Goal: Task Accomplishment & Management: Use online tool/utility

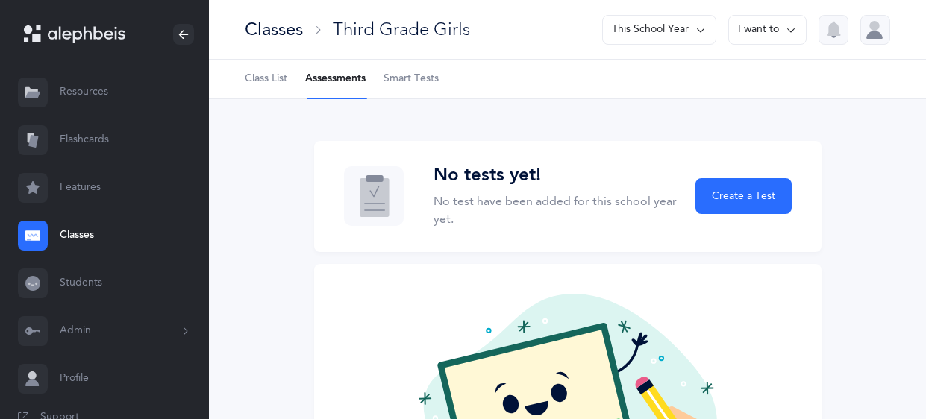
scroll to position [60, 0]
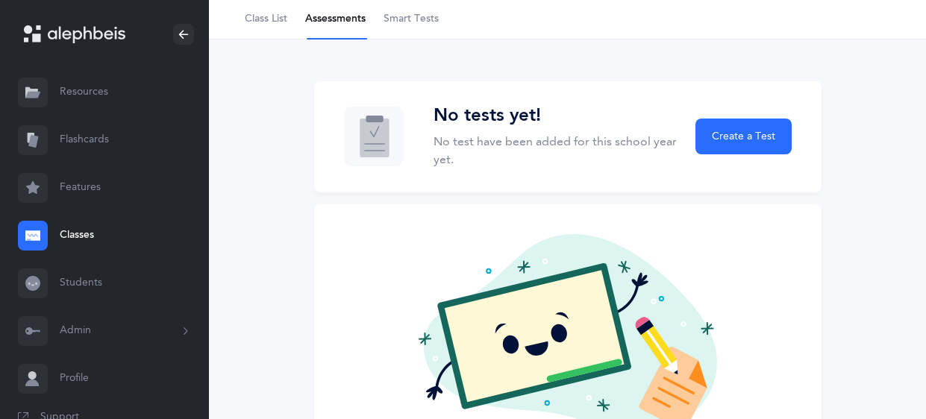
click at [430, 22] on span "Smart Tests" at bounding box center [411, 19] width 55 height 15
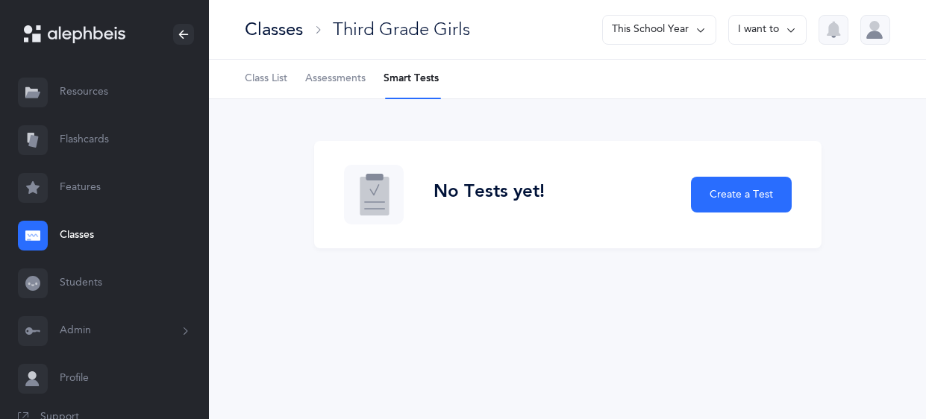
click at [76, 234] on link "Classes" at bounding box center [104, 236] width 209 height 48
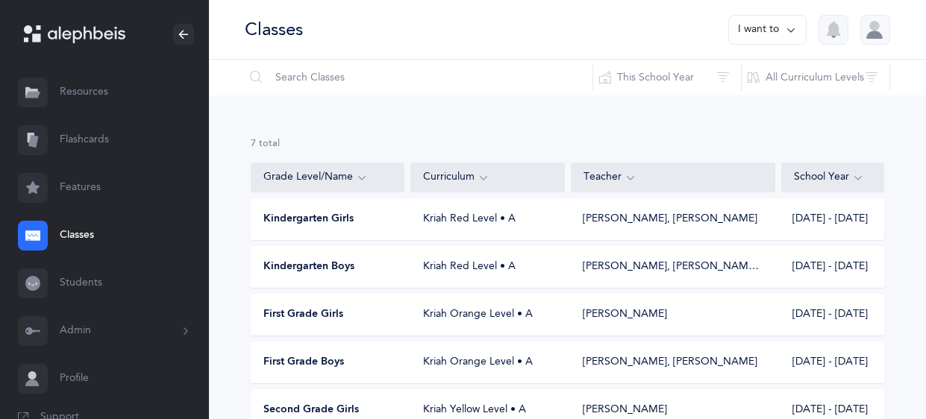
click at [636, 270] on div "Rochel Jantzi, Odelia Bronstein‪, + 1‬" at bounding box center [673, 267] width 181 height 15
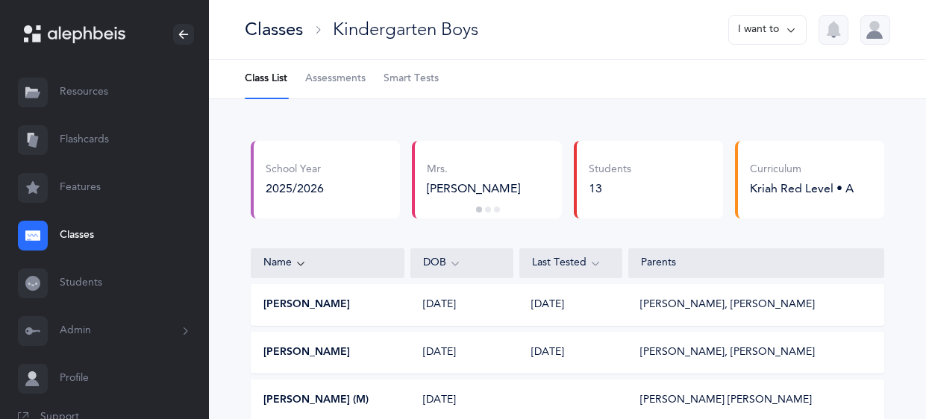
click at [416, 80] on span "Smart Tests" at bounding box center [411, 79] width 55 height 15
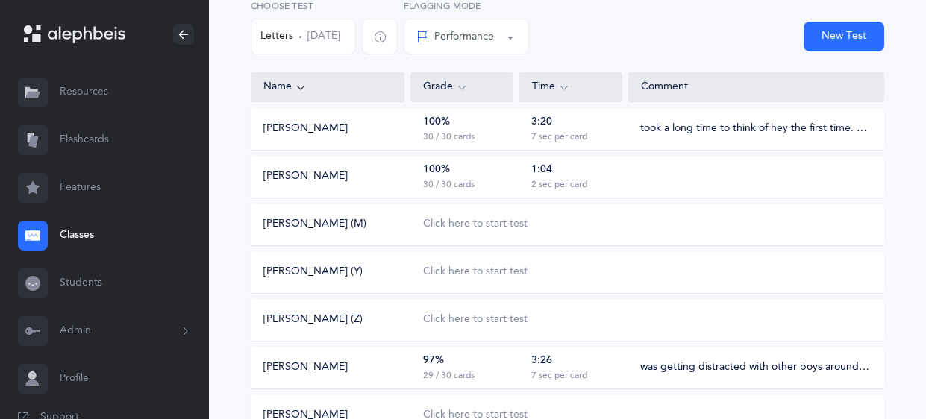
scroll to position [145, 0]
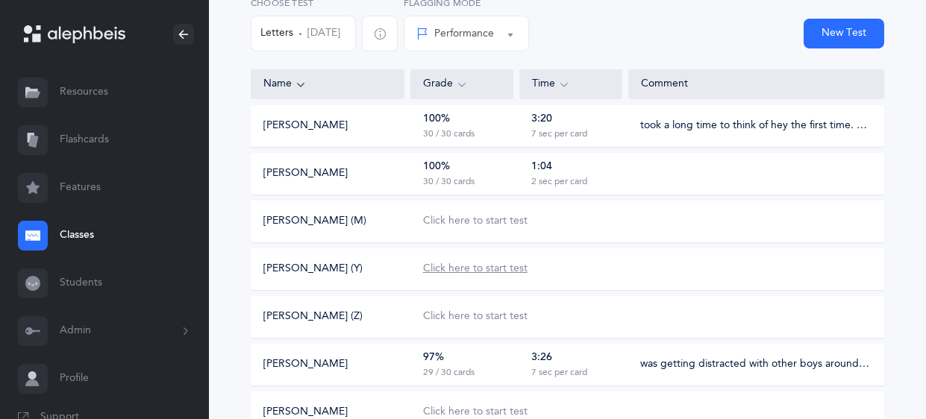
click at [509, 267] on div "Click here to start test" at bounding box center [475, 269] width 104 height 15
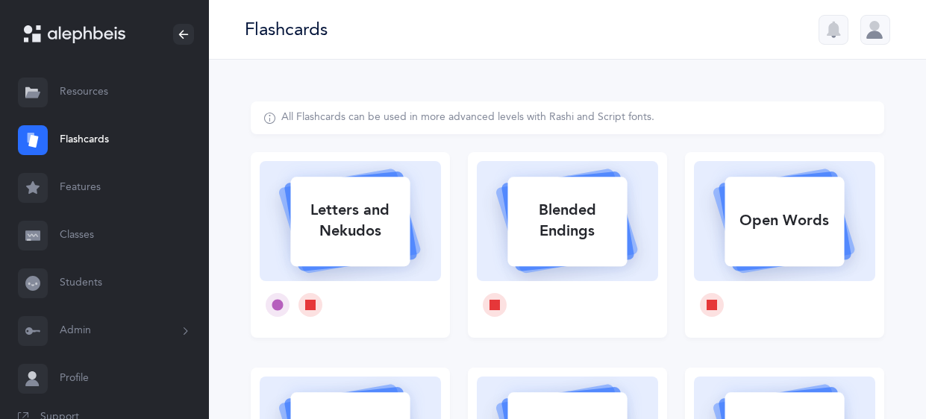
click at [75, 234] on link "Classes" at bounding box center [104, 236] width 209 height 48
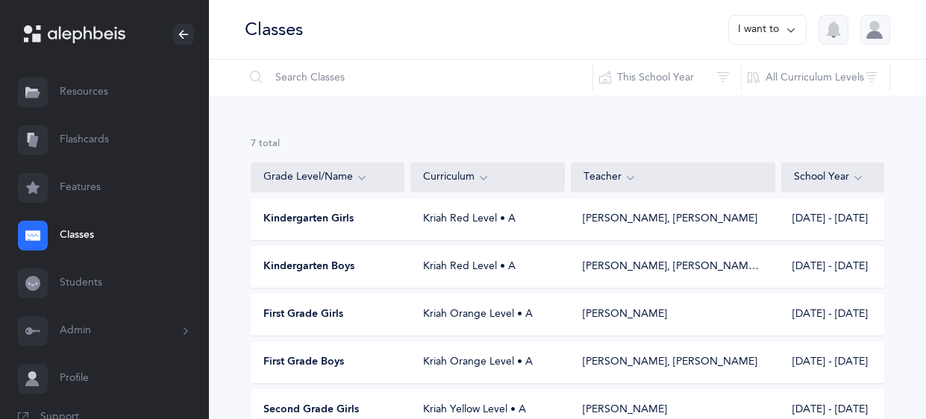
click at [510, 275] on div "Kindergarten Boys Kriah Red Level • A Rochel Jantzi, Odelia Bronstein‪, + 1‬ 20…" at bounding box center [568, 267] width 634 height 42
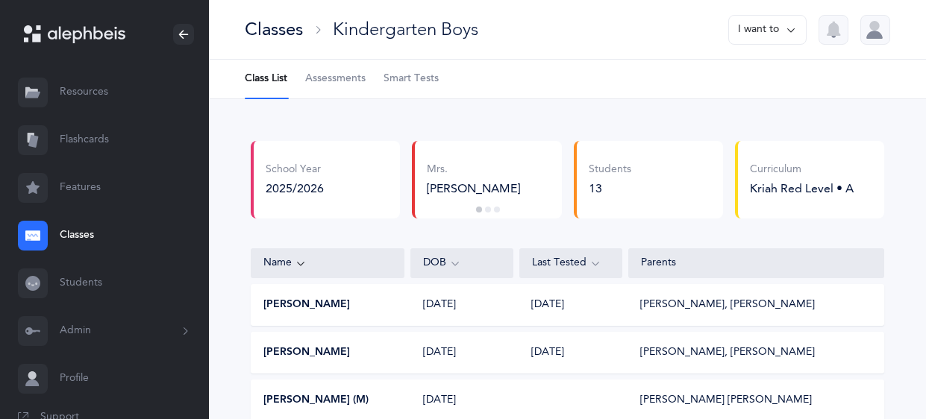
click at [398, 78] on span "Smart Tests" at bounding box center [411, 79] width 55 height 15
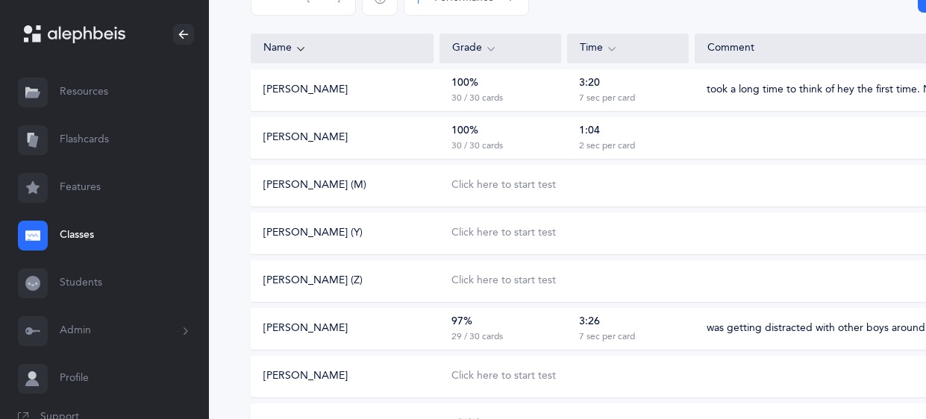
scroll to position [184, 0]
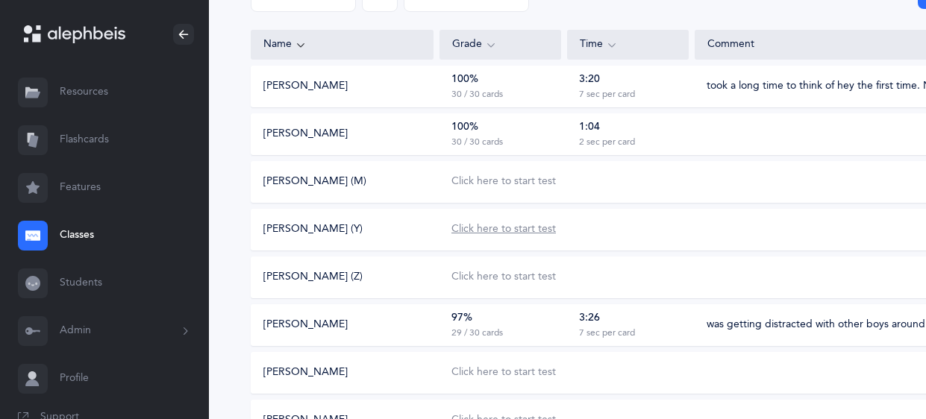
click at [526, 228] on div "Click here to start test" at bounding box center [503, 229] width 104 height 15
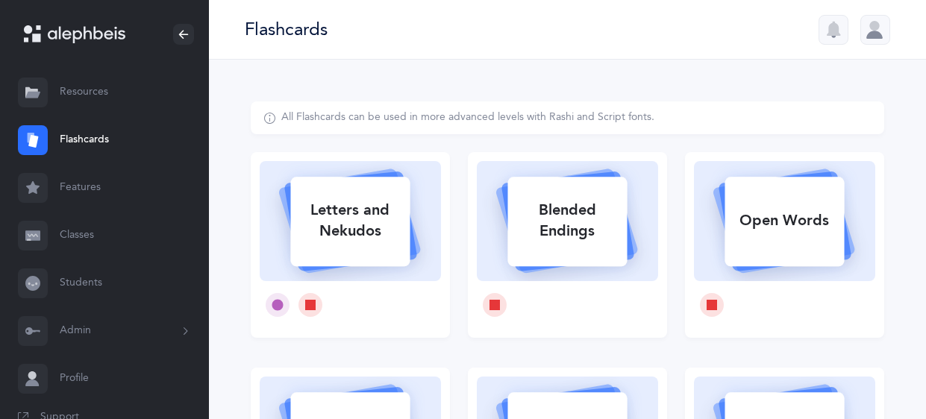
click at [83, 234] on link "Classes" at bounding box center [104, 236] width 209 height 48
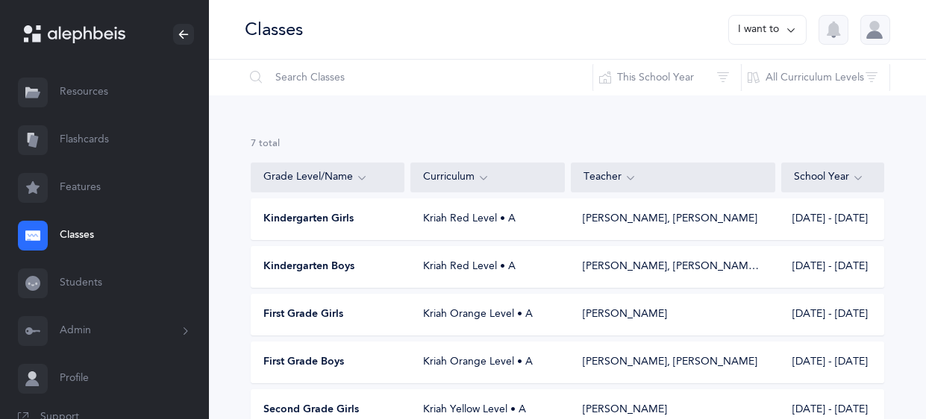
click at [440, 262] on div "Kriah Red Level • A" at bounding box center [488, 267] width 154 height 15
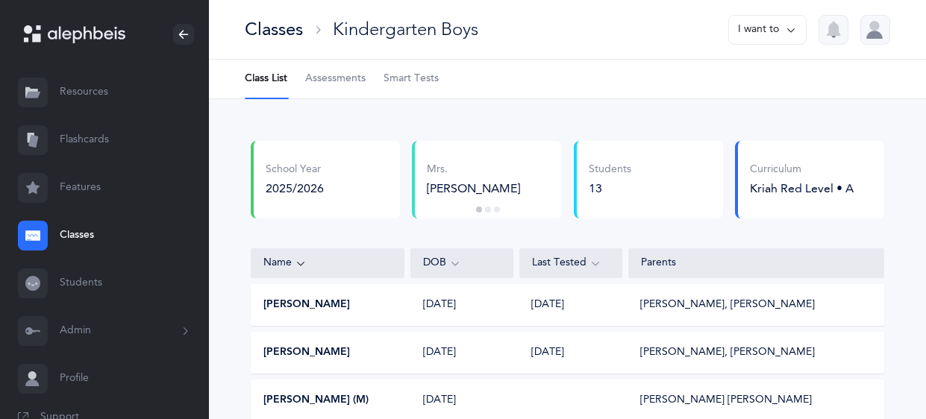
click at [401, 81] on span "Smart Tests" at bounding box center [411, 79] width 55 height 15
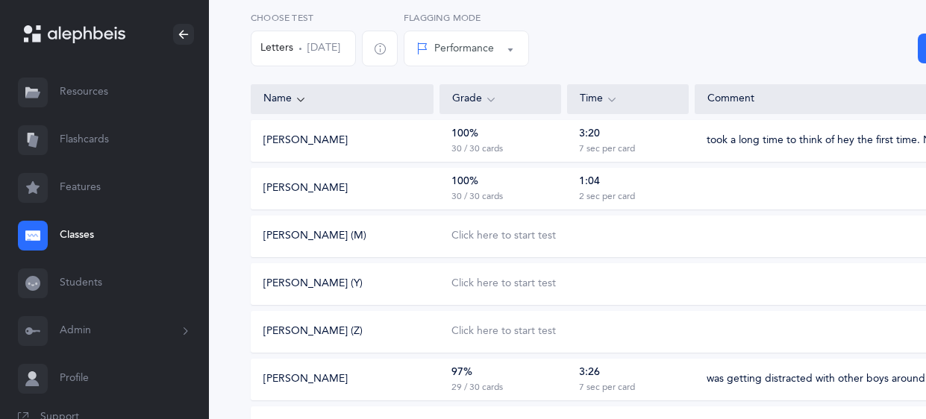
scroll to position [157, 0]
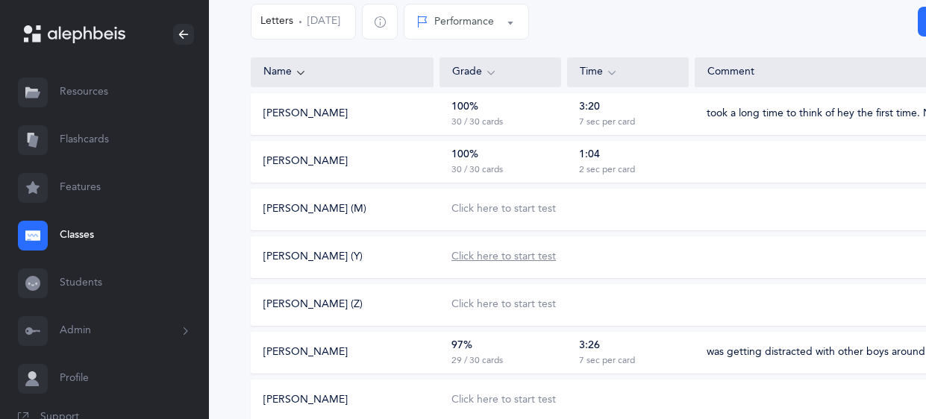
click at [505, 258] on div "Click here to start test" at bounding box center [503, 257] width 104 height 15
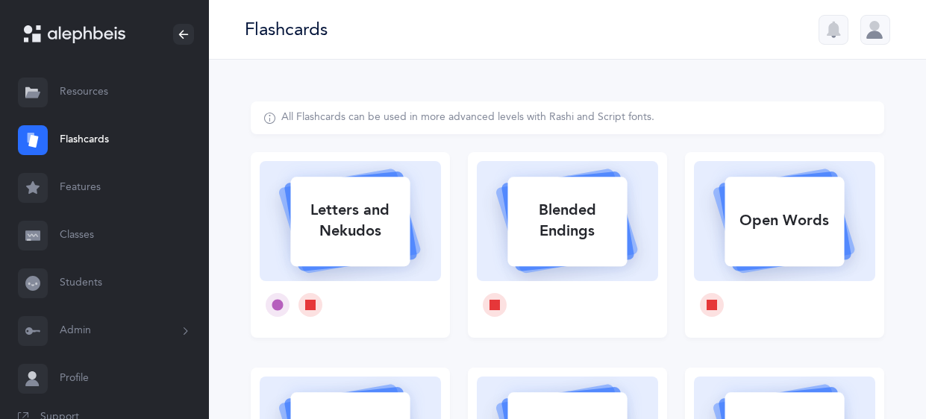
click at [337, 230] on div "Letters and Nekudos" at bounding box center [349, 221] width 119 height 60
select select
select select "single"
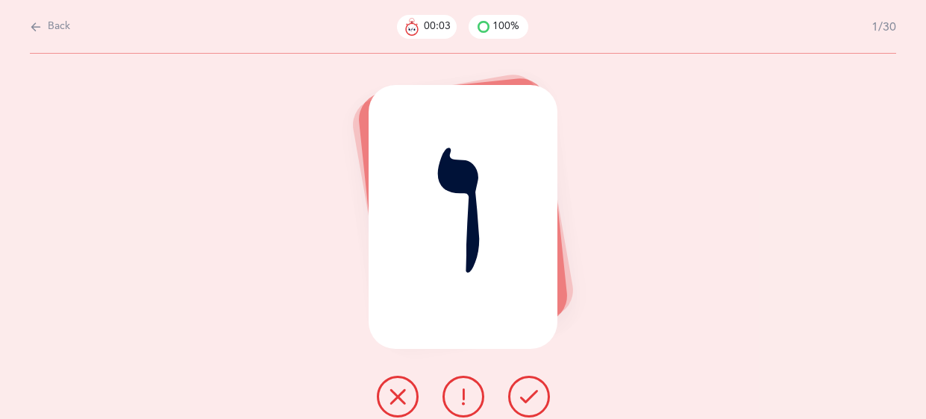
click at [524, 389] on icon at bounding box center [529, 397] width 18 height 18
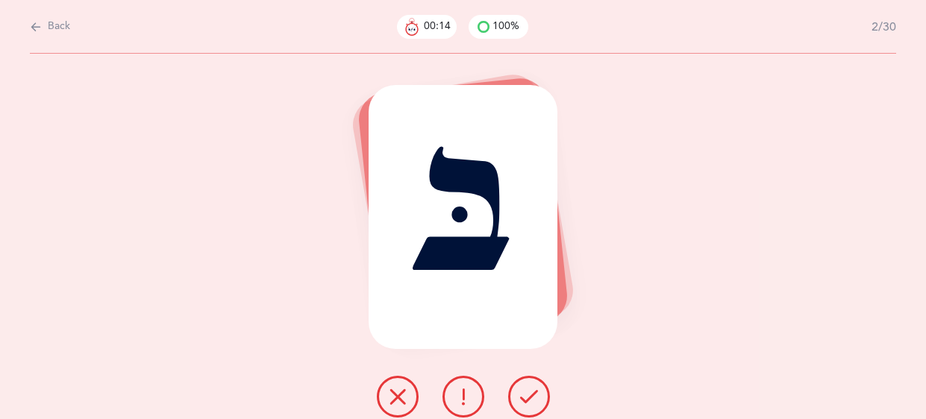
click at [524, 389] on icon at bounding box center [529, 397] width 18 height 18
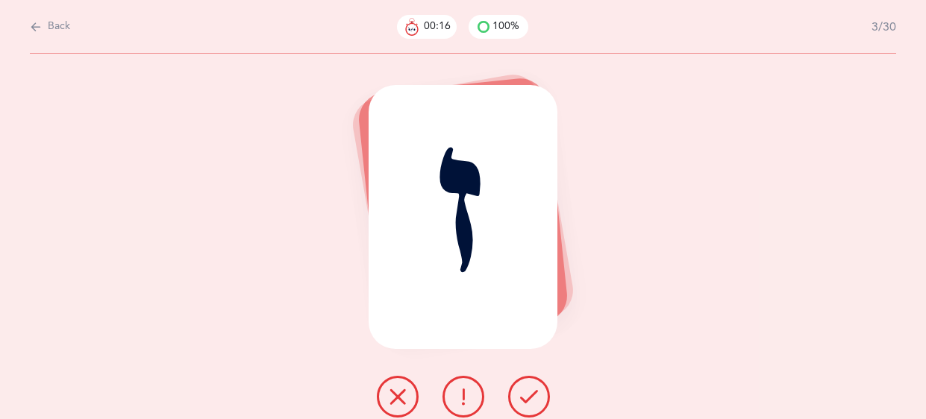
click at [524, 389] on icon at bounding box center [529, 397] width 18 height 18
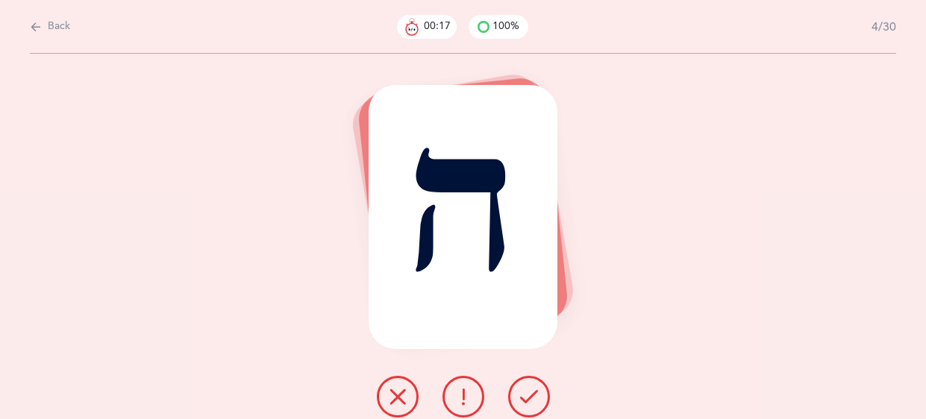
click at [524, 389] on icon at bounding box center [529, 397] width 18 height 18
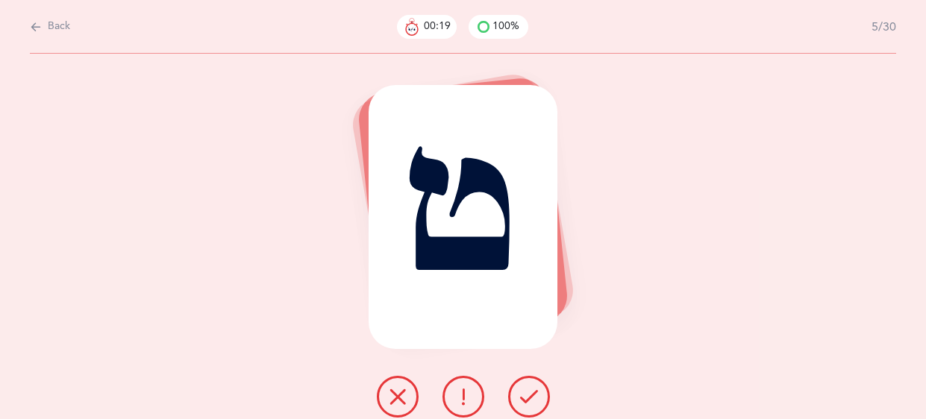
click at [524, 389] on icon at bounding box center [529, 397] width 18 height 18
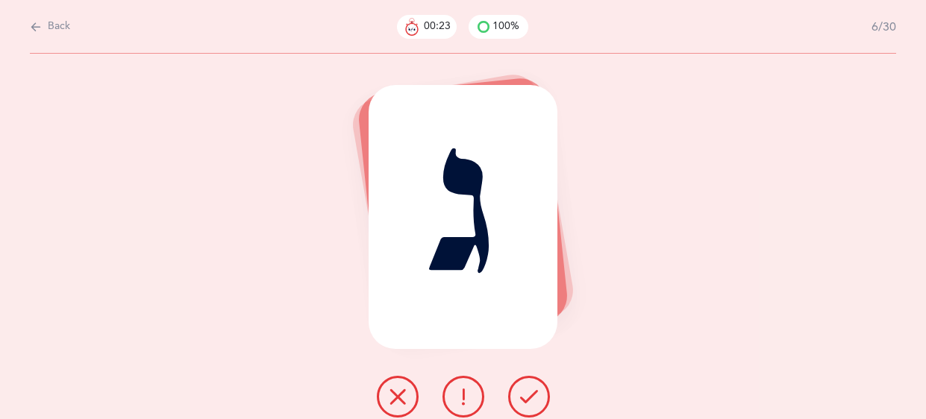
click at [524, 389] on icon at bounding box center [529, 397] width 18 height 18
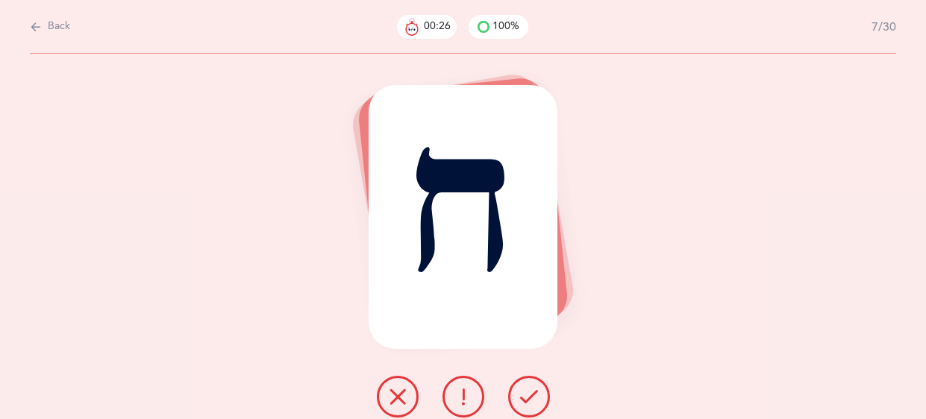
click at [524, 389] on icon at bounding box center [529, 397] width 18 height 18
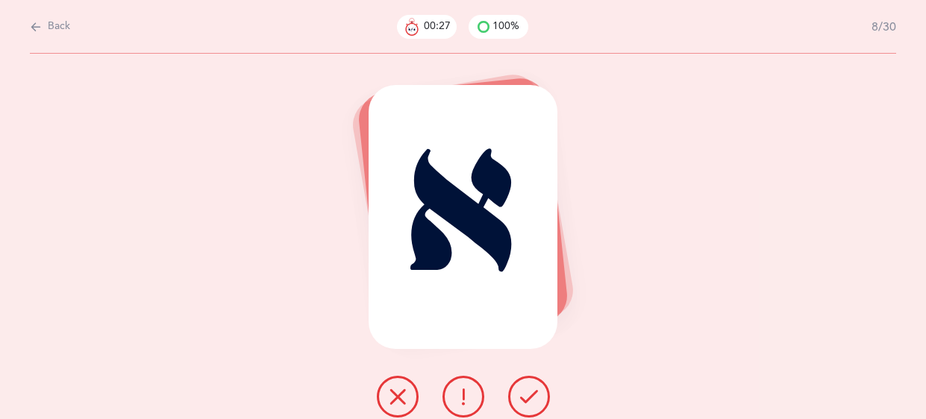
click at [524, 389] on icon at bounding box center [529, 397] width 18 height 18
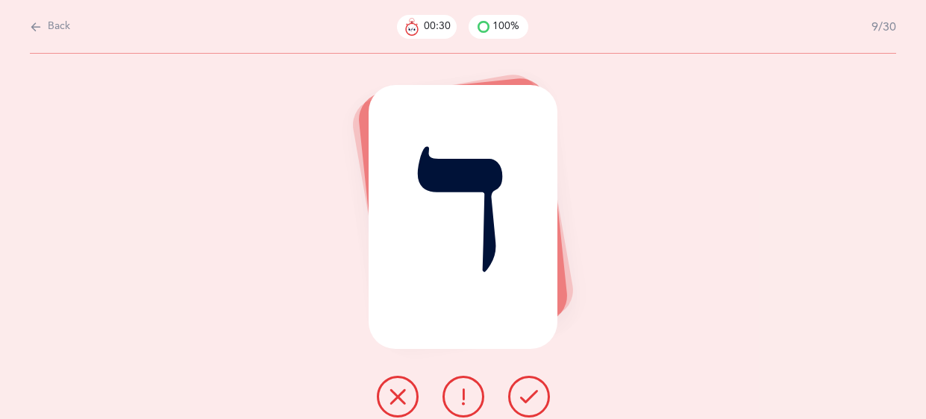
click at [524, 389] on icon at bounding box center [529, 397] width 18 height 18
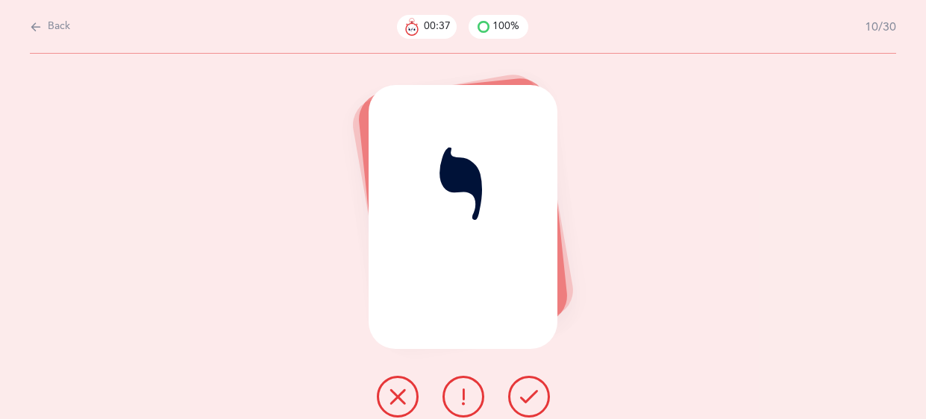
click at [524, 389] on icon at bounding box center [529, 397] width 18 height 18
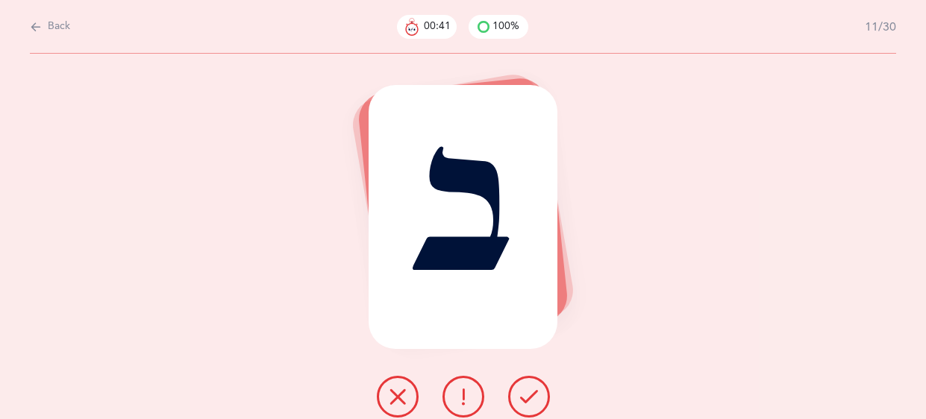
drag, startPoint x: 524, startPoint y: 389, endPoint x: 533, endPoint y: 387, distance: 9.2
click at [533, 387] on button at bounding box center [529, 397] width 42 height 42
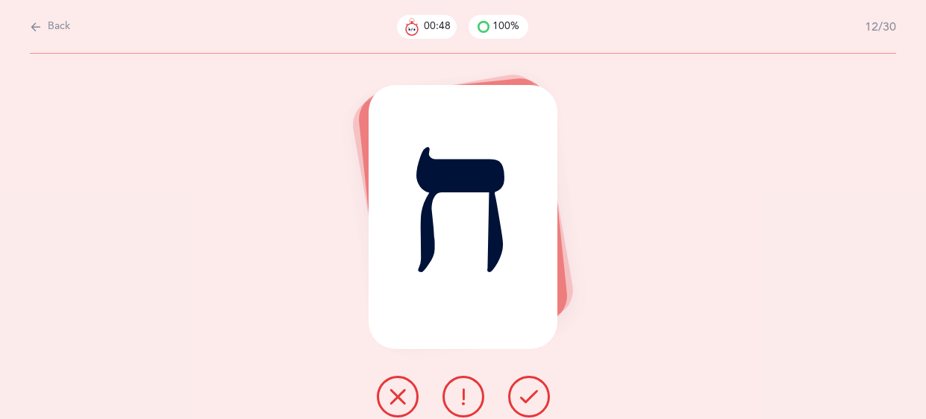
click at [533, 387] on button at bounding box center [529, 397] width 42 height 42
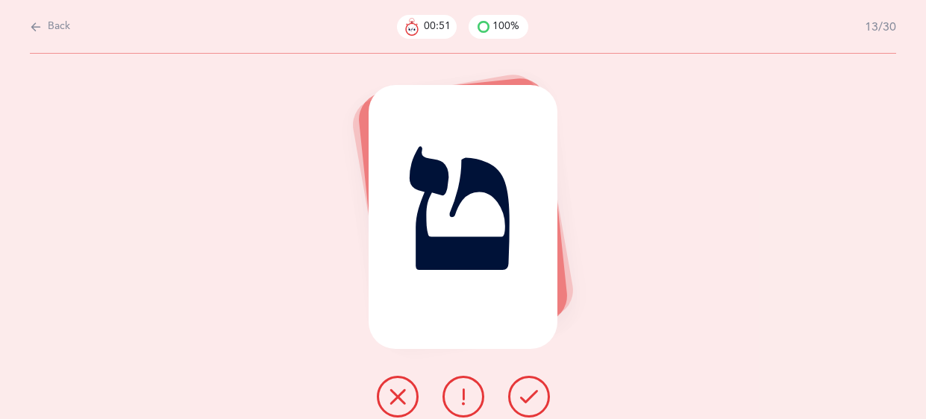
click at [533, 387] on button at bounding box center [529, 397] width 42 height 42
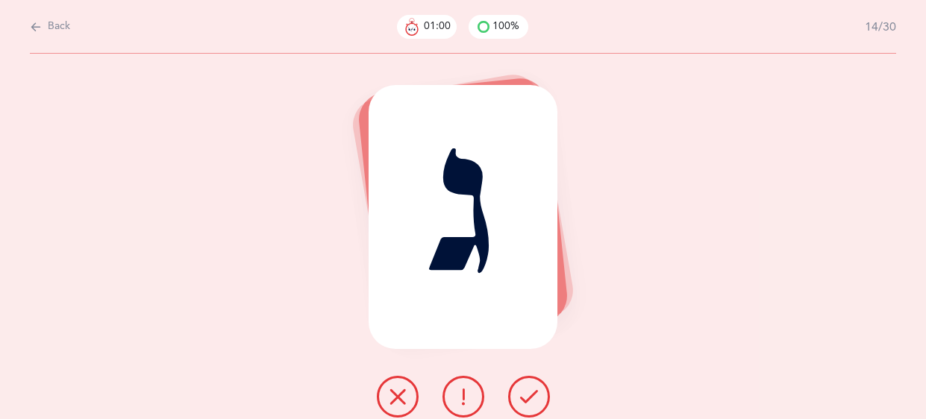
click at [533, 387] on button at bounding box center [529, 397] width 42 height 42
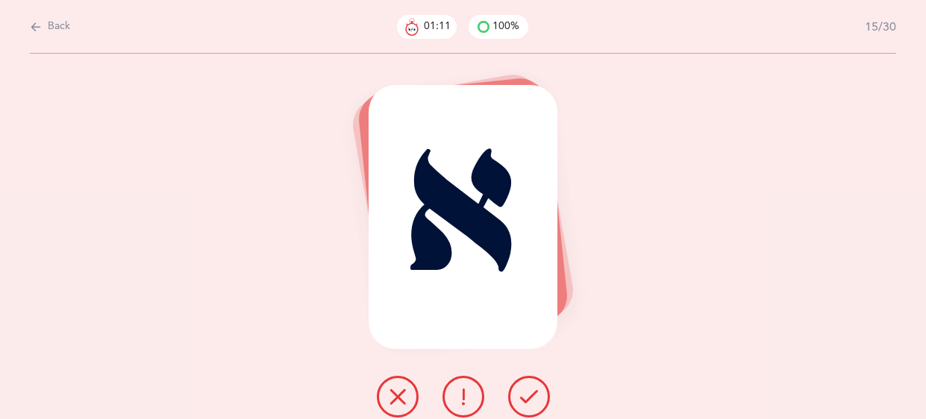
click at [527, 395] on icon at bounding box center [529, 397] width 18 height 18
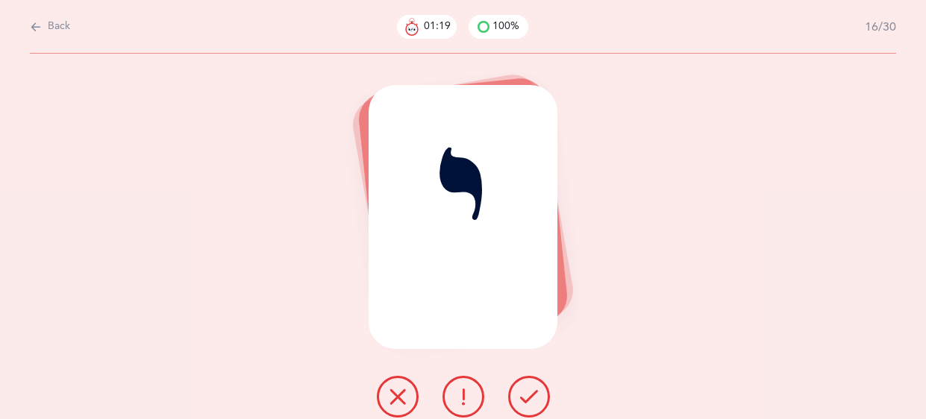
click at [527, 395] on icon at bounding box center [529, 397] width 18 height 18
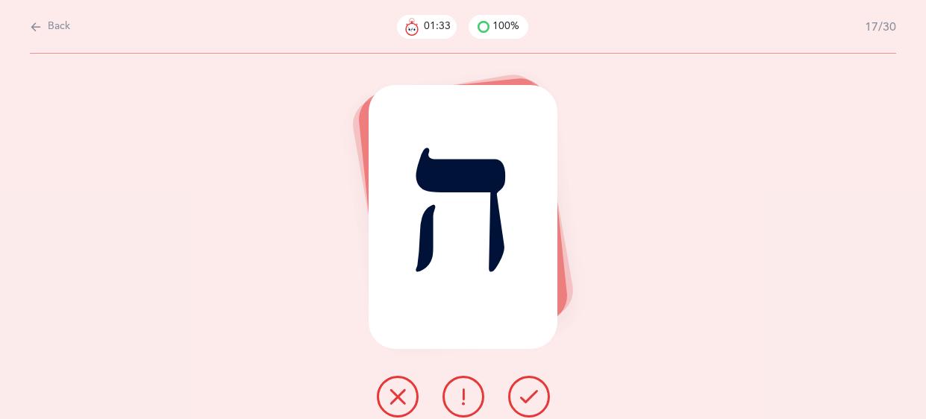
drag, startPoint x: 458, startPoint y: 393, endPoint x: 467, endPoint y: 401, distance: 12.1
click at [467, 401] on icon at bounding box center [463, 397] width 18 height 18
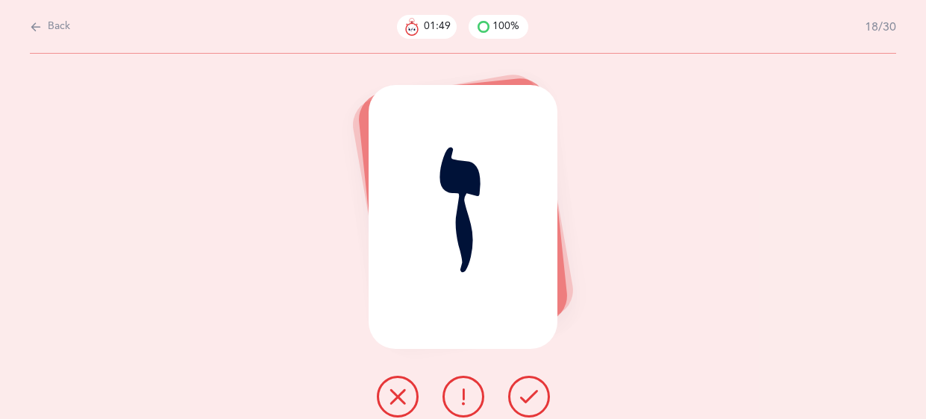
click at [538, 407] on button at bounding box center [529, 397] width 42 height 42
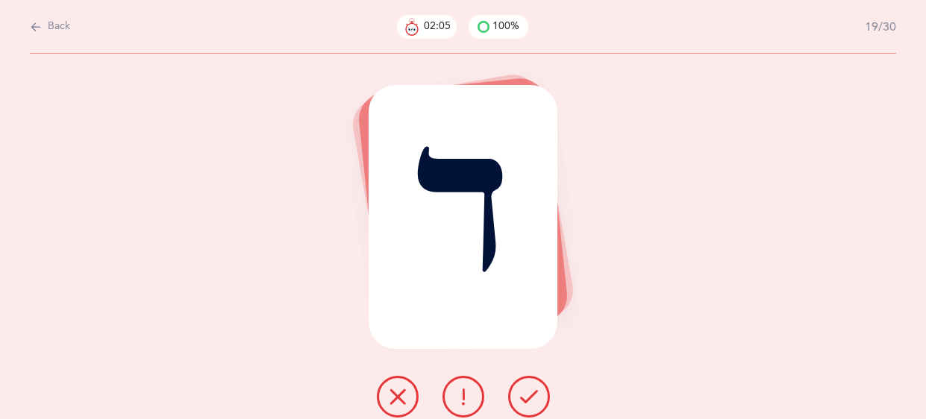
click at [525, 396] on icon at bounding box center [529, 397] width 18 height 18
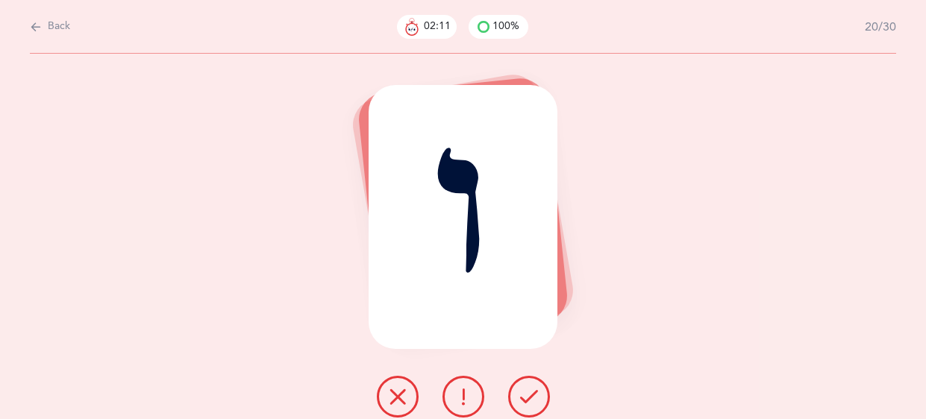
click at [525, 396] on icon at bounding box center [529, 397] width 18 height 18
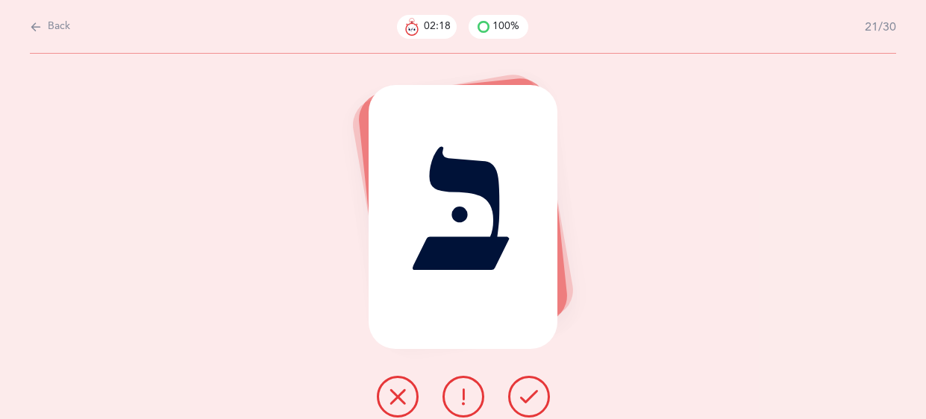
click at [525, 396] on icon at bounding box center [529, 397] width 18 height 18
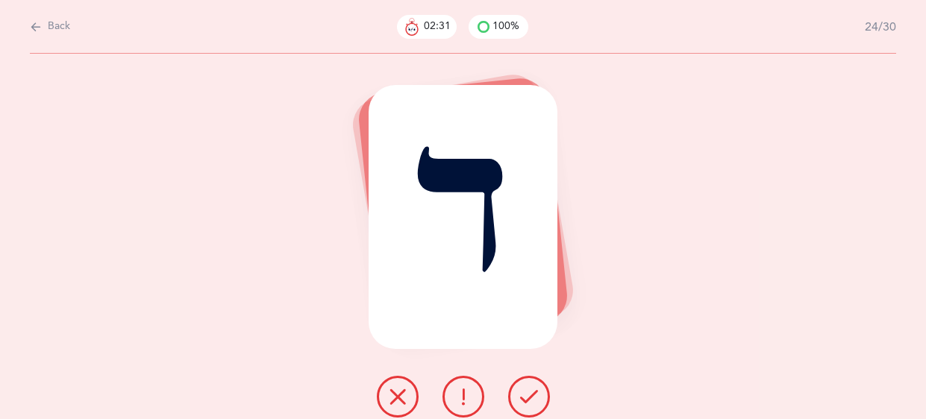
click at [525, 396] on icon at bounding box center [529, 397] width 18 height 18
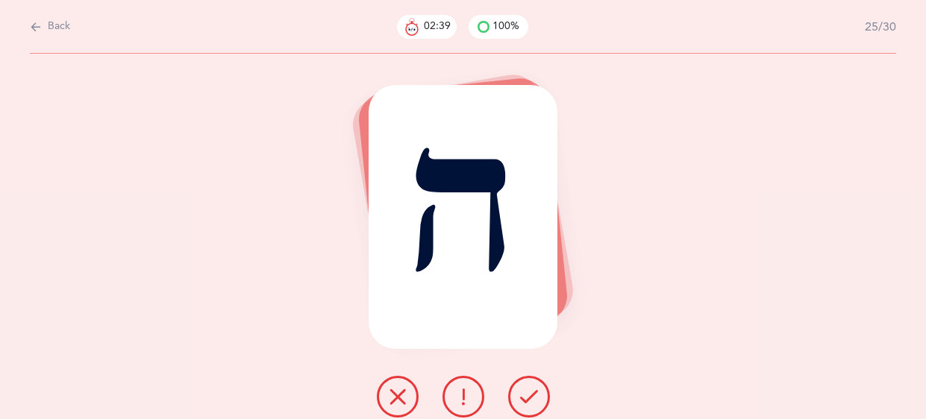
click at [525, 396] on icon at bounding box center [529, 397] width 18 height 18
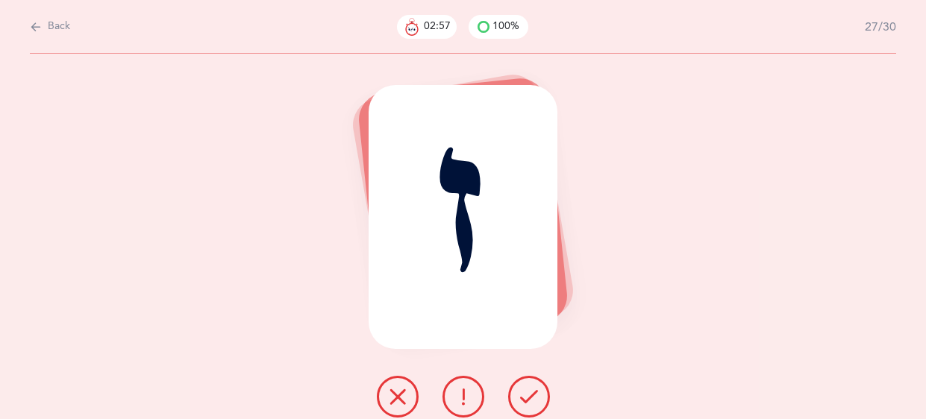
click at [525, 393] on icon at bounding box center [529, 397] width 18 height 18
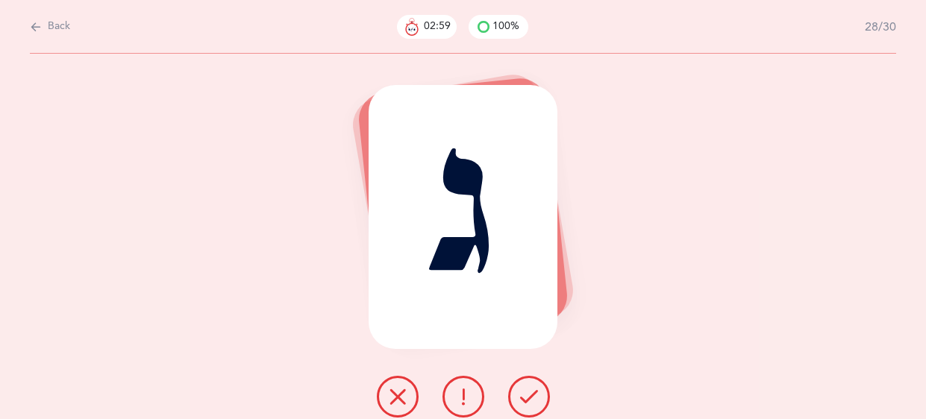
click at [525, 393] on icon at bounding box center [529, 397] width 18 height 18
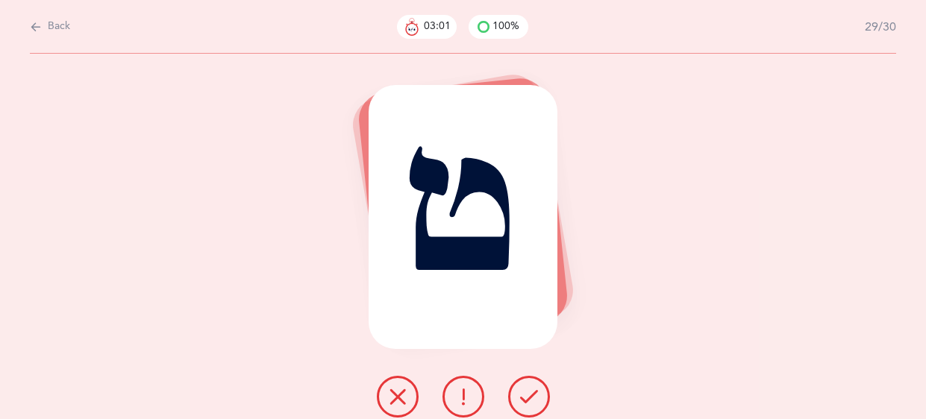
click at [525, 393] on icon at bounding box center [529, 397] width 18 height 18
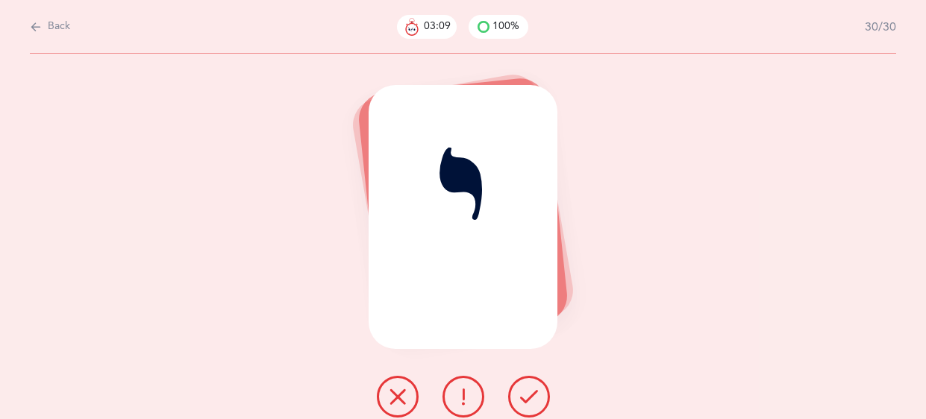
click at [525, 393] on icon at bounding box center [529, 397] width 18 height 18
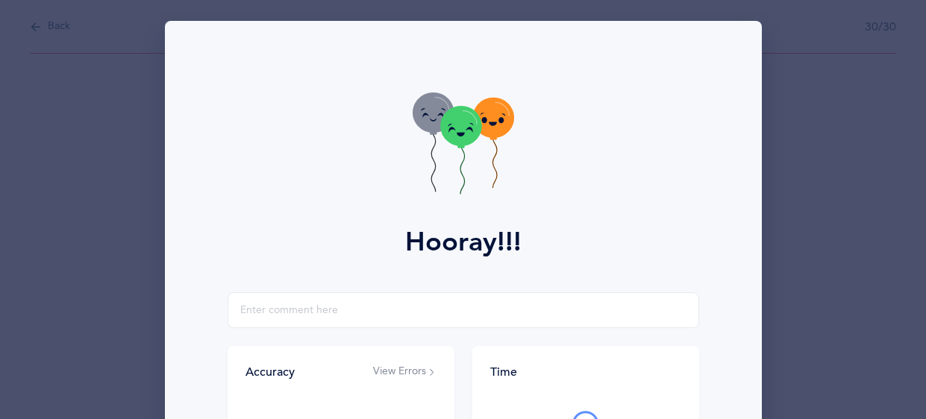
click at [466, 143] on icon at bounding box center [460, 126] width 41 height 40
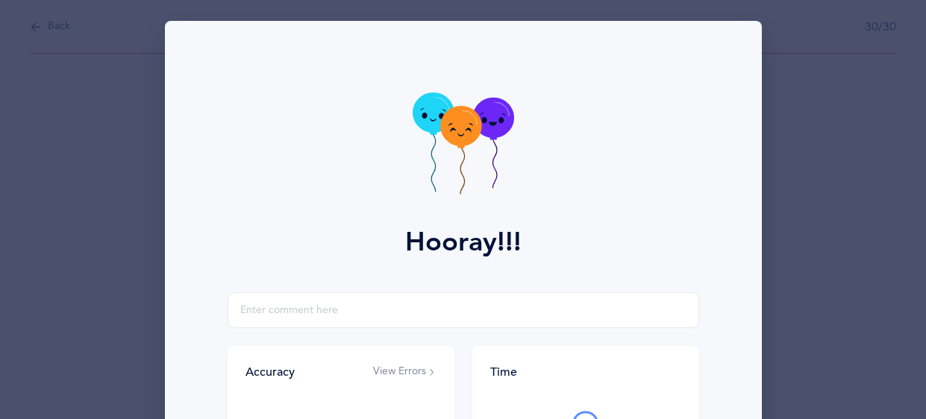
click at [466, 143] on icon at bounding box center [460, 126] width 41 height 40
click at [331, 309] on input "text" at bounding box center [464, 311] width 472 height 36
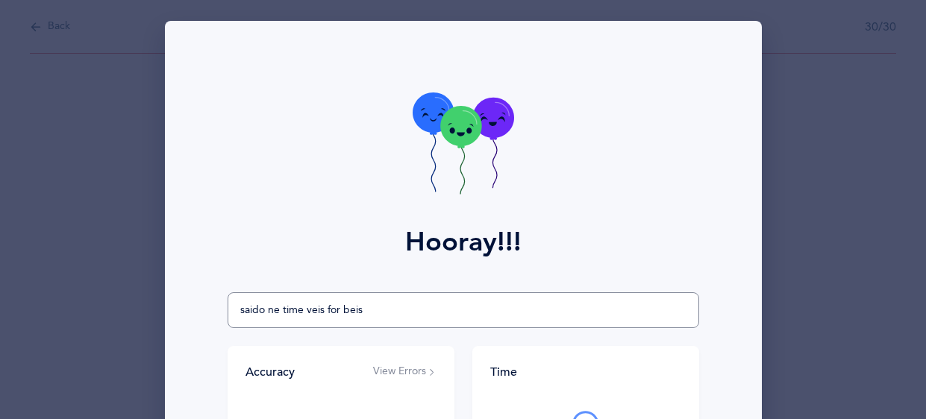
click at [268, 313] on input "saido ne time veis for beis" at bounding box center [464, 311] width 472 height 36
click at [258, 313] on input "saidone time veis for beis" at bounding box center [464, 311] width 472 height 36
type input "said one time veis for beis"
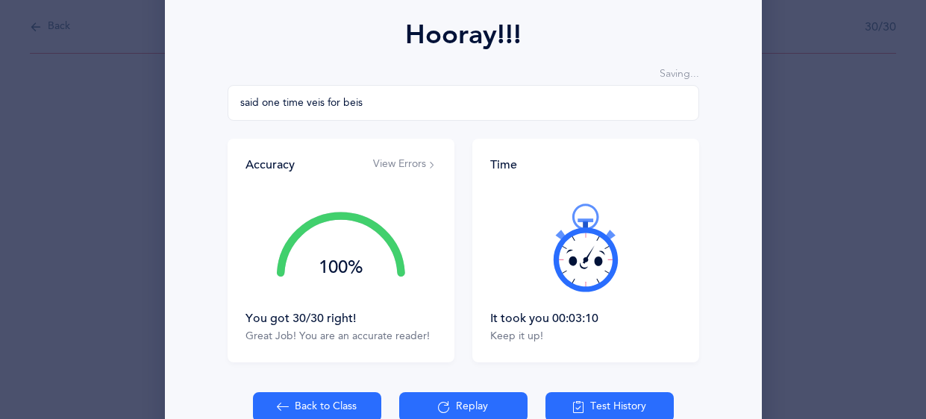
scroll to position [290, 0]
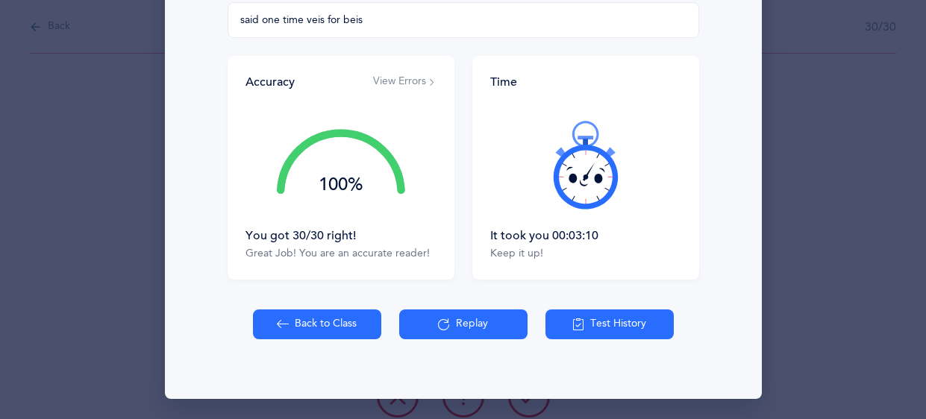
click at [321, 319] on button "Back to Class" at bounding box center [317, 325] width 128 height 30
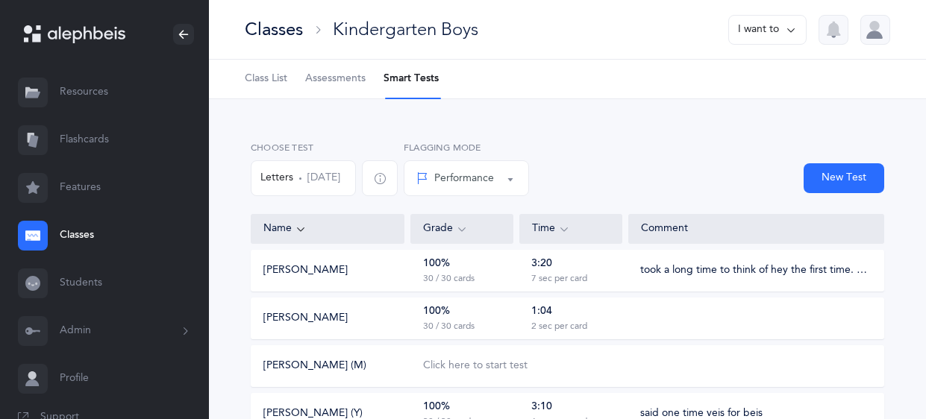
drag, startPoint x: 925, startPoint y: 130, endPoint x: 925, endPoint y: 143, distance: 12.7
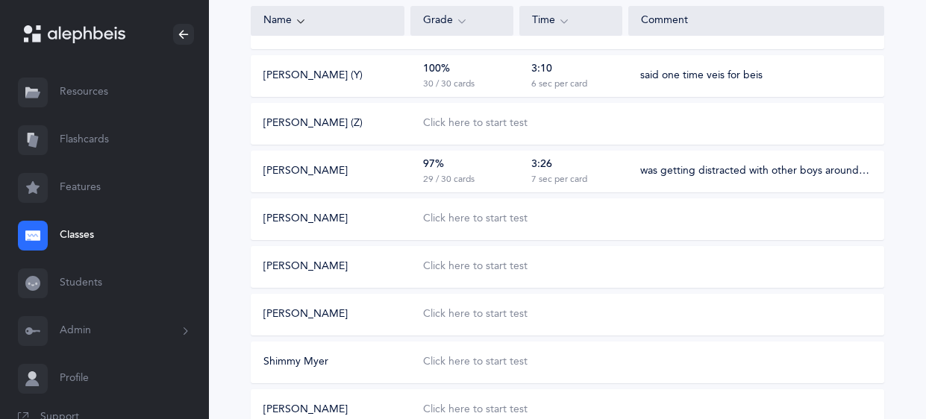
scroll to position [510, 0]
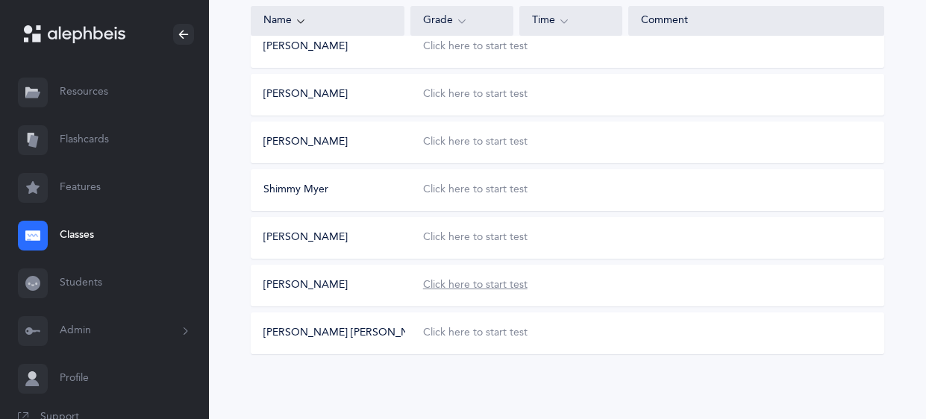
click at [478, 288] on div "Click here to start test" at bounding box center [475, 285] width 104 height 15
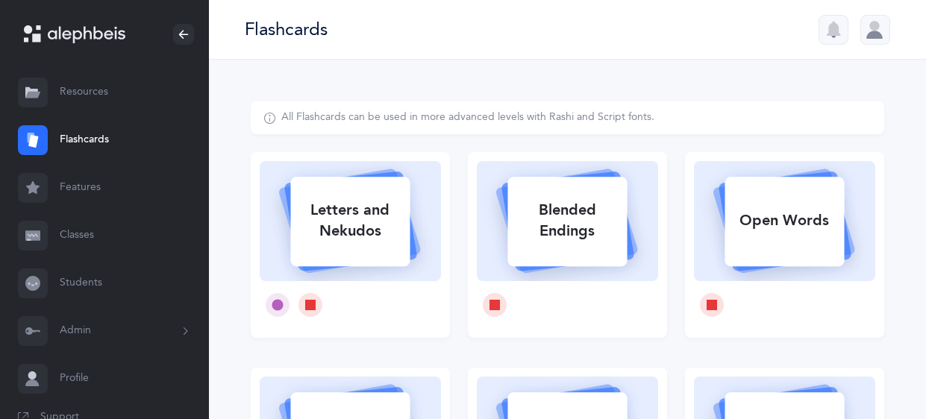
click at [357, 216] on div "Letters and Nekudos" at bounding box center [349, 221] width 119 height 60
select select
select select "single"
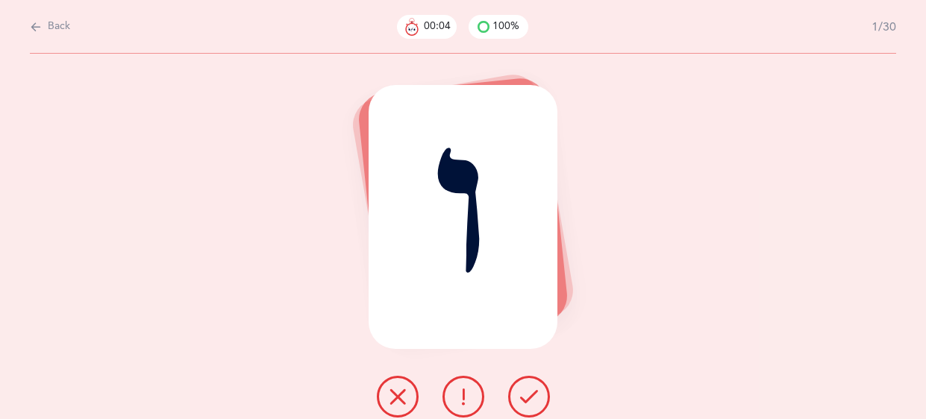
click at [522, 389] on icon at bounding box center [529, 397] width 18 height 18
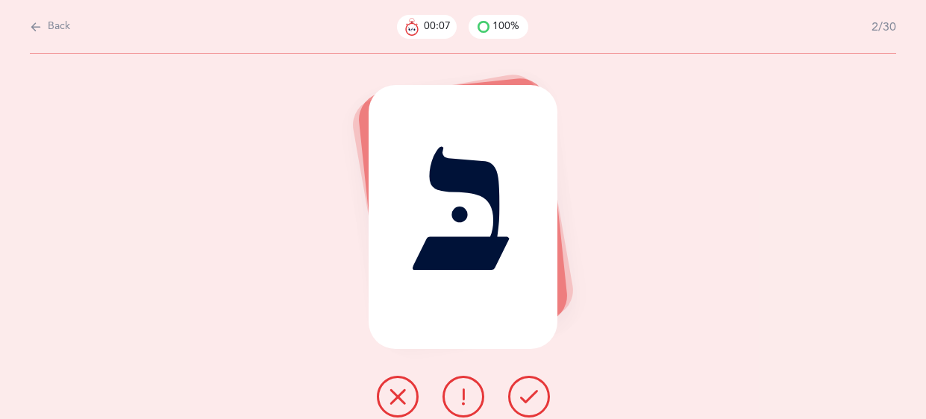
drag, startPoint x: 522, startPoint y: 389, endPoint x: 340, endPoint y: 325, distance: 193.8
click at [340, 325] on div "בּ" at bounding box center [463, 237] width 926 height 366
click at [528, 391] on icon at bounding box center [529, 397] width 18 height 18
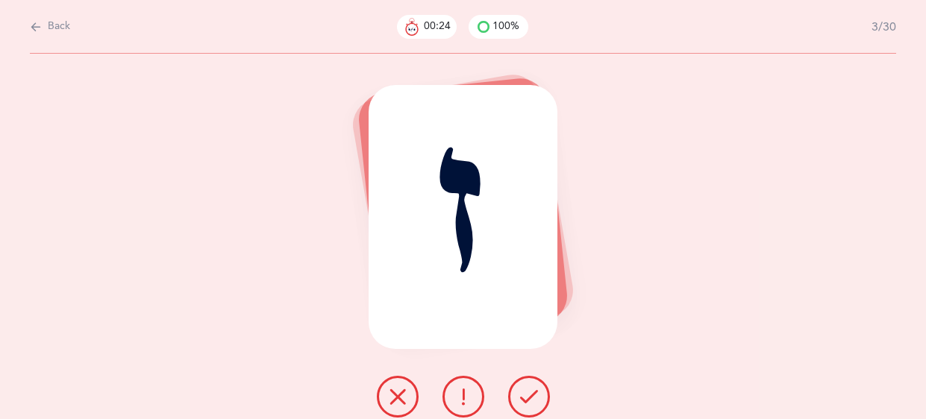
click at [528, 391] on icon at bounding box center [529, 397] width 18 height 18
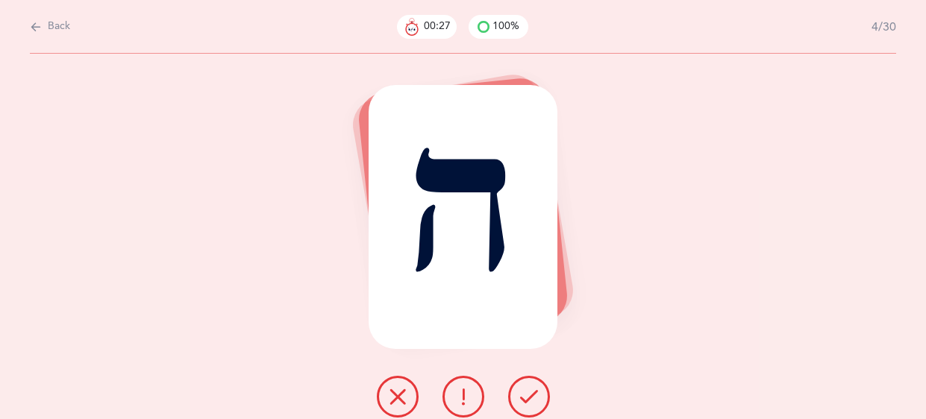
click at [528, 391] on icon at bounding box center [529, 397] width 18 height 18
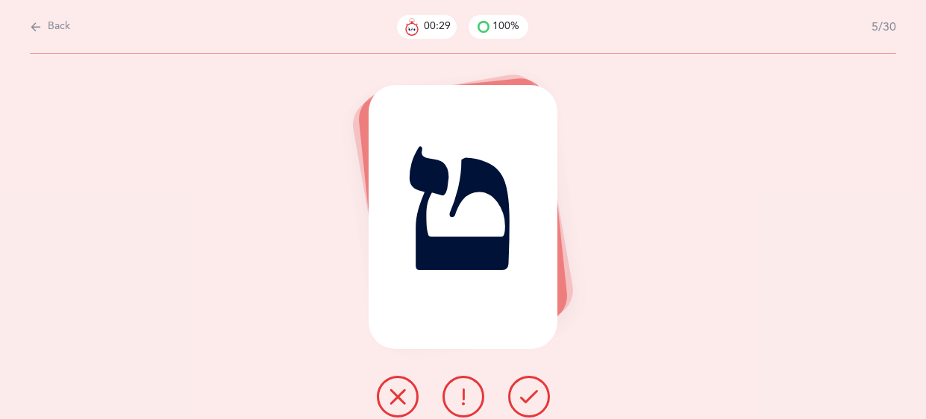
click at [528, 391] on icon at bounding box center [529, 397] width 18 height 18
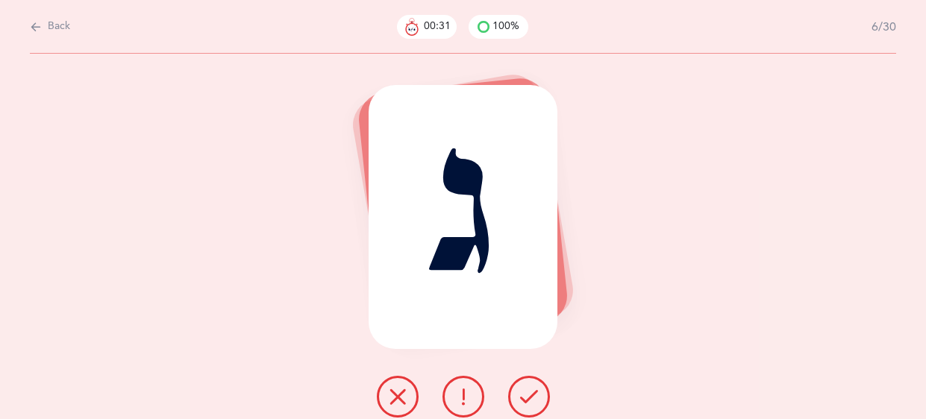
click at [528, 391] on icon at bounding box center [529, 397] width 18 height 18
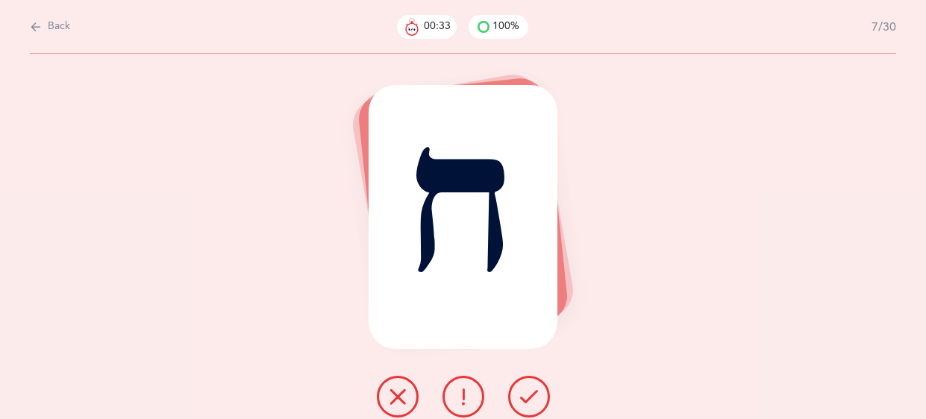
click at [528, 391] on icon at bounding box center [529, 397] width 18 height 18
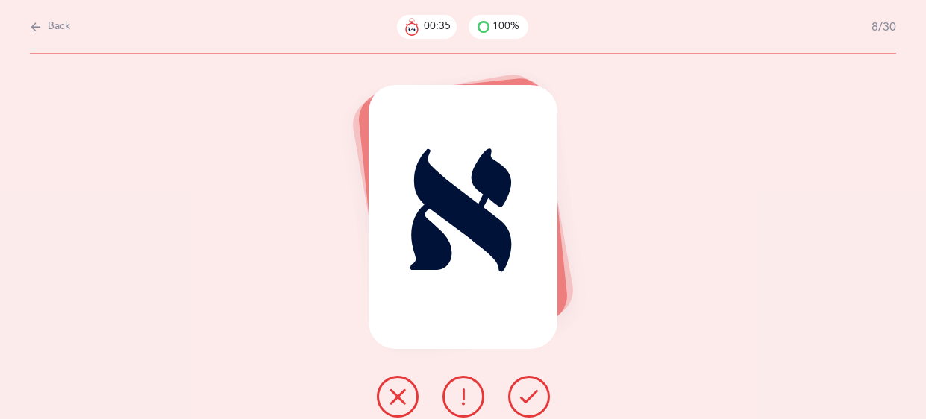
click at [528, 391] on icon at bounding box center [529, 397] width 18 height 18
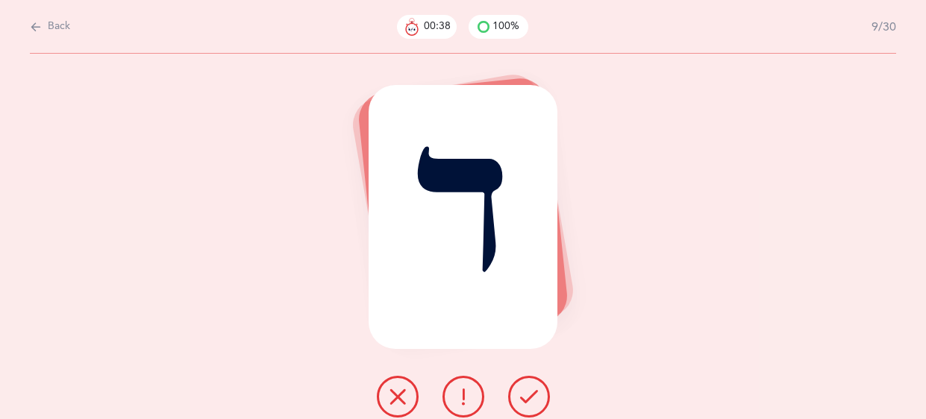
drag, startPoint x: 528, startPoint y: 391, endPoint x: 431, endPoint y: 307, distance: 129.1
click at [431, 307] on div "ד" at bounding box center [463, 237] width 926 height 366
click at [458, 388] on icon at bounding box center [463, 397] width 18 height 18
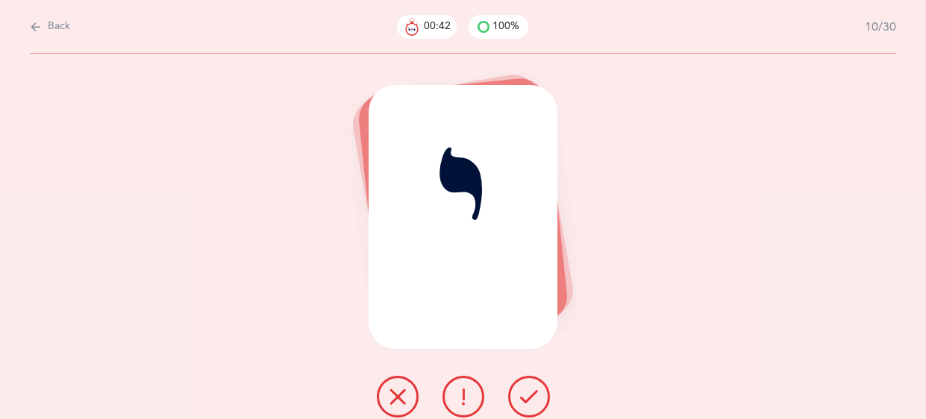
click at [519, 393] on button at bounding box center [529, 397] width 42 height 42
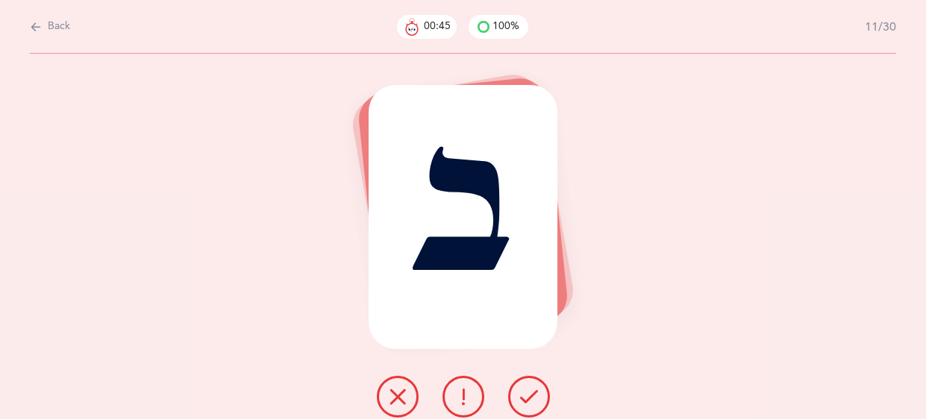
click at [519, 393] on button at bounding box center [529, 397] width 42 height 42
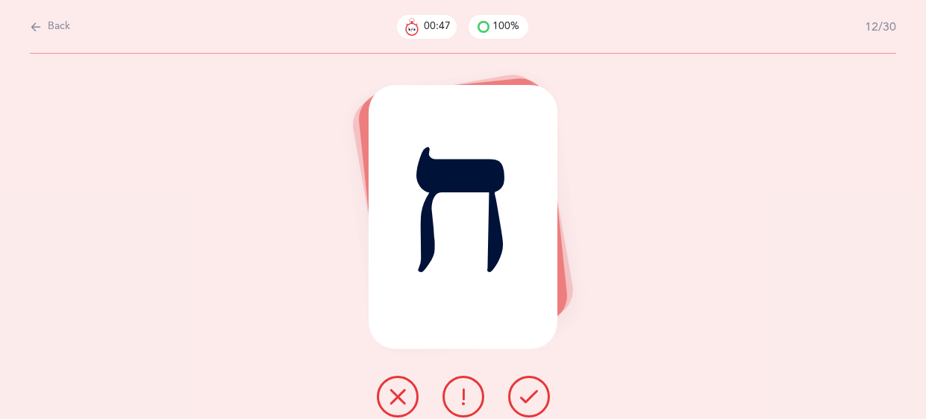
click at [519, 393] on button at bounding box center [529, 397] width 42 height 42
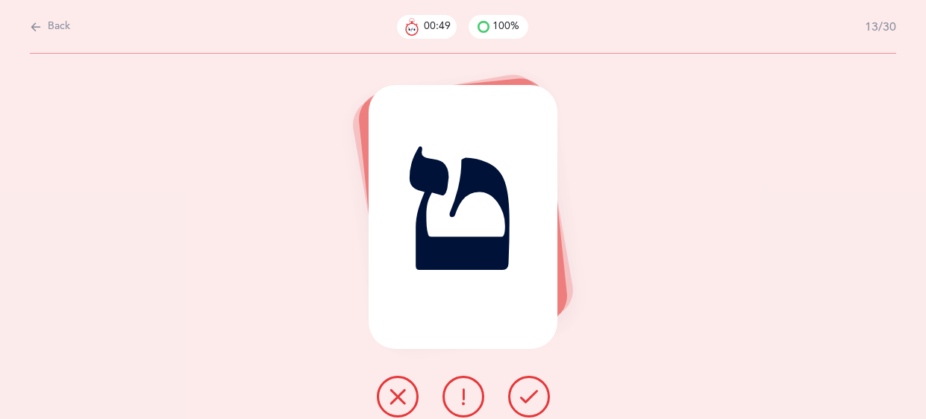
click at [519, 393] on button at bounding box center [529, 397] width 42 height 42
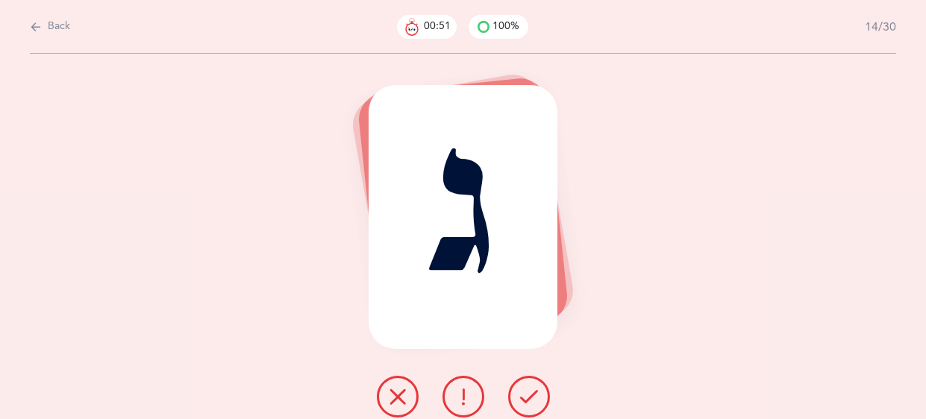
click at [519, 393] on button at bounding box center [529, 397] width 42 height 42
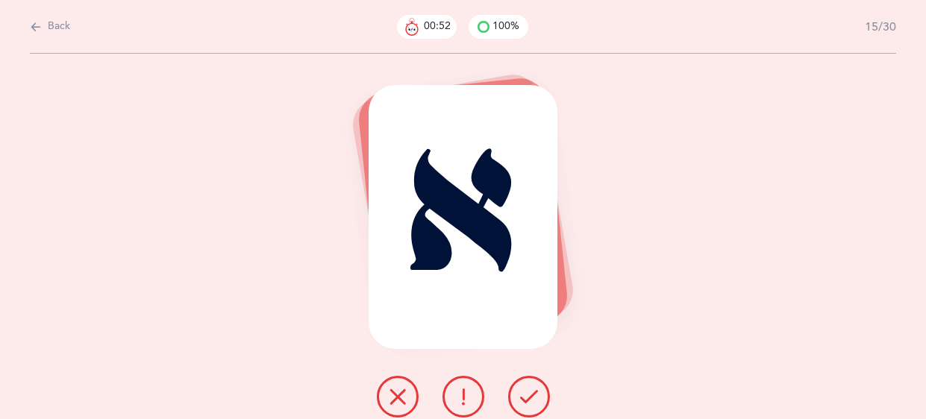
click at [519, 393] on button at bounding box center [529, 397] width 42 height 42
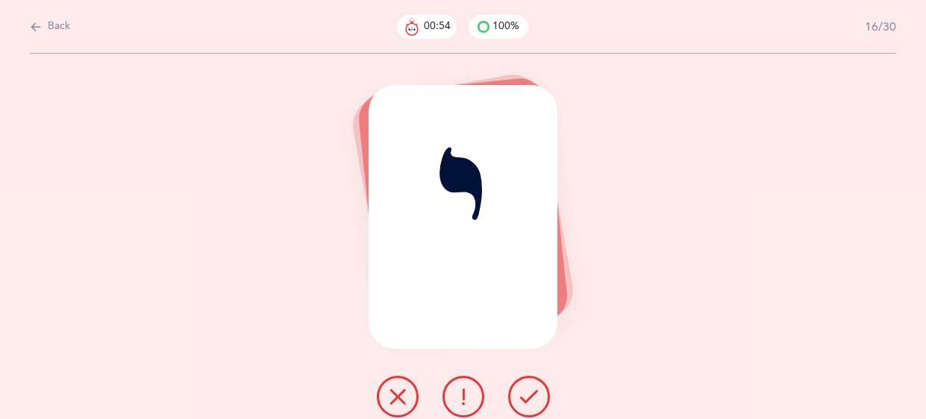
click at [519, 393] on button at bounding box center [529, 397] width 42 height 42
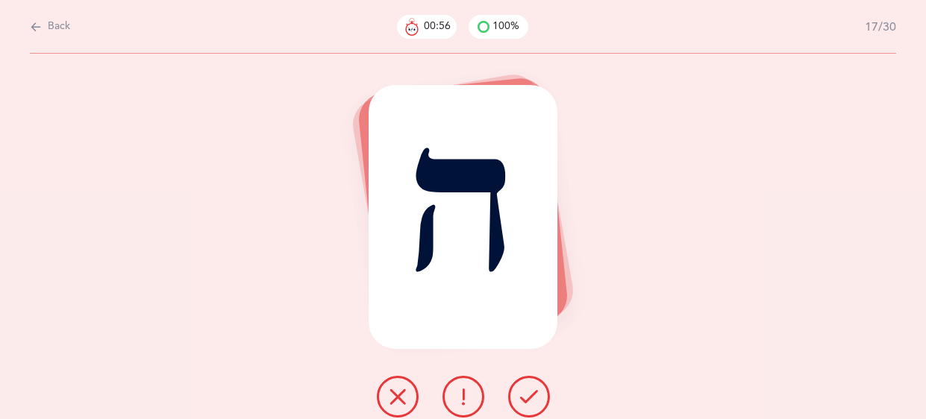
click at [519, 393] on button at bounding box center [529, 397] width 42 height 42
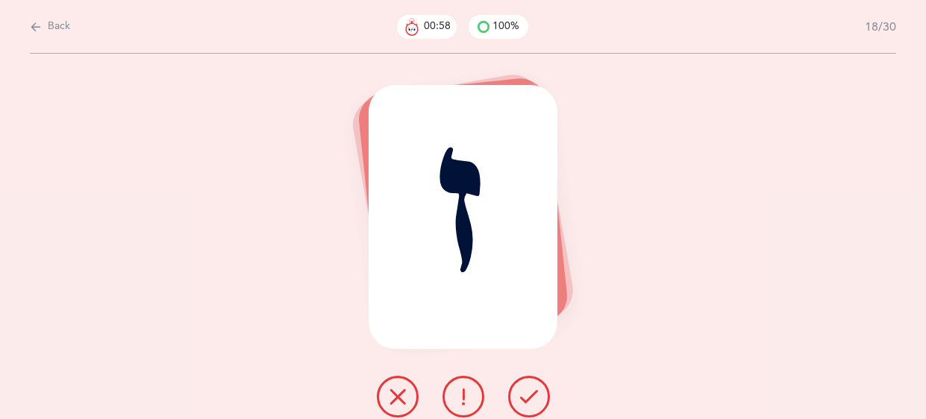
click at [519, 393] on button at bounding box center [529, 397] width 42 height 42
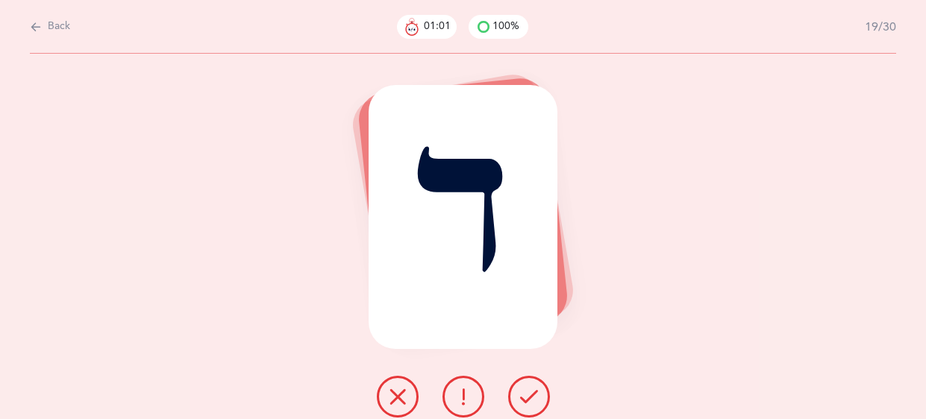
click at [519, 393] on button at bounding box center [529, 397] width 42 height 42
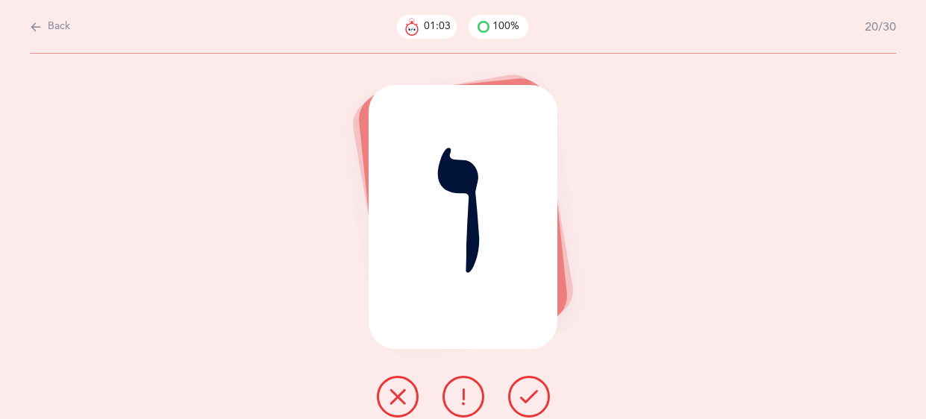
click at [519, 393] on button at bounding box center [529, 397] width 42 height 42
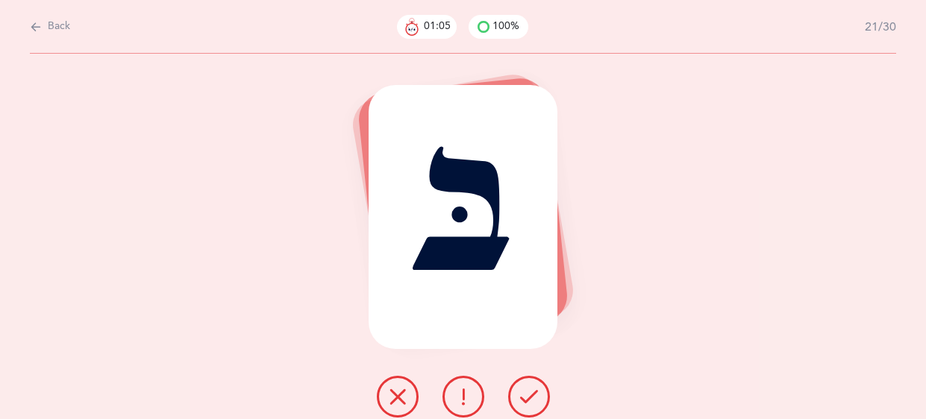
click at [519, 393] on button at bounding box center [529, 397] width 42 height 42
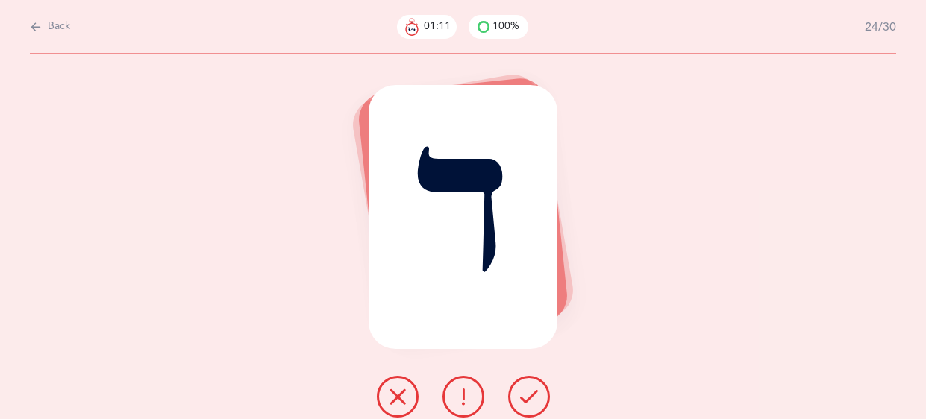
click at [519, 393] on button at bounding box center [529, 397] width 42 height 42
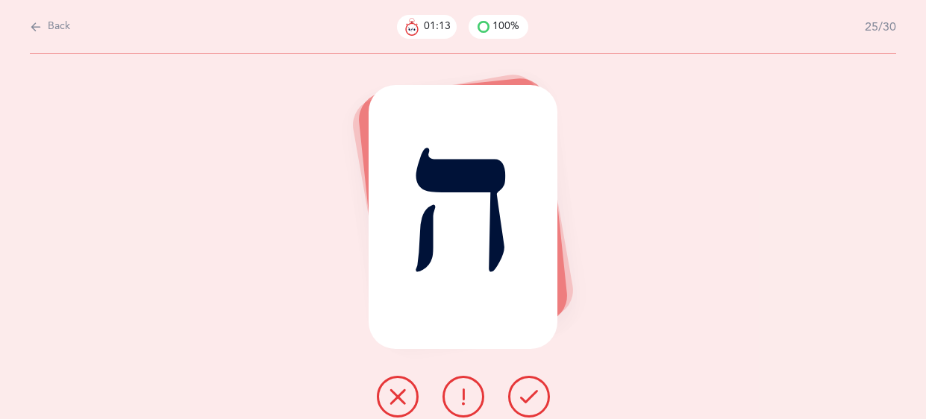
click at [519, 393] on button at bounding box center [529, 397] width 42 height 42
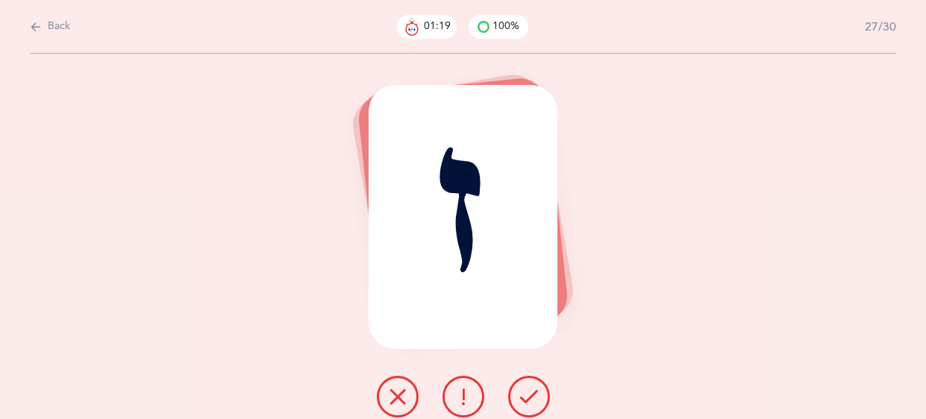
click at [519, 393] on button at bounding box center [529, 397] width 42 height 42
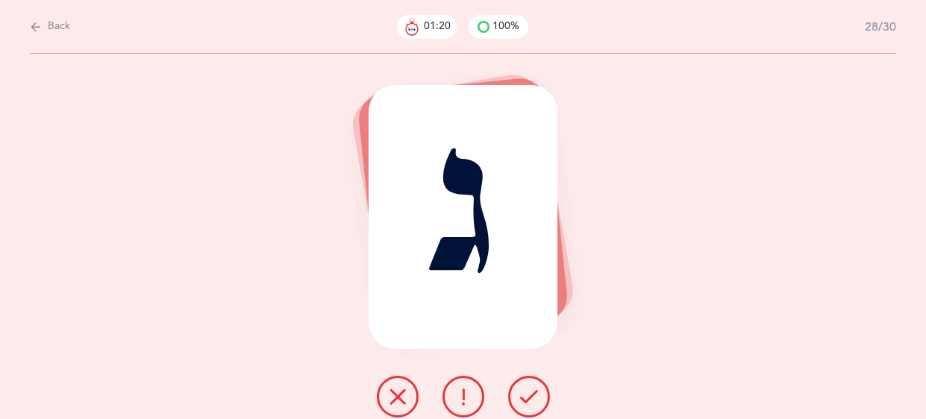
click at [519, 393] on button at bounding box center [529, 397] width 42 height 42
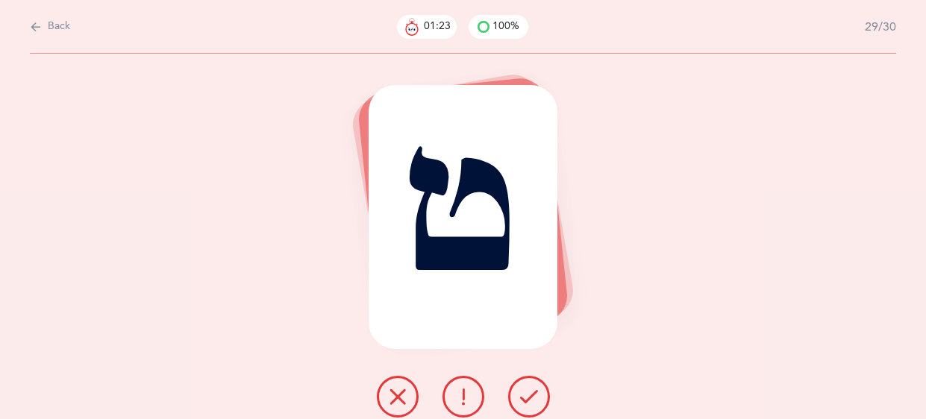
click at [519, 393] on button at bounding box center [529, 397] width 42 height 42
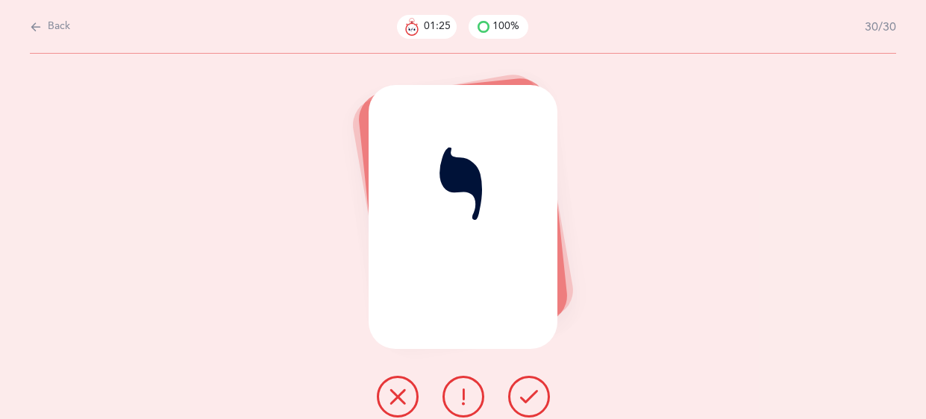
click at [519, 393] on button at bounding box center [529, 397] width 42 height 42
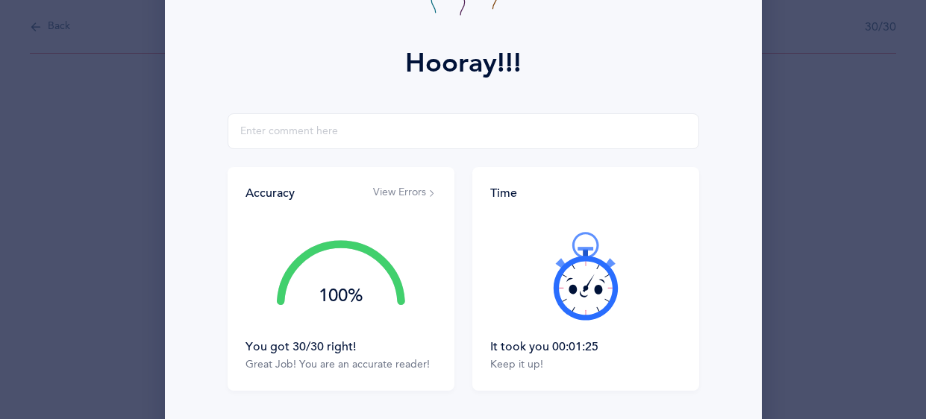
scroll to position [290, 0]
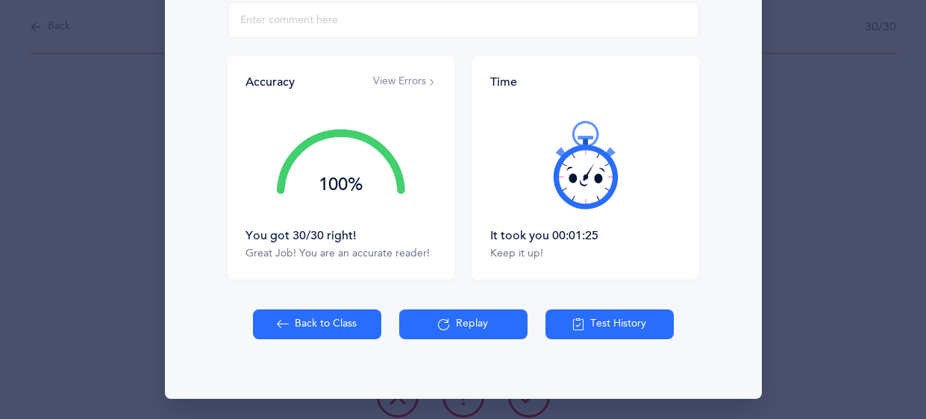
click at [282, 326] on icon at bounding box center [283, 324] width 12 height 16
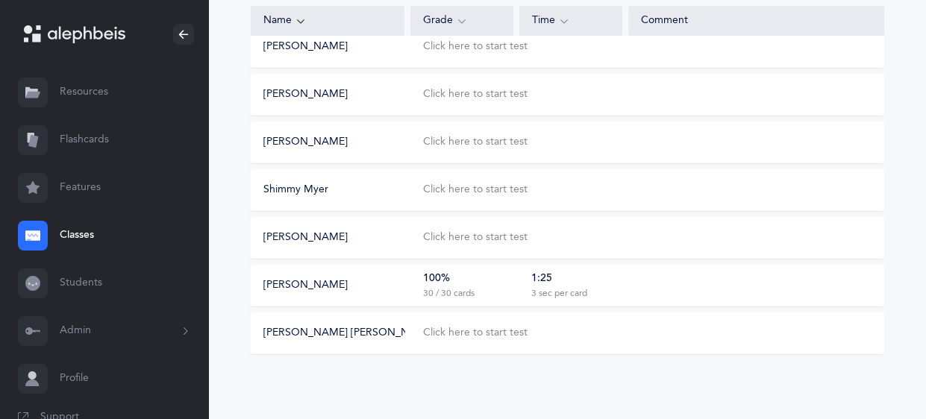
scroll to position [494, 0]
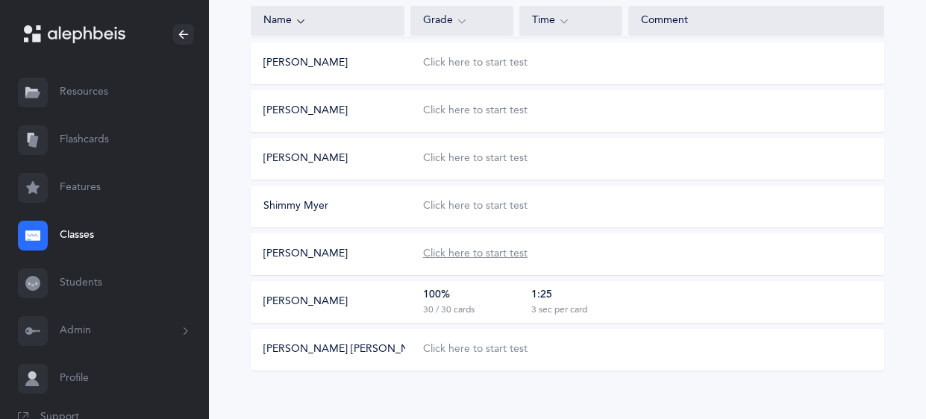
click at [437, 255] on div "Click here to start test" at bounding box center [475, 254] width 104 height 15
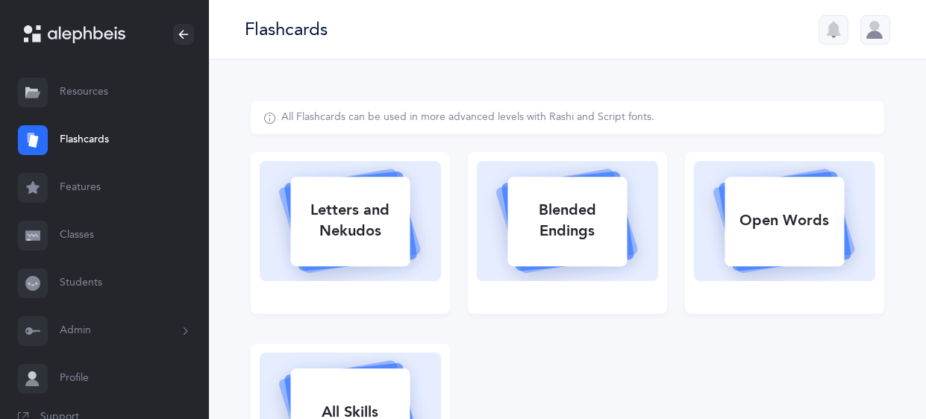
select select
select select "single"
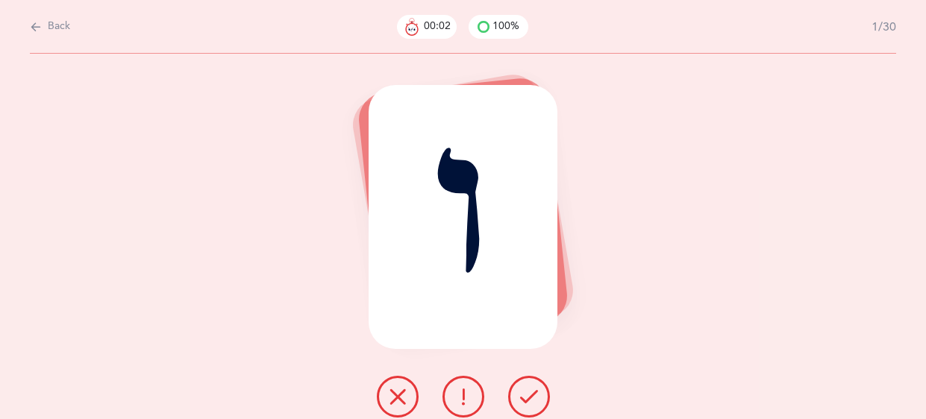
click at [527, 395] on icon at bounding box center [529, 397] width 18 height 18
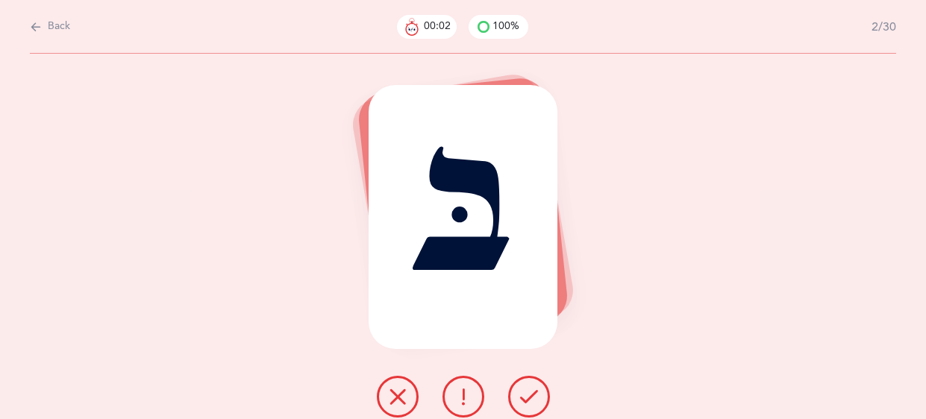
click at [527, 395] on icon at bounding box center [529, 397] width 18 height 18
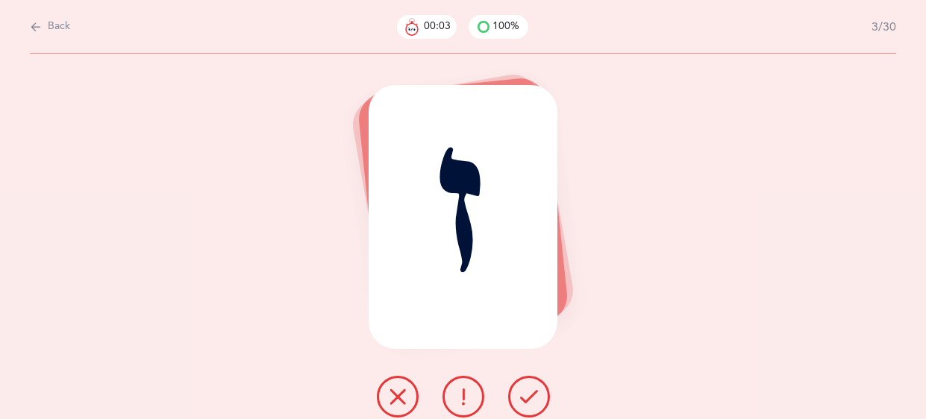
click at [527, 395] on icon at bounding box center [529, 397] width 18 height 18
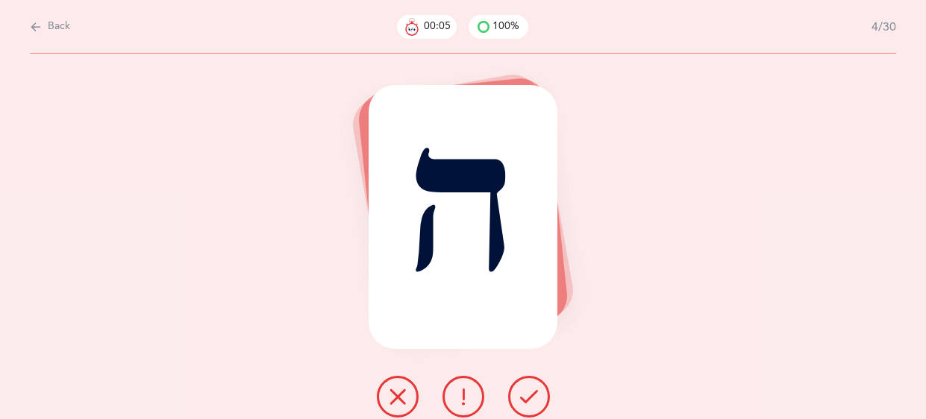
click at [527, 395] on icon at bounding box center [529, 397] width 18 height 18
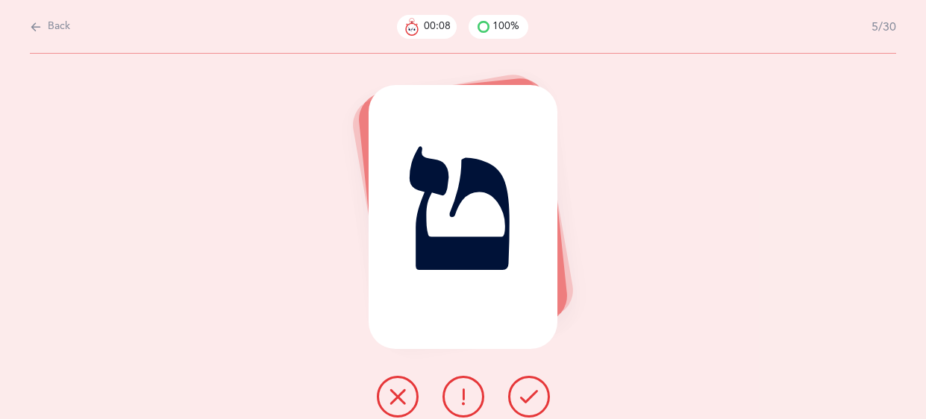
click at [527, 395] on icon at bounding box center [529, 397] width 18 height 18
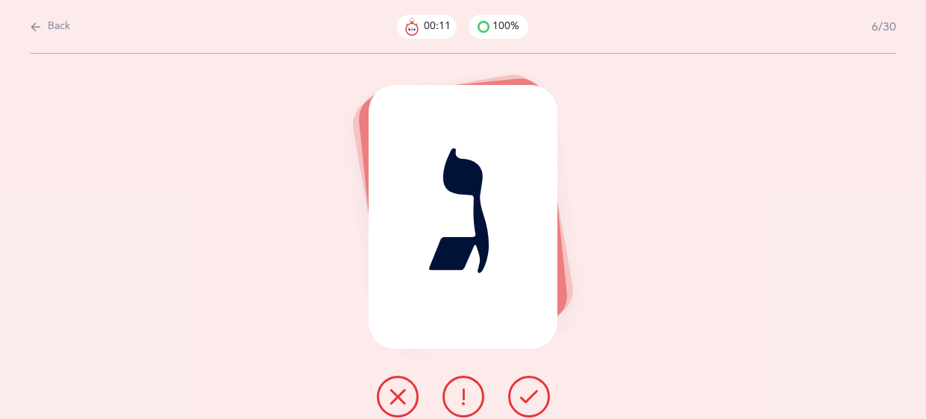
click at [527, 395] on icon at bounding box center [529, 397] width 18 height 18
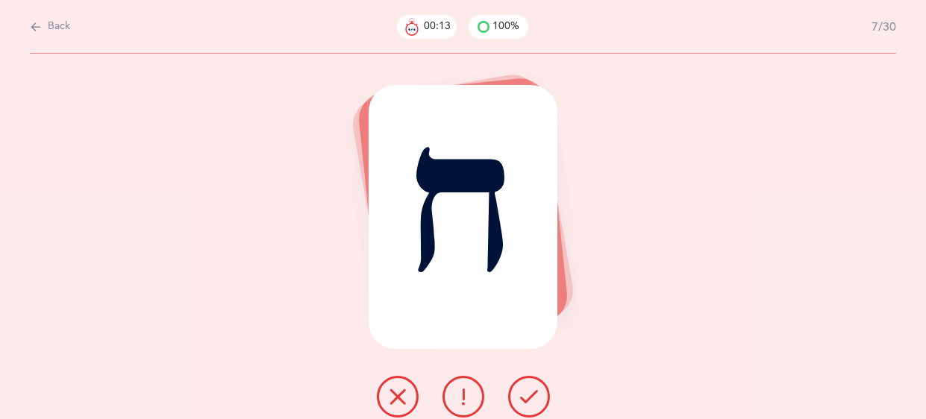
click at [527, 395] on icon at bounding box center [529, 397] width 18 height 18
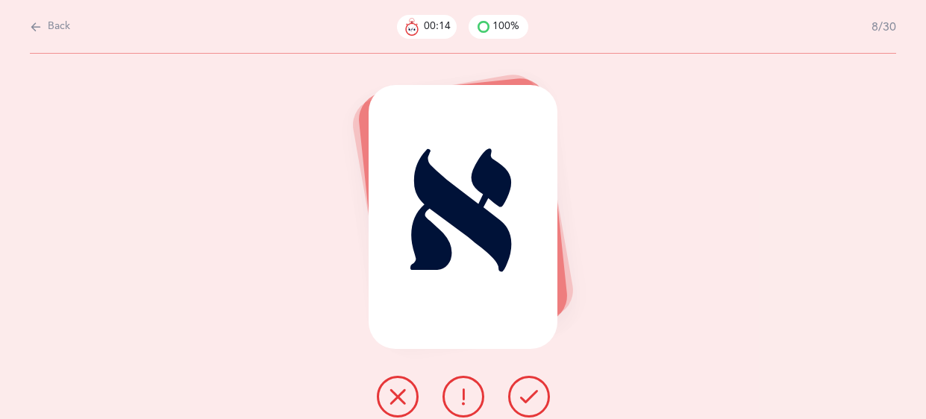
click at [527, 395] on icon at bounding box center [529, 397] width 18 height 18
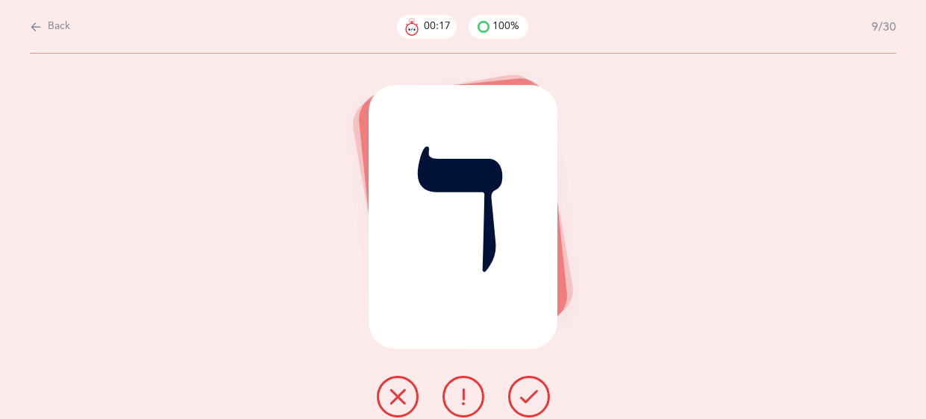
click at [460, 399] on icon at bounding box center [463, 397] width 18 height 18
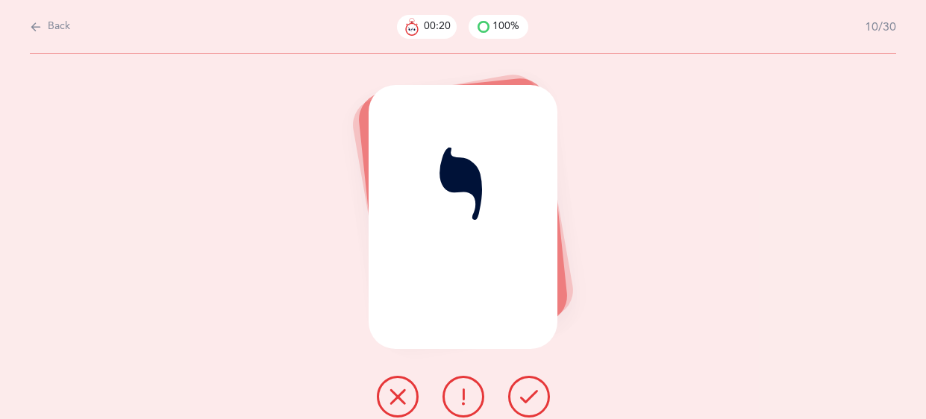
click at [515, 394] on button at bounding box center [529, 397] width 42 height 42
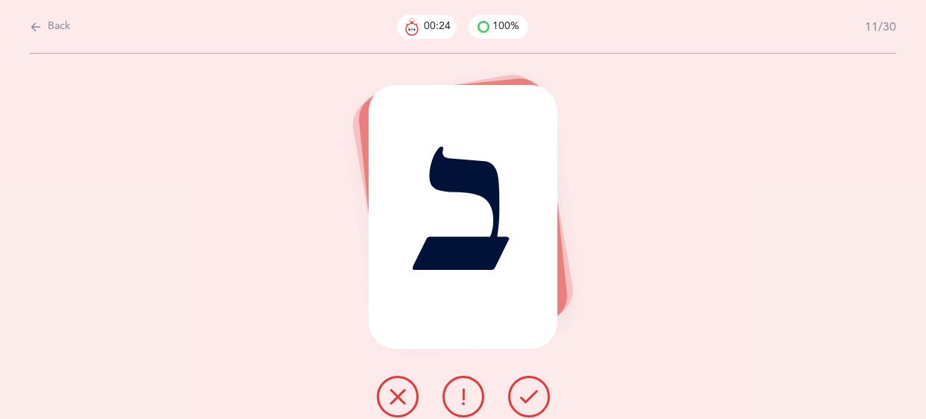
click at [515, 394] on button at bounding box center [529, 397] width 42 height 42
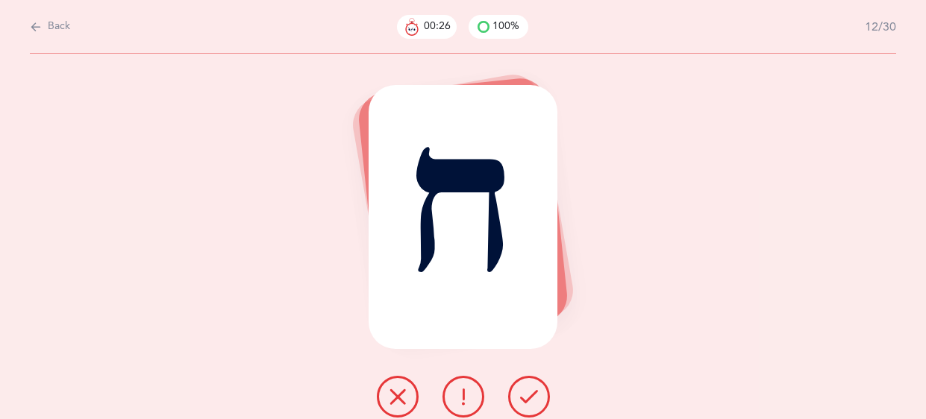
click at [515, 394] on button at bounding box center [529, 397] width 42 height 42
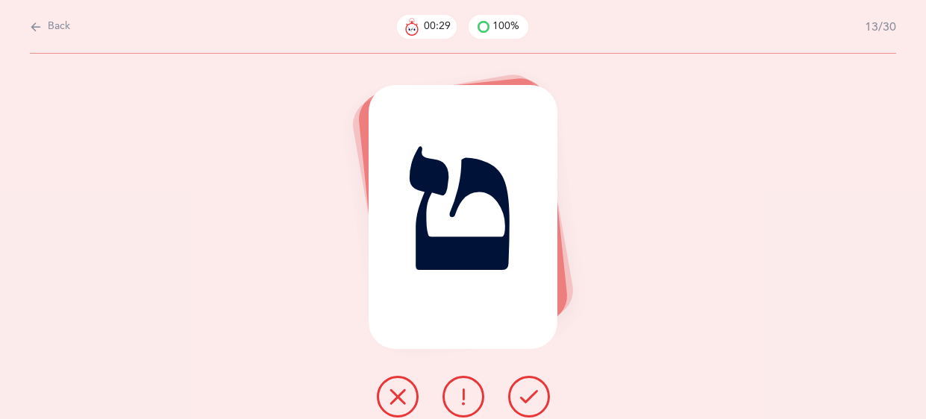
click at [515, 394] on button at bounding box center [529, 397] width 42 height 42
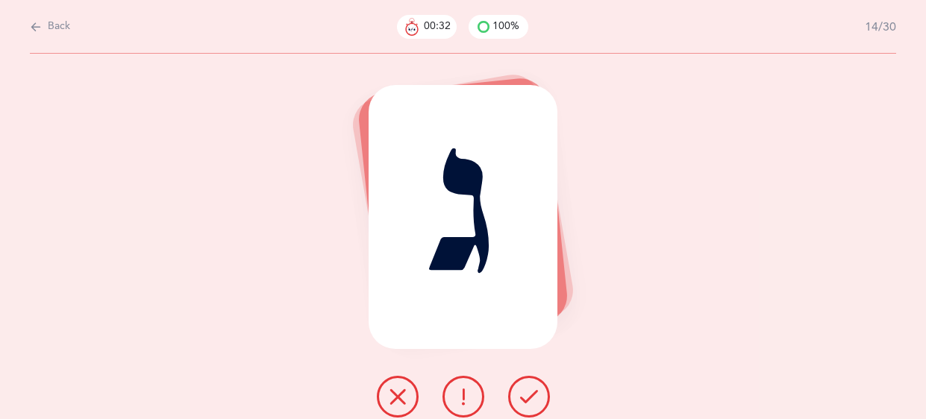
click at [515, 394] on button at bounding box center [529, 397] width 42 height 42
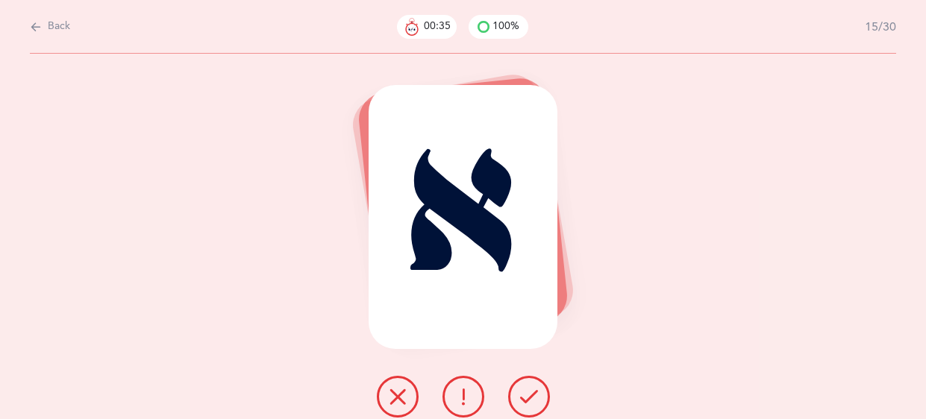
click at [515, 394] on button at bounding box center [529, 397] width 42 height 42
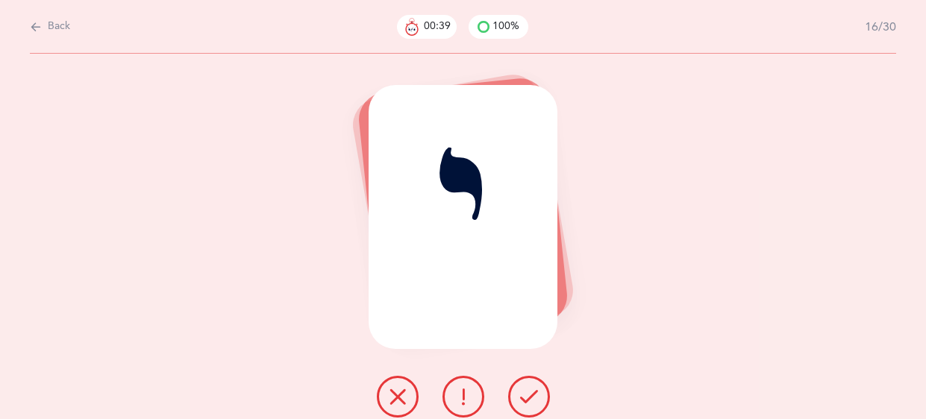
click at [515, 394] on button at bounding box center [529, 397] width 42 height 42
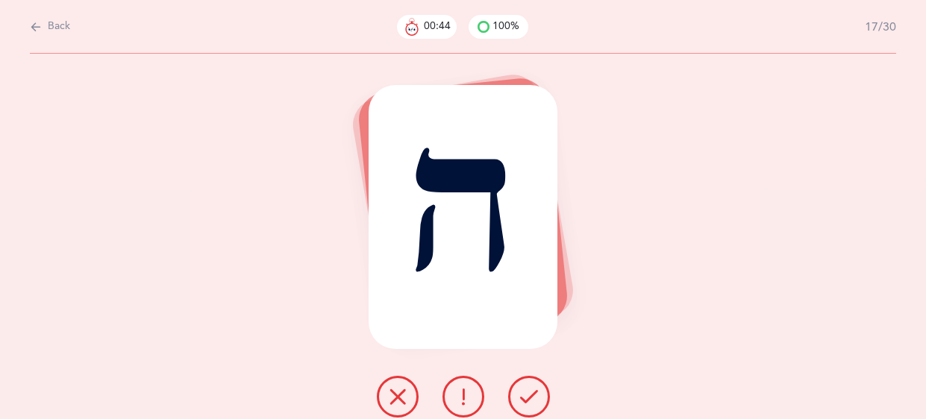
click at [515, 394] on button at bounding box center [529, 397] width 42 height 42
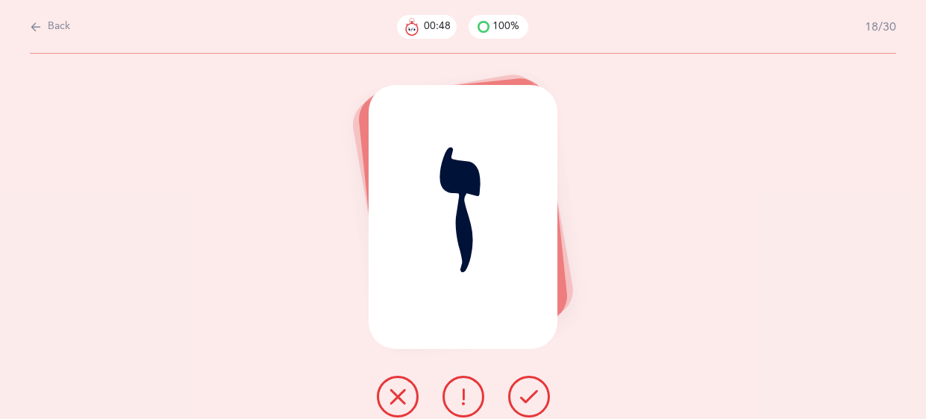
click at [515, 394] on button at bounding box center [529, 397] width 42 height 42
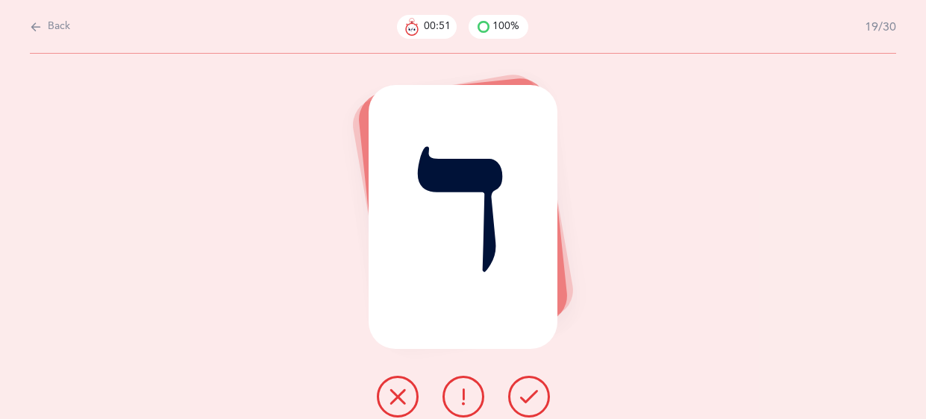
click at [515, 394] on button at bounding box center [529, 397] width 42 height 42
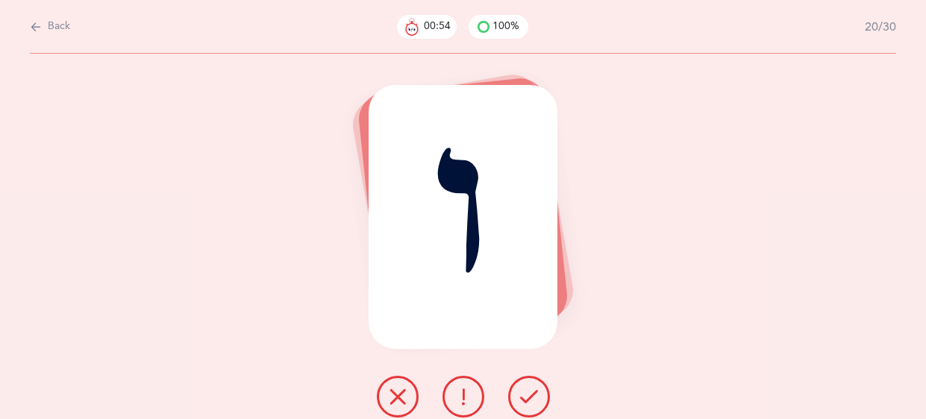
click at [515, 394] on button at bounding box center [529, 397] width 42 height 42
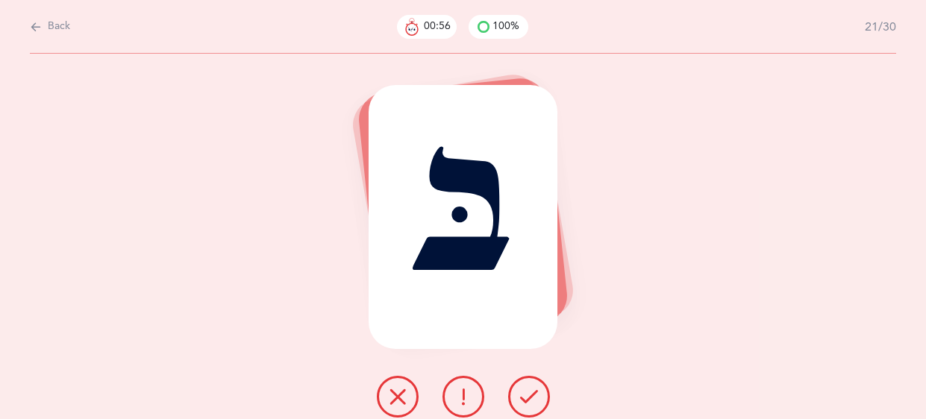
click at [515, 394] on button at bounding box center [529, 397] width 42 height 42
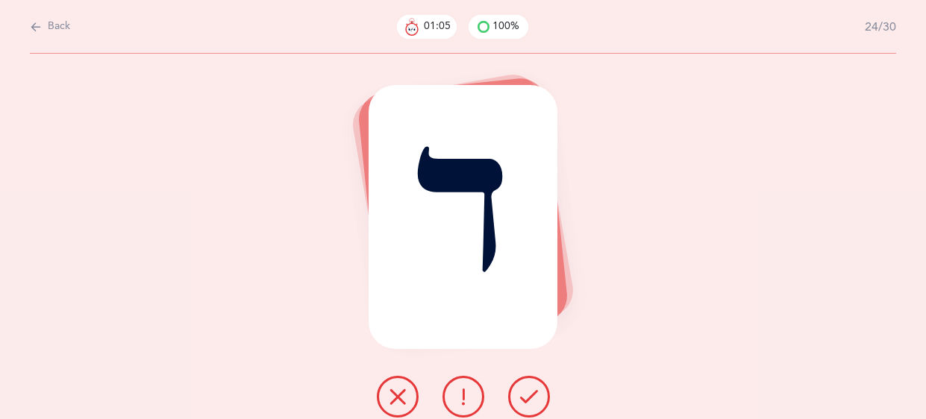
click at [515, 394] on button at bounding box center [529, 397] width 42 height 42
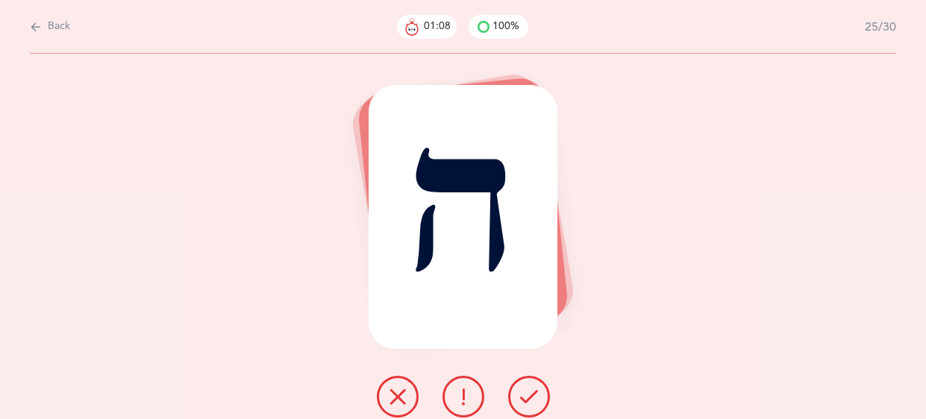
click at [515, 394] on button at bounding box center [529, 397] width 42 height 42
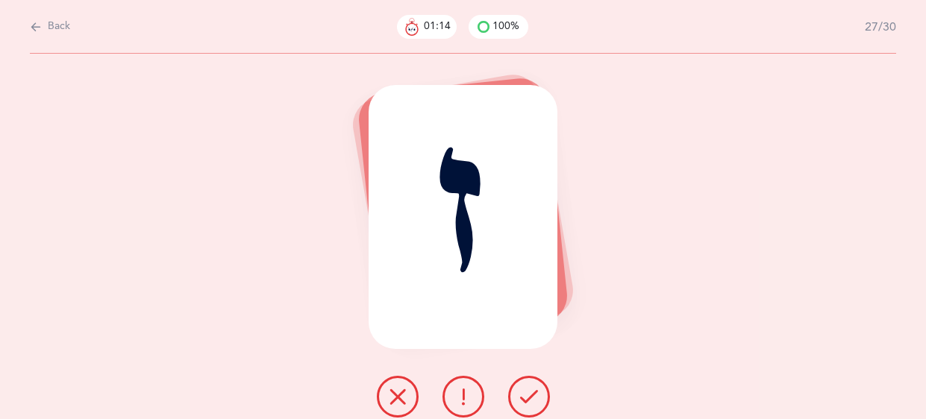
click at [515, 394] on button at bounding box center [529, 397] width 42 height 42
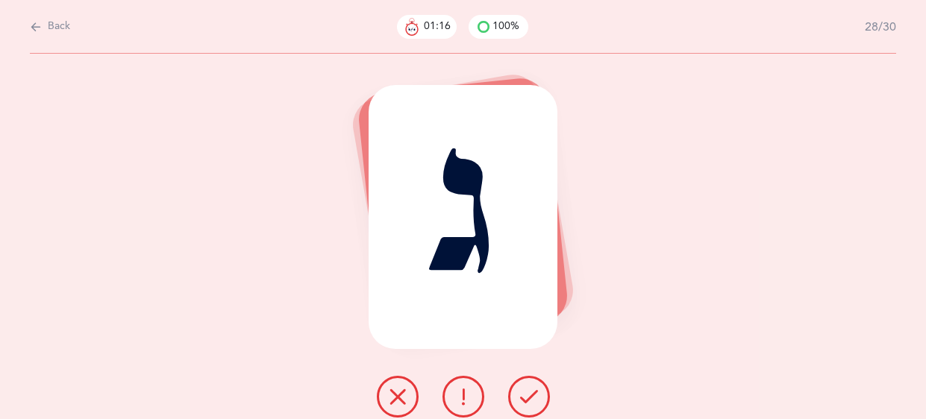
click at [515, 394] on button at bounding box center [529, 397] width 42 height 42
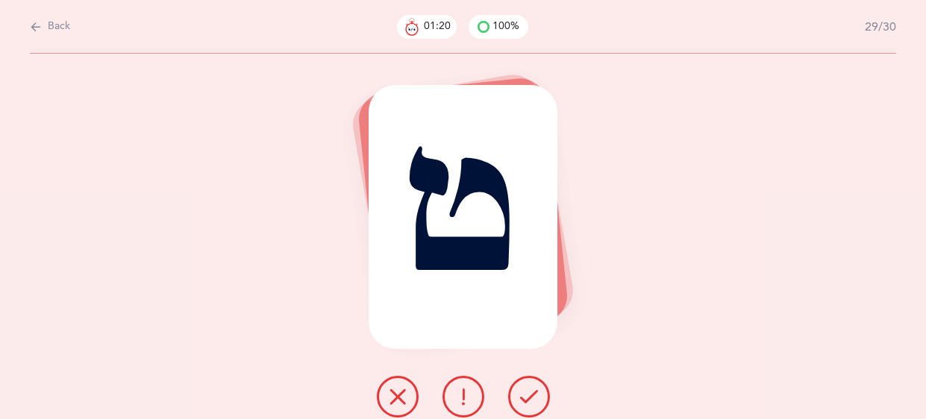
click at [515, 394] on button at bounding box center [529, 397] width 42 height 42
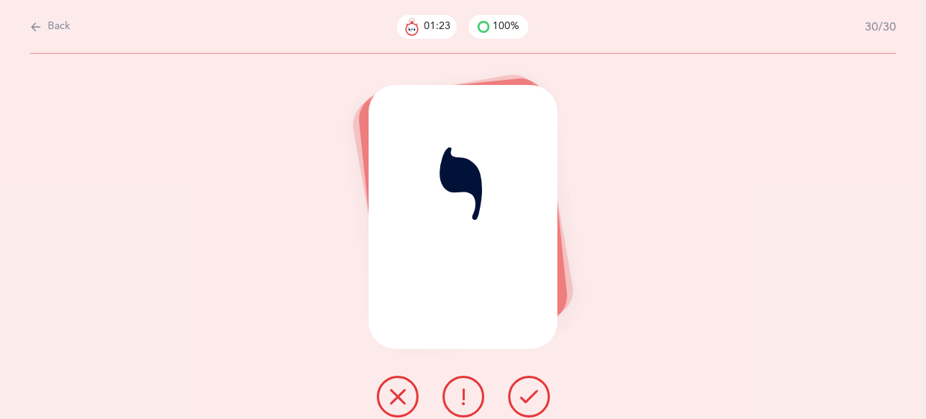
click at [515, 394] on button at bounding box center [529, 397] width 42 height 42
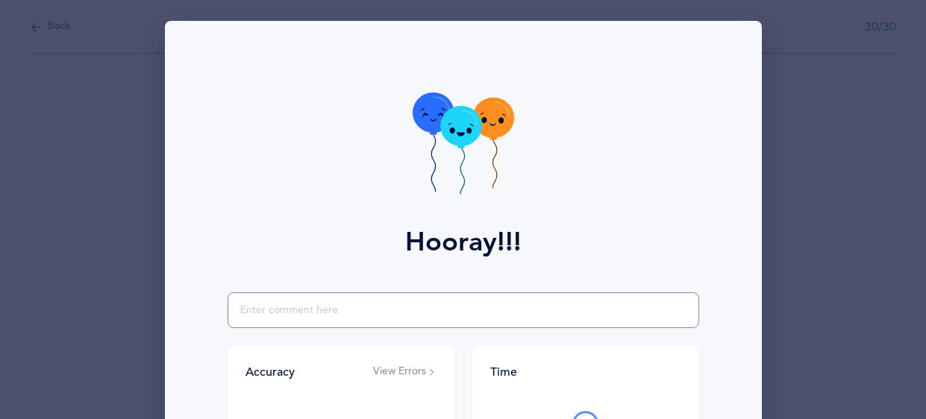
click at [423, 316] on input "text" at bounding box center [464, 311] width 472 height 36
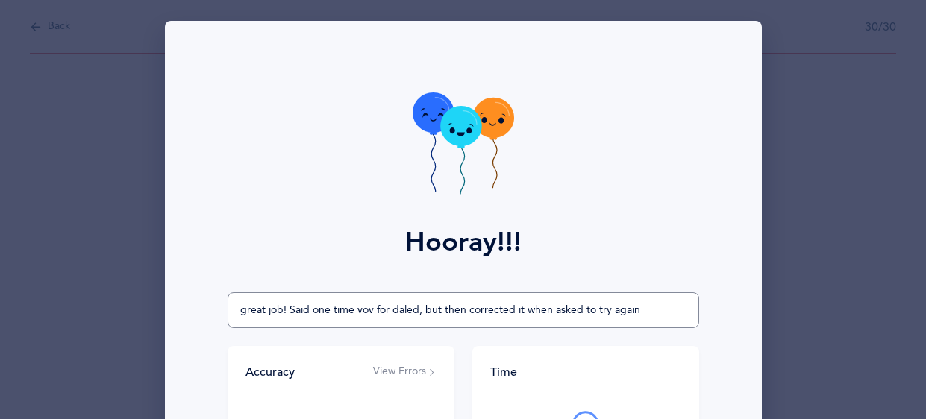
type input "great job! Said one time vov for daled, but then corrected it when asked to try…"
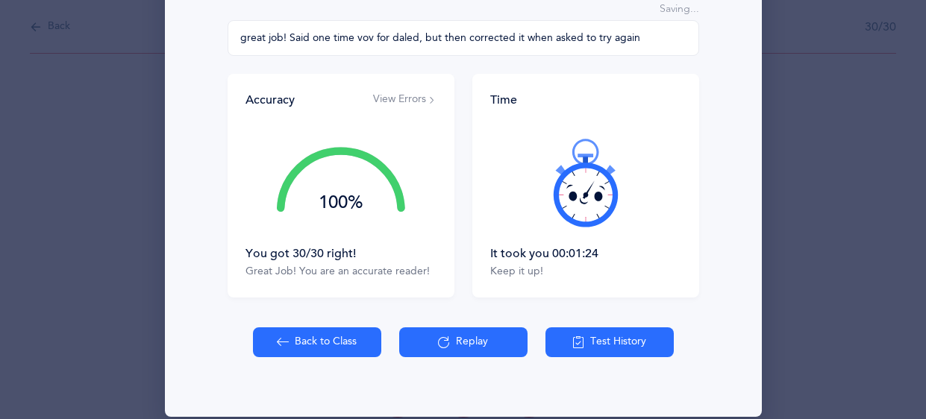
scroll to position [290, 0]
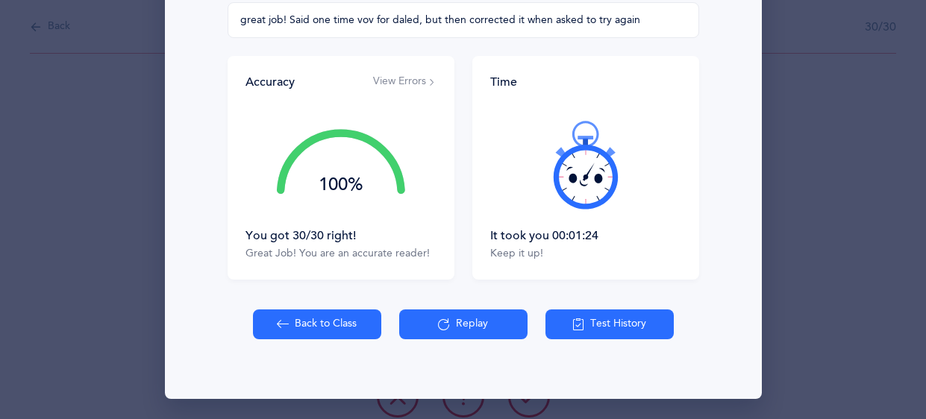
click at [307, 321] on button "Back to Class" at bounding box center [317, 325] width 128 height 30
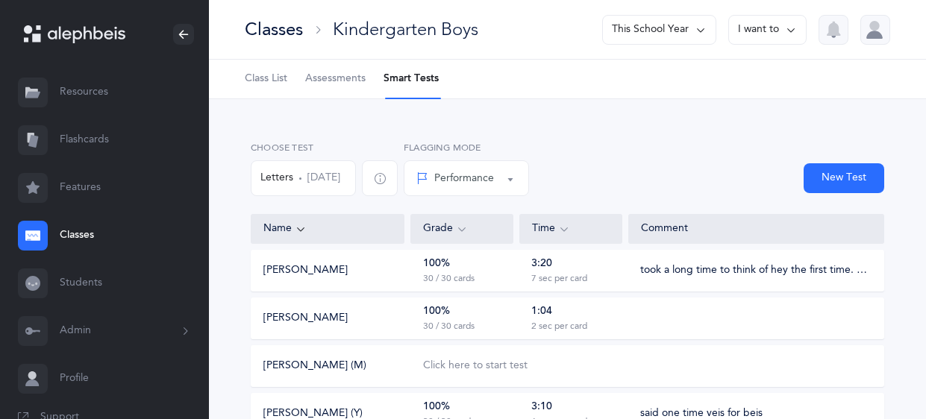
click at [80, 236] on link "Classes" at bounding box center [104, 236] width 209 height 48
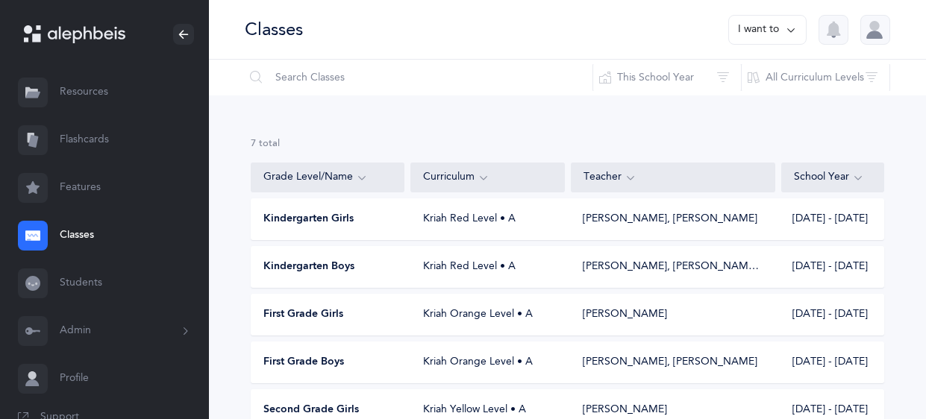
click at [314, 213] on span "Kindergarten Girls" at bounding box center [308, 219] width 90 height 15
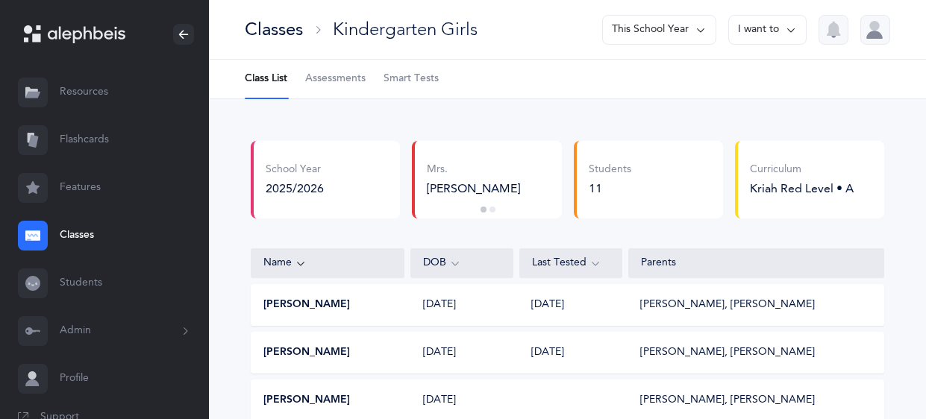
click at [402, 77] on span "Smart Tests" at bounding box center [411, 79] width 55 height 15
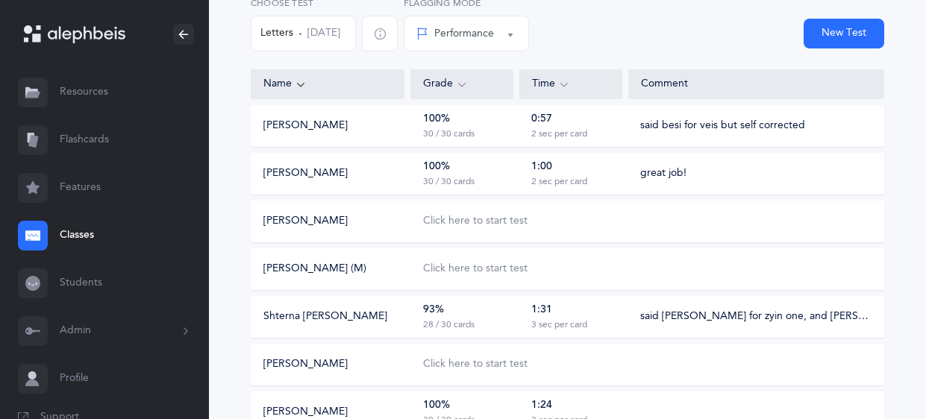
scroll to position [146, 0]
click at [481, 220] on div "Click here to start test" at bounding box center [475, 220] width 104 height 15
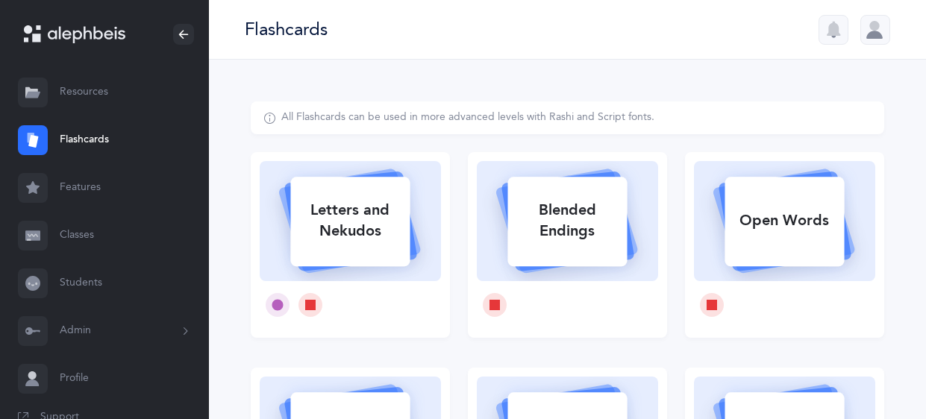
click at [338, 218] on div "Letters and Nekudos" at bounding box center [349, 221] width 119 height 60
select select
select select "single"
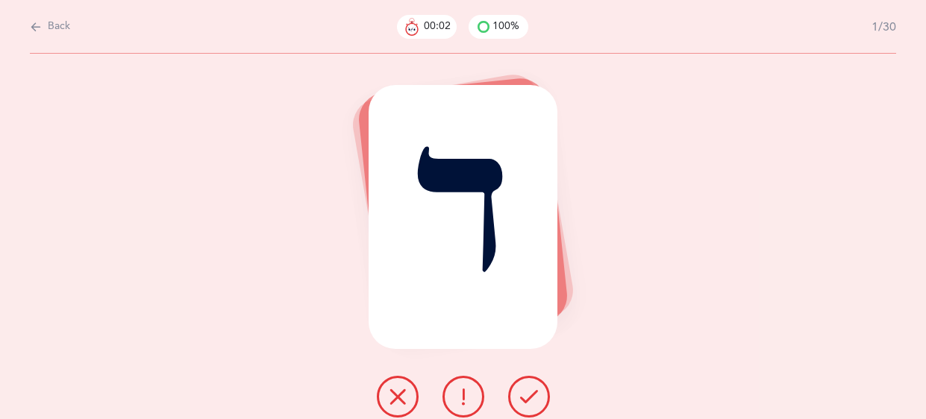
click at [524, 395] on icon at bounding box center [529, 397] width 18 height 18
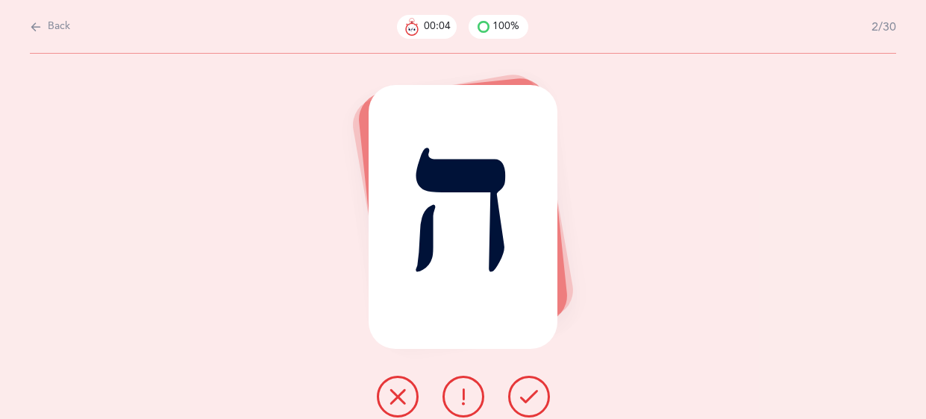
click at [524, 395] on icon at bounding box center [529, 397] width 18 height 18
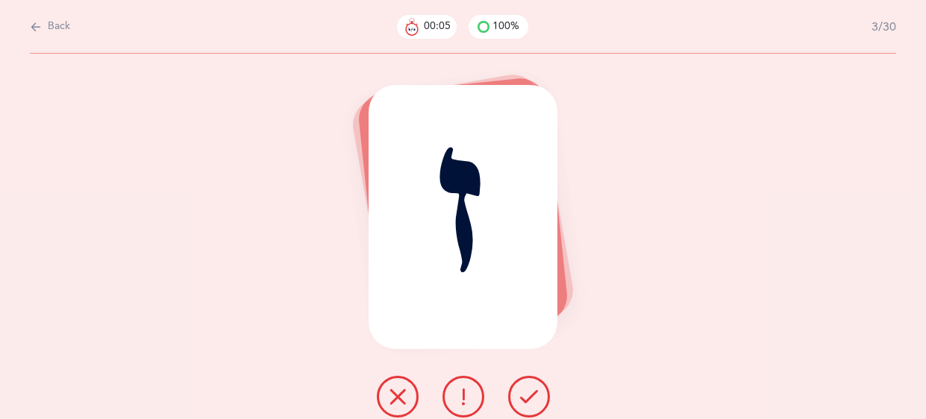
click at [524, 395] on icon at bounding box center [529, 397] width 18 height 18
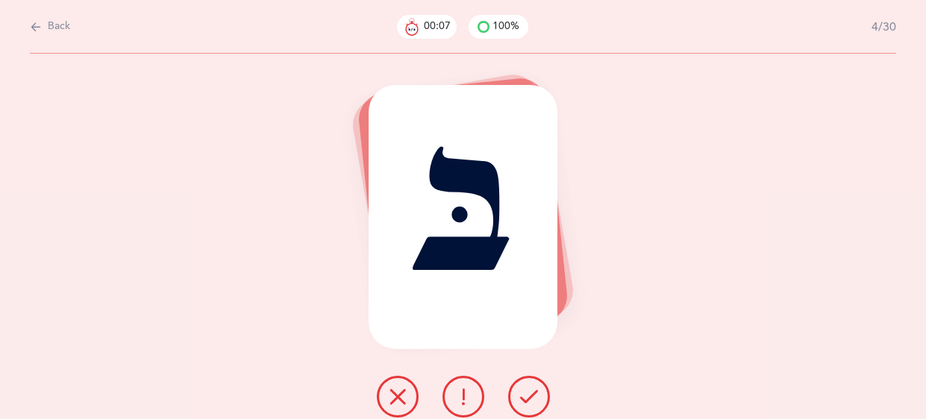
click at [524, 395] on icon at bounding box center [529, 397] width 18 height 18
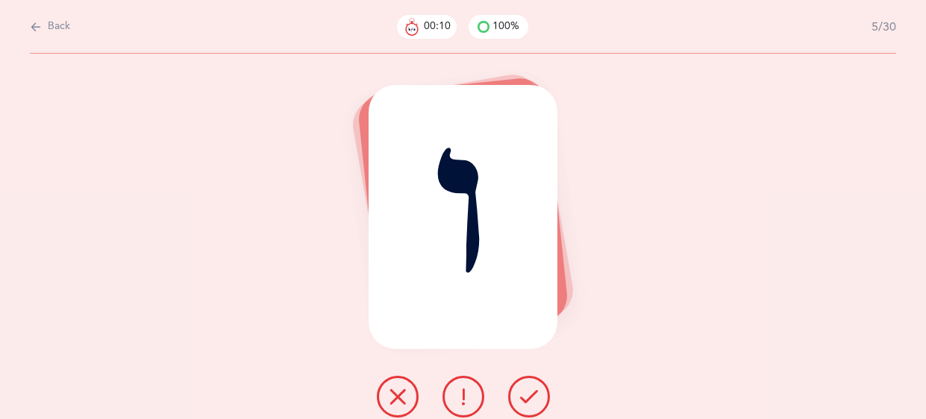
click at [524, 395] on icon at bounding box center [529, 397] width 18 height 18
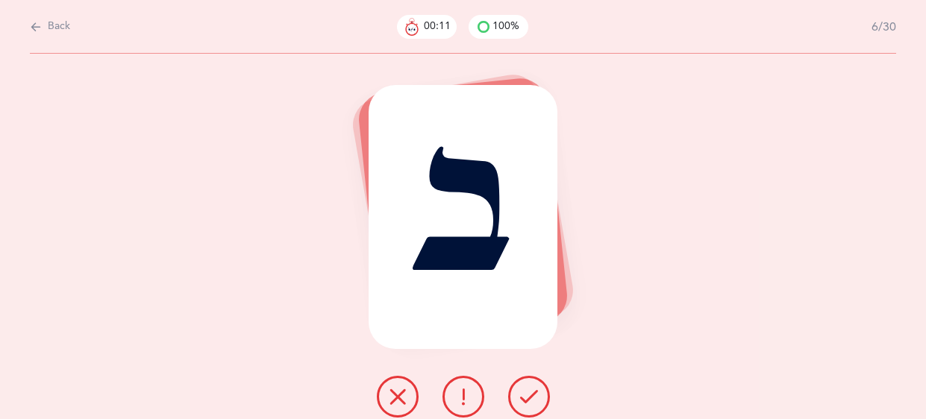
click at [524, 395] on icon at bounding box center [529, 397] width 18 height 18
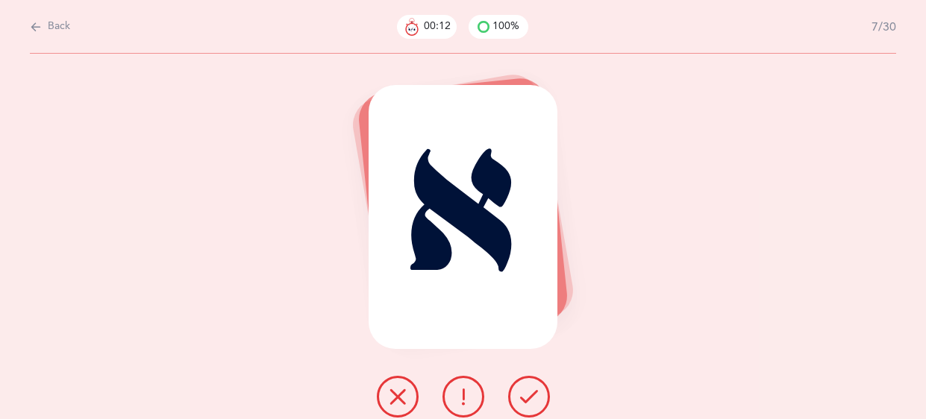
click at [524, 395] on icon at bounding box center [529, 397] width 18 height 18
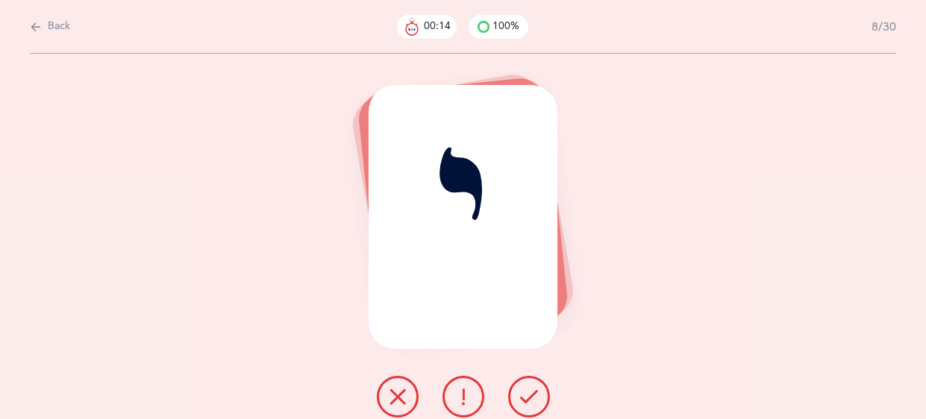
click at [524, 395] on icon at bounding box center [529, 397] width 18 height 18
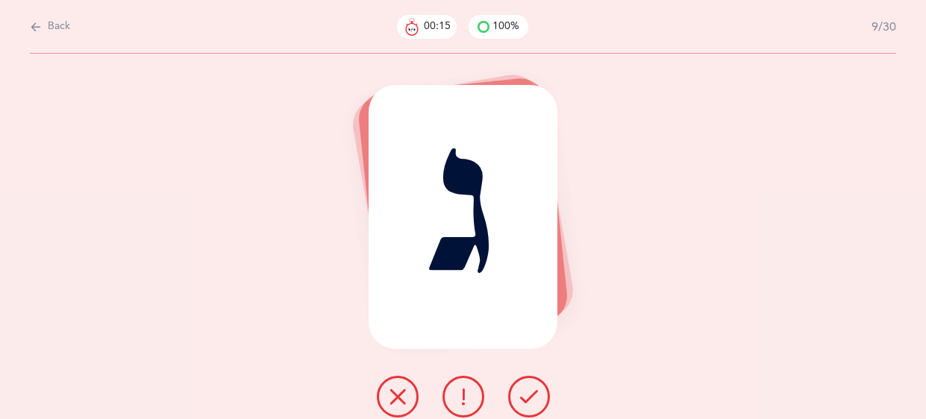
click at [524, 395] on icon at bounding box center [529, 397] width 18 height 18
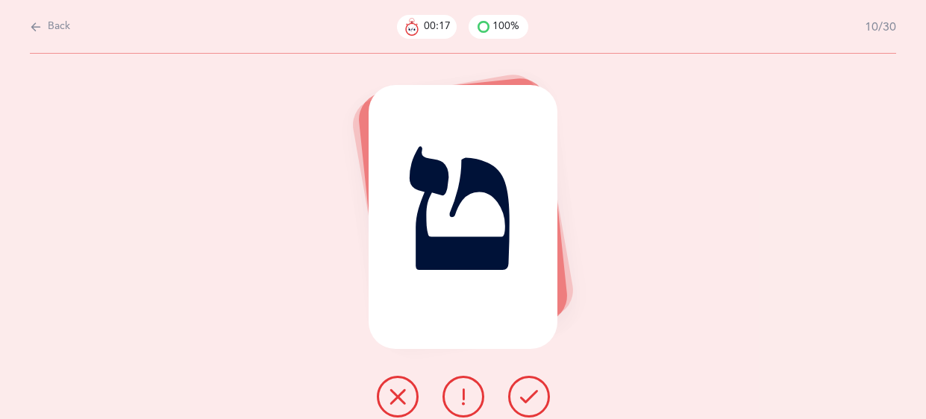
click at [524, 395] on icon at bounding box center [529, 397] width 18 height 18
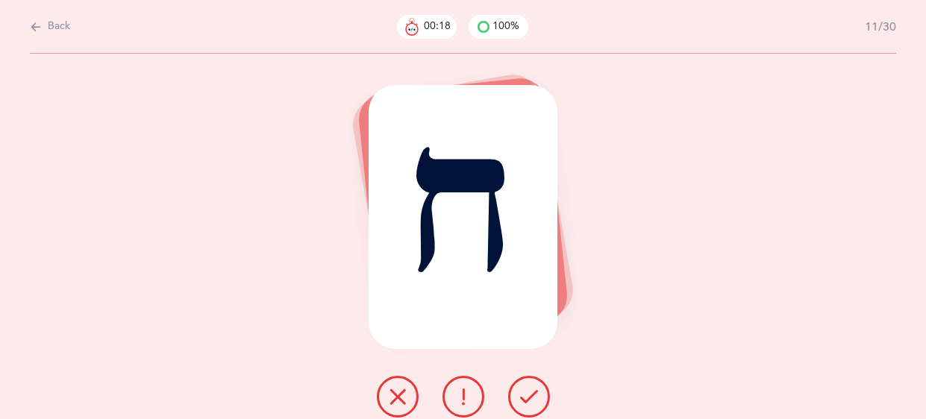
click at [524, 395] on icon at bounding box center [529, 397] width 18 height 18
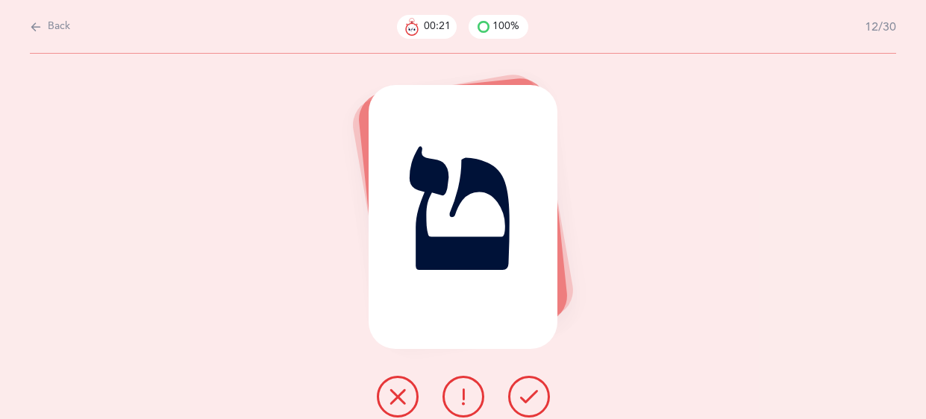
click at [524, 395] on icon at bounding box center [529, 397] width 18 height 18
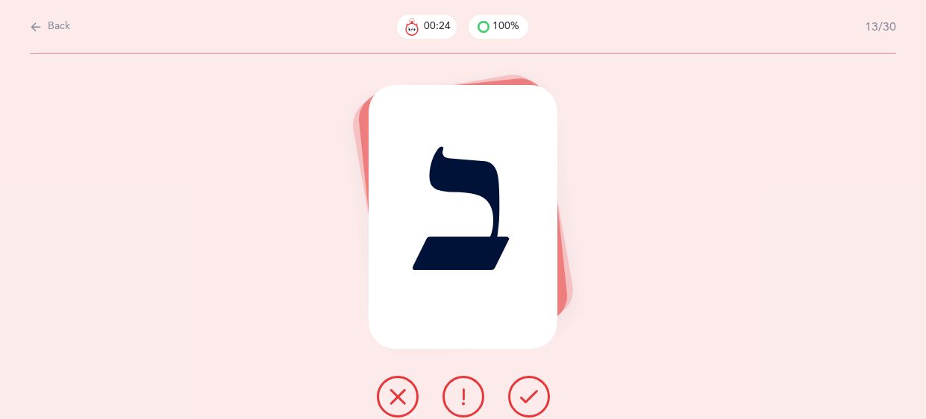
click at [524, 395] on icon at bounding box center [529, 397] width 18 height 18
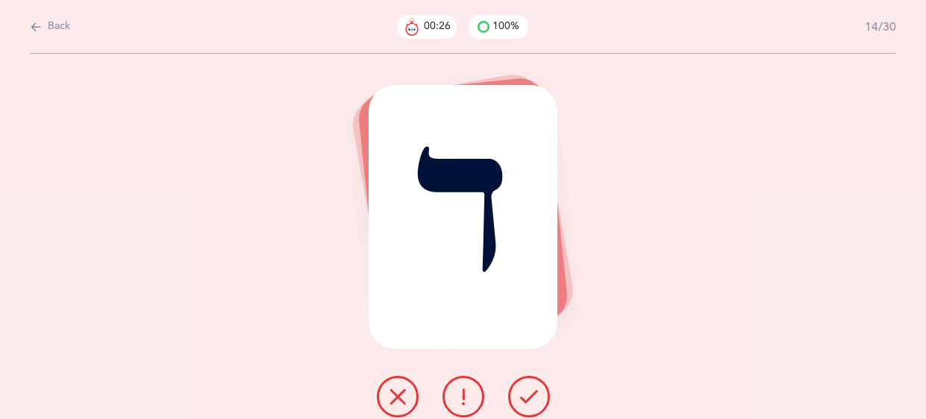
click at [524, 395] on icon at bounding box center [529, 397] width 18 height 18
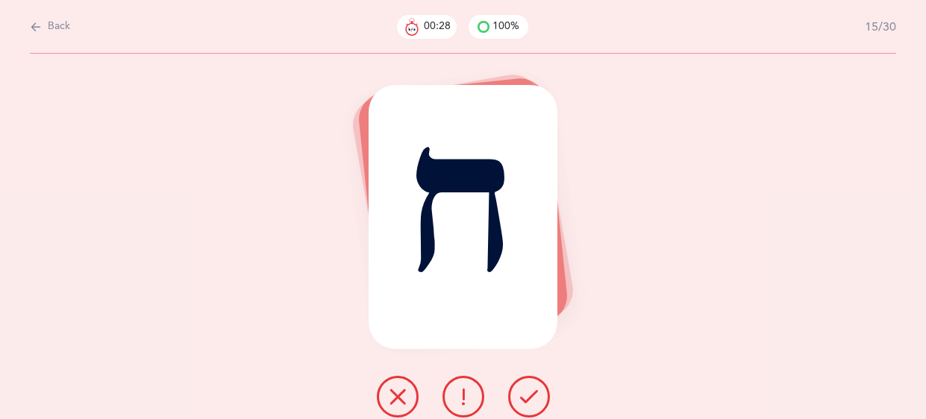
click at [524, 395] on icon at bounding box center [529, 397] width 18 height 18
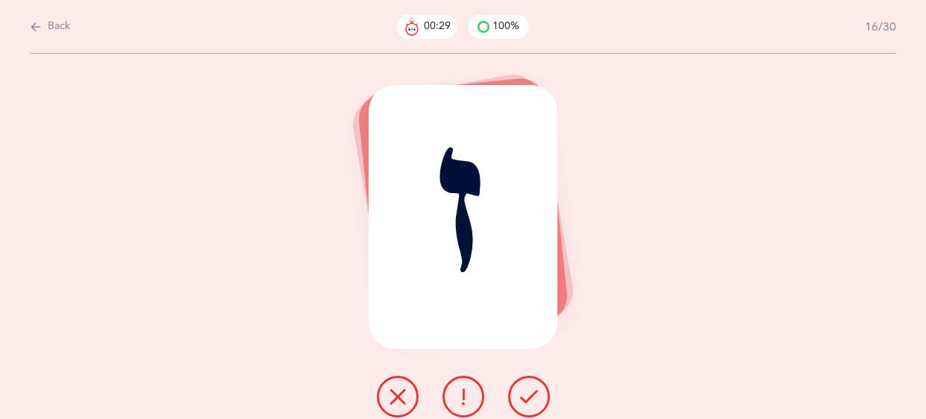
click at [524, 395] on icon at bounding box center [529, 397] width 18 height 18
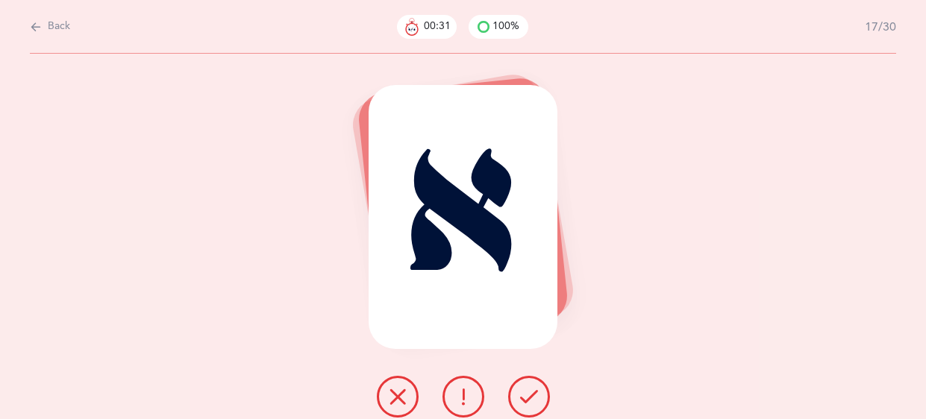
click at [524, 395] on icon at bounding box center [529, 397] width 18 height 18
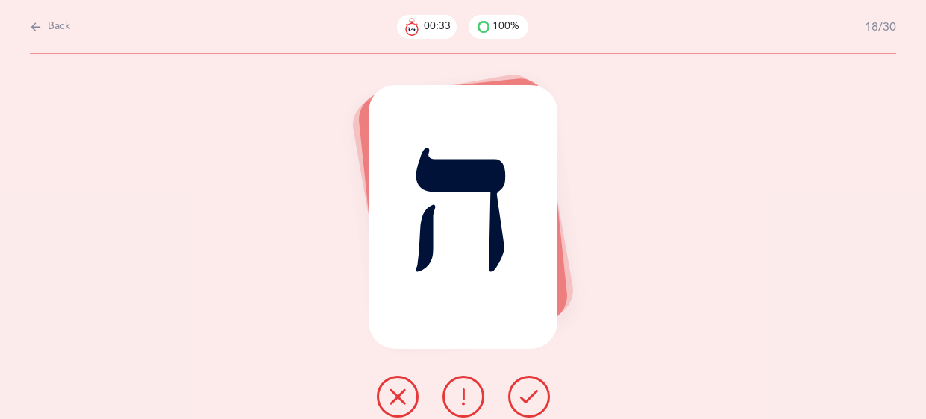
click at [524, 395] on icon at bounding box center [529, 397] width 18 height 18
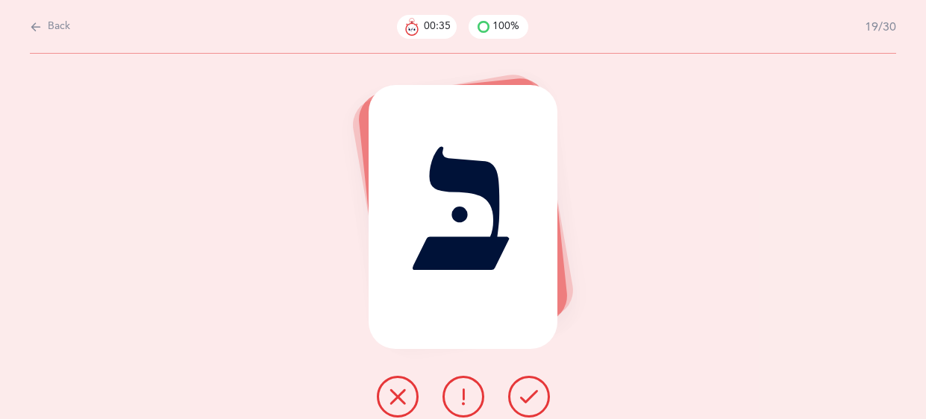
click at [524, 395] on icon at bounding box center [529, 397] width 18 height 18
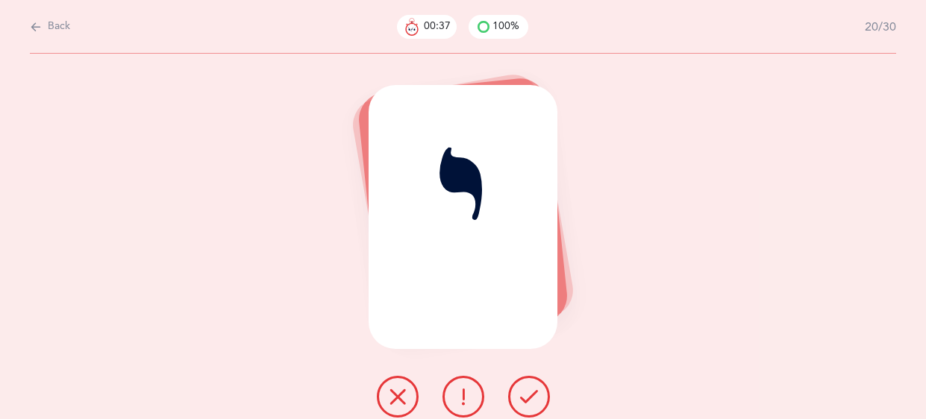
click at [524, 395] on icon at bounding box center [529, 397] width 18 height 18
click at [465, 397] on icon at bounding box center [463, 397] width 18 height 18
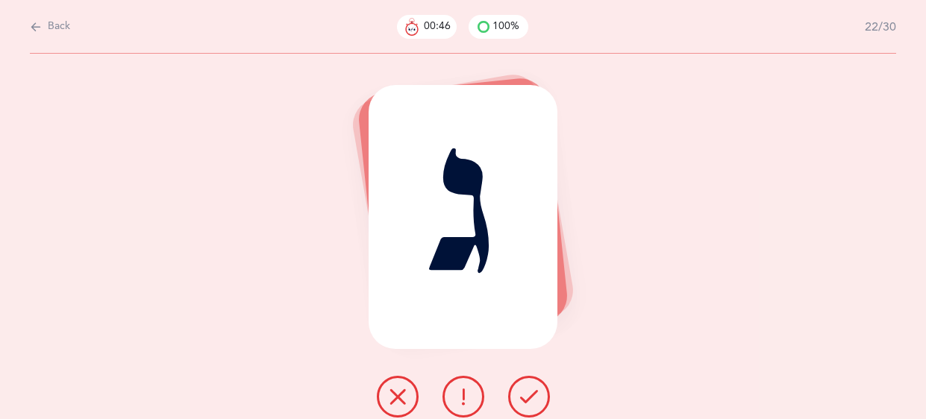
click at [519, 401] on button at bounding box center [529, 397] width 42 height 42
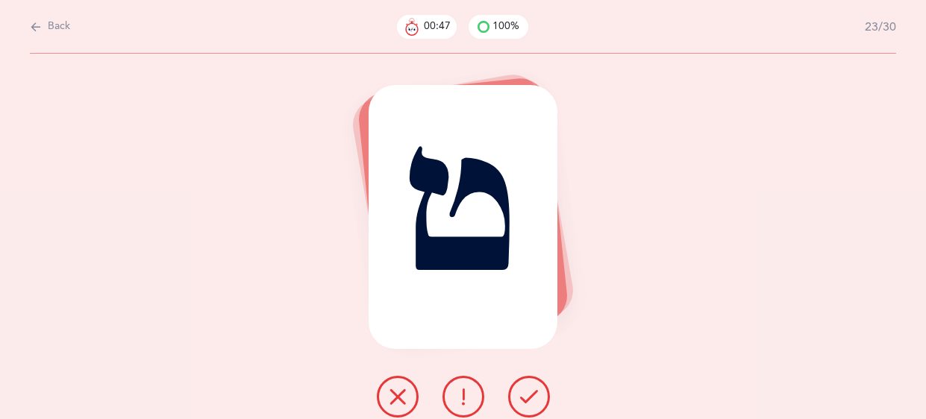
click at [519, 401] on button at bounding box center [529, 397] width 42 height 42
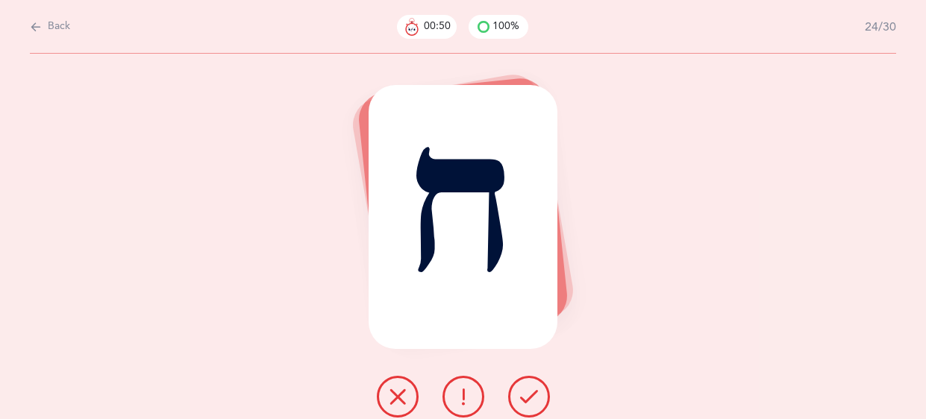
click at [519, 401] on button at bounding box center [529, 397] width 42 height 42
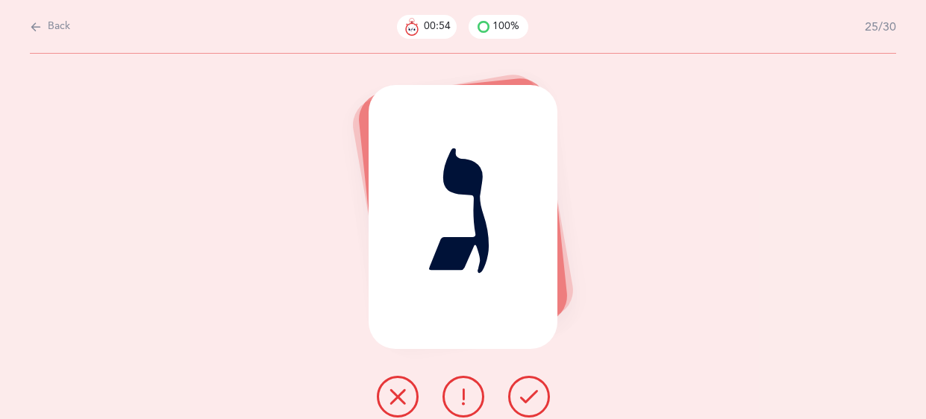
click at [519, 401] on button at bounding box center [529, 397] width 42 height 42
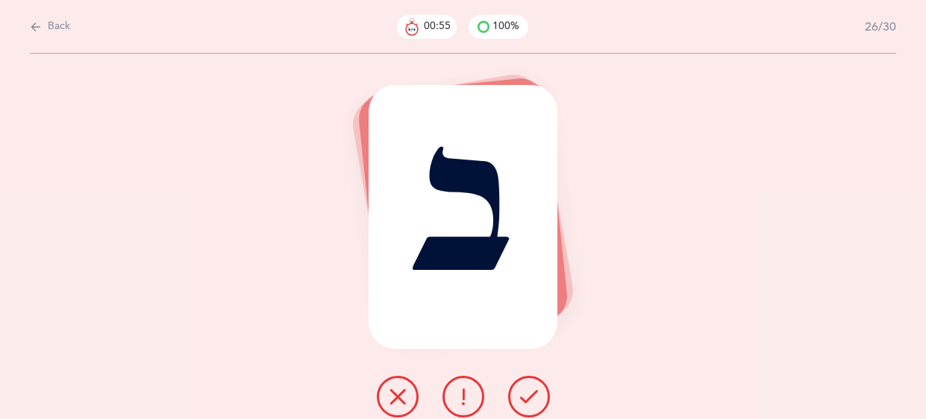
click at [519, 401] on button at bounding box center [529, 397] width 42 height 42
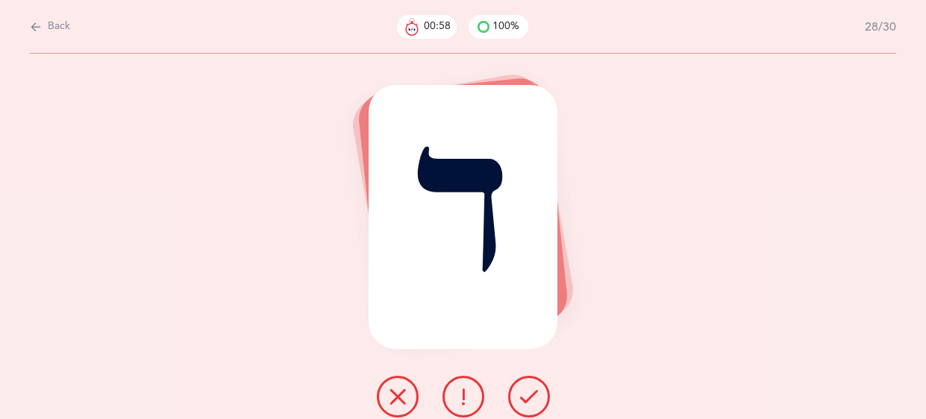
click at [519, 401] on button at bounding box center [529, 397] width 42 height 42
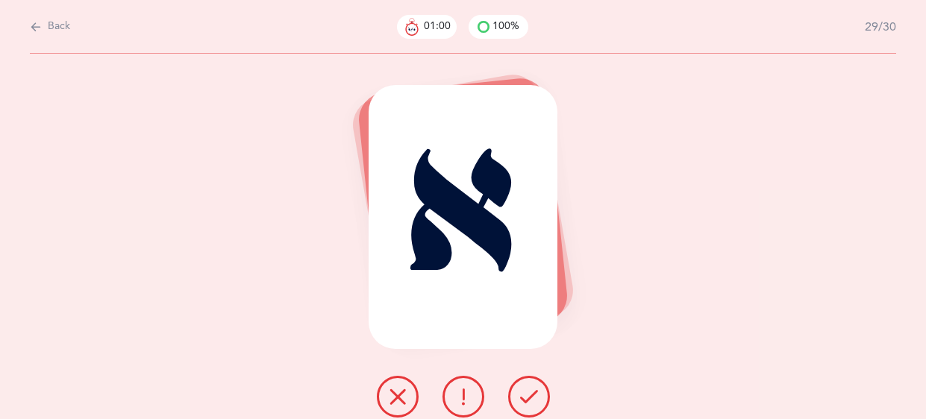
click at [519, 401] on button at bounding box center [529, 397] width 42 height 42
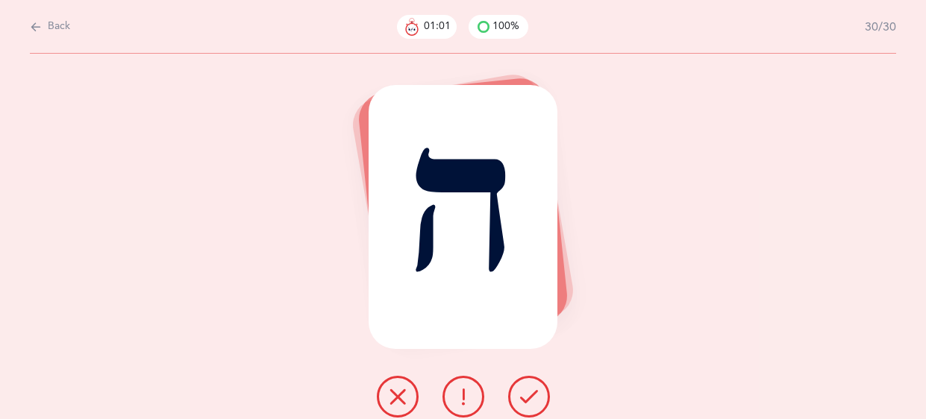
click at [519, 401] on button at bounding box center [529, 397] width 42 height 42
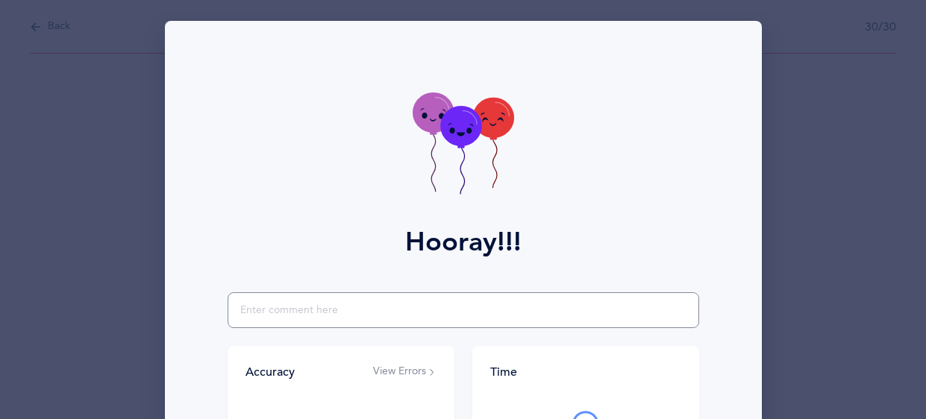
click at [336, 307] on input "text" at bounding box center [464, 311] width 472 height 36
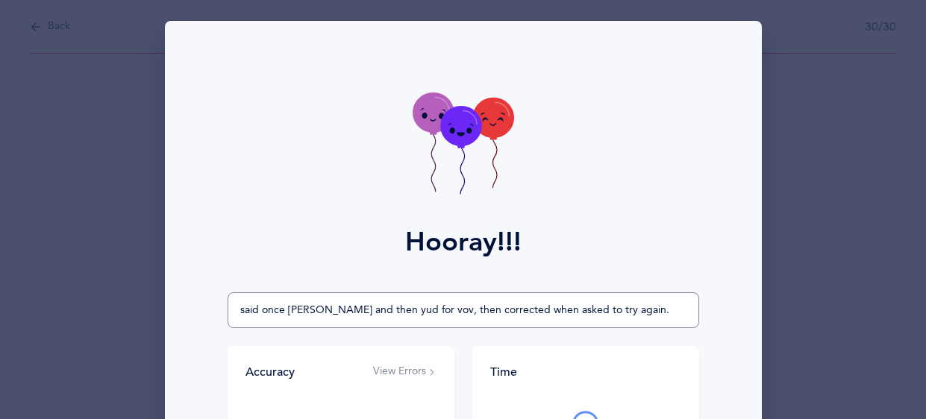
type input "said once zayin and then yud for vov, then corrected when asked to try again."
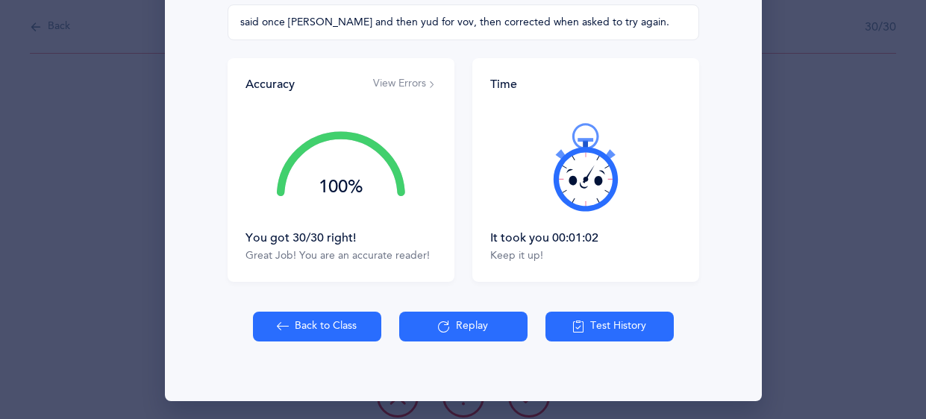
scroll to position [290, 0]
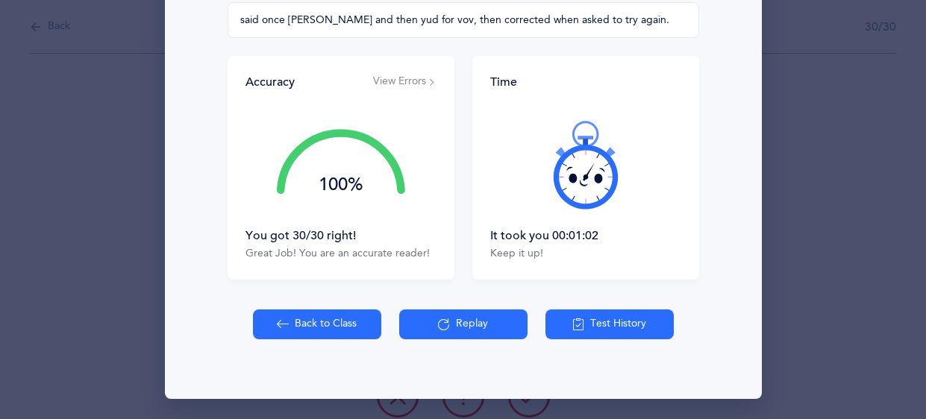
click at [281, 329] on icon at bounding box center [283, 324] width 12 height 16
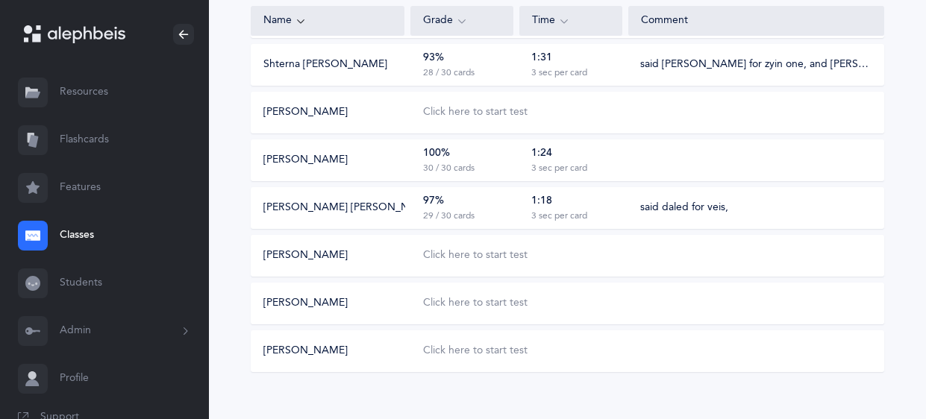
scroll to position [414, 0]
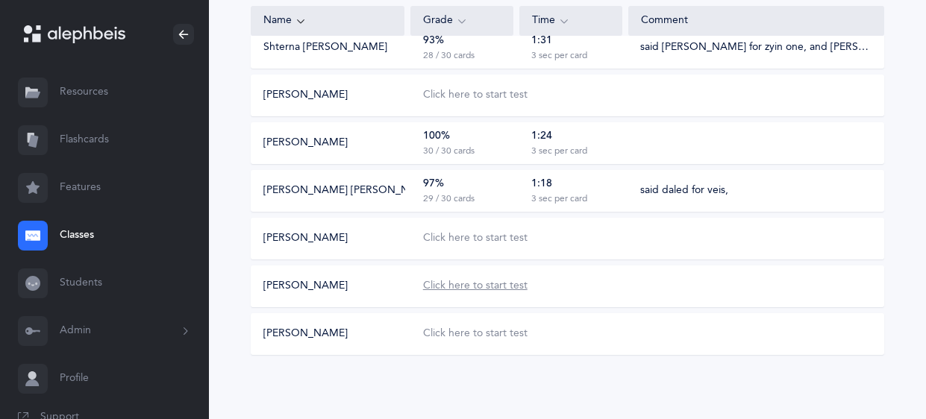
click at [466, 281] on div "Click here to start test" at bounding box center [475, 286] width 104 height 15
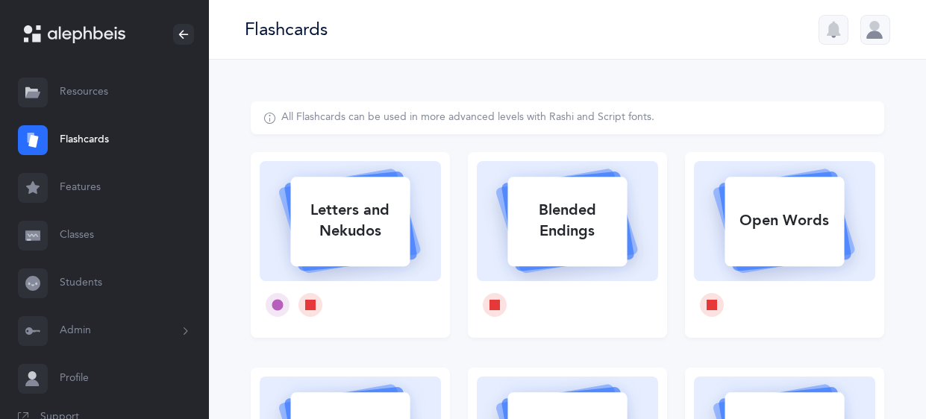
click at [347, 196] on div "Letters and Nekudos" at bounding box center [349, 221] width 119 height 60
select select
select select "single"
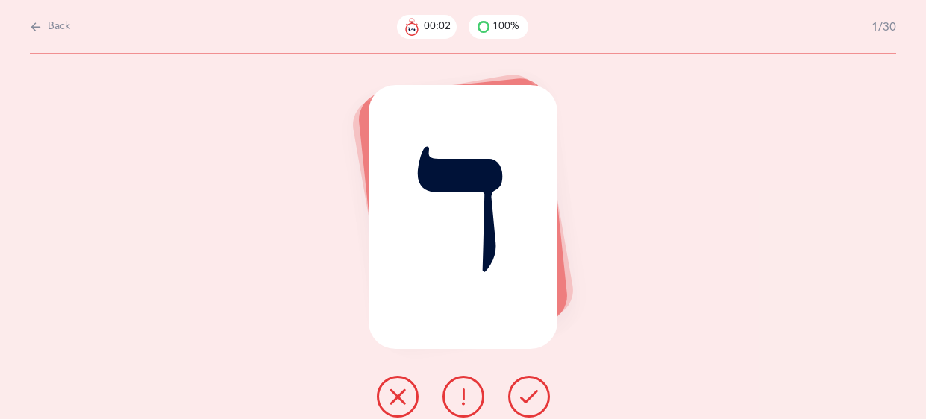
click at [520, 399] on icon at bounding box center [529, 397] width 18 height 18
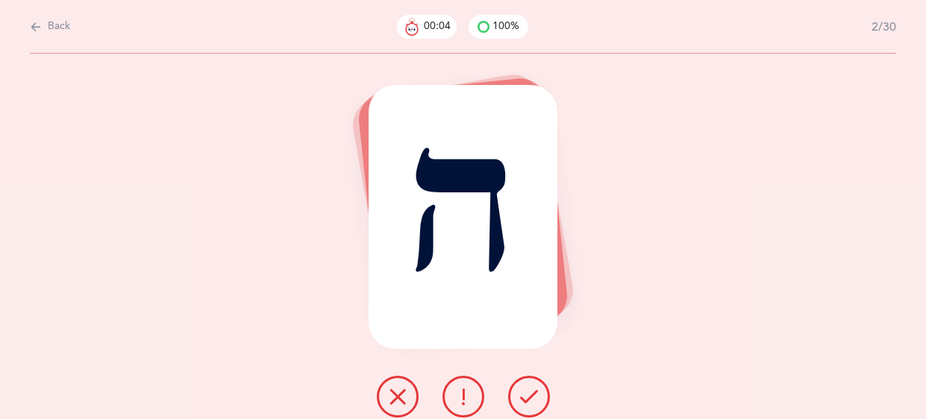
click at [520, 399] on icon at bounding box center [529, 397] width 18 height 18
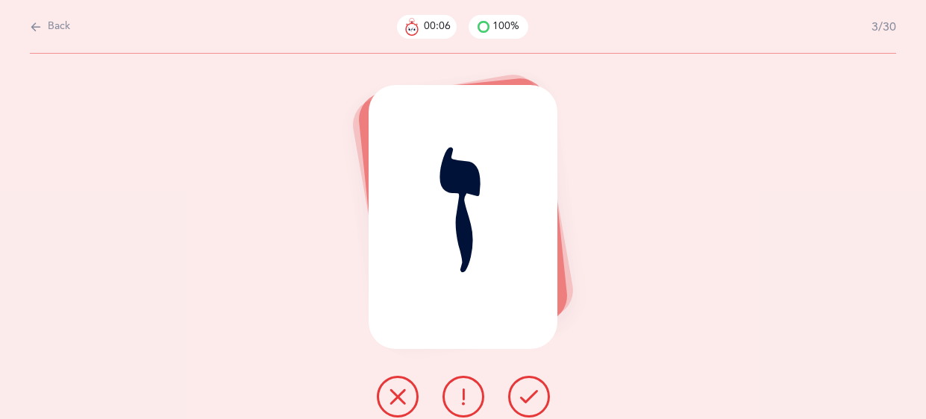
click at [520, 399] on icon at bounding box center [529, 397] width 18 height 18
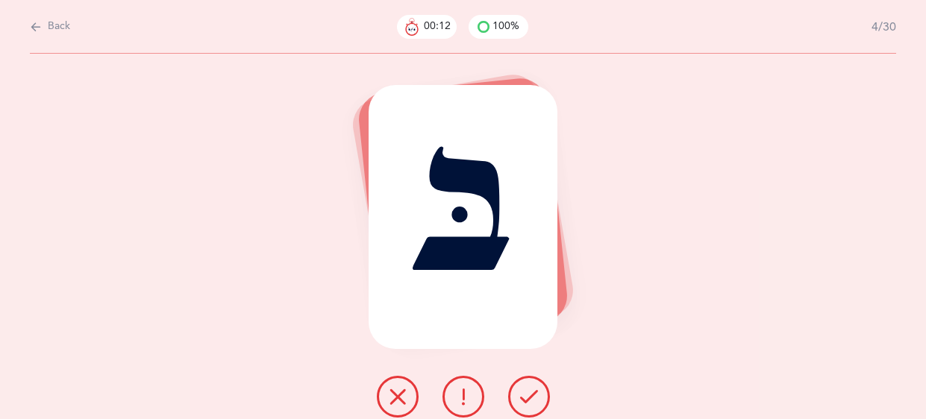
click at [520, 399] on icon at bounding box center [529, 397] width 18 height 18
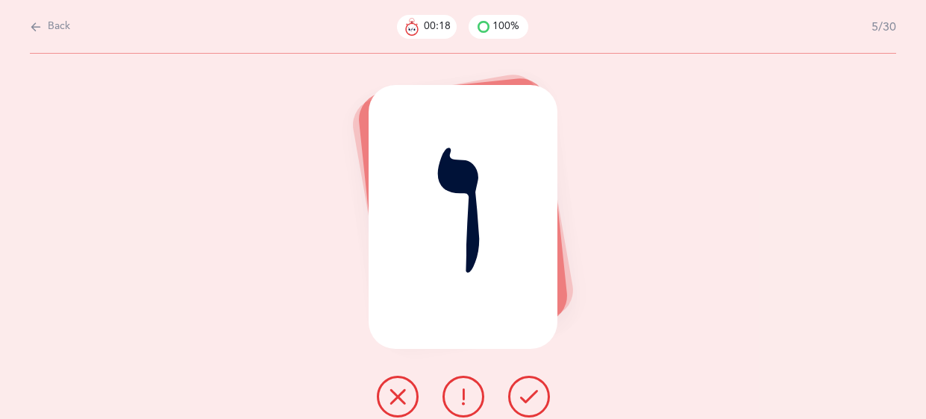
click at [520, 399] on icon at bounding box center [529, 397] width 18 height 18
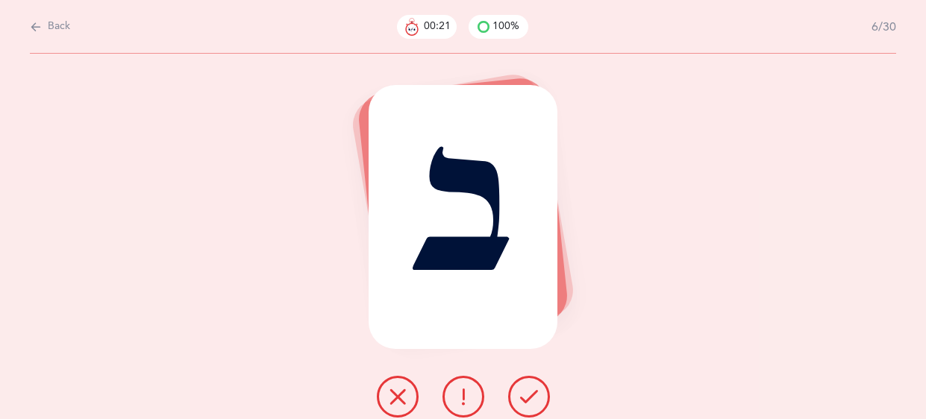
click at [520, 399] on icon at bounding box center [529, 397] width 18 height 18
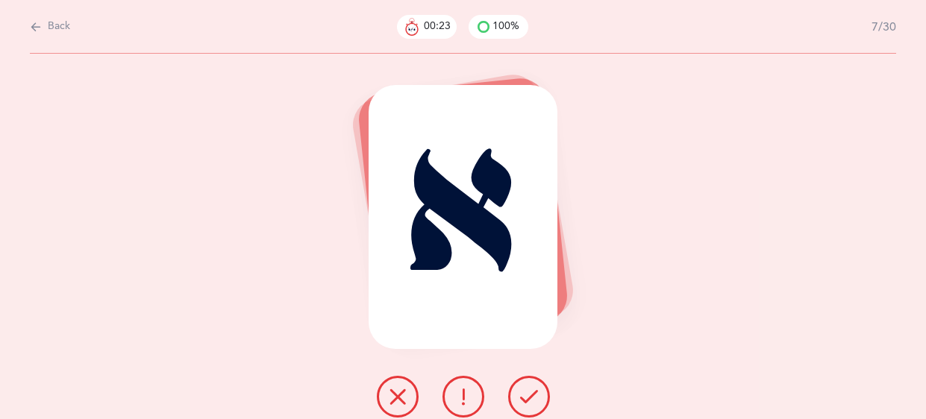
click at [520, 399] on icon at bounding box center [529, 397] width 18 height 18
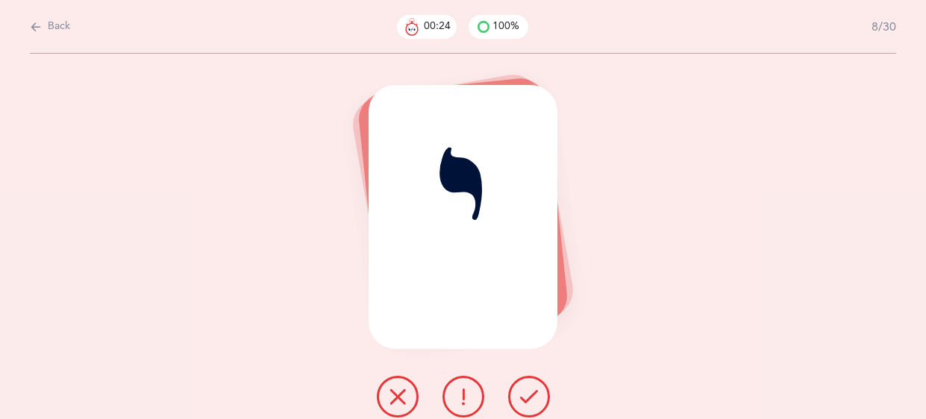
click at [520, 399] on icon at bounding box center [529, 397] width 18 height 18
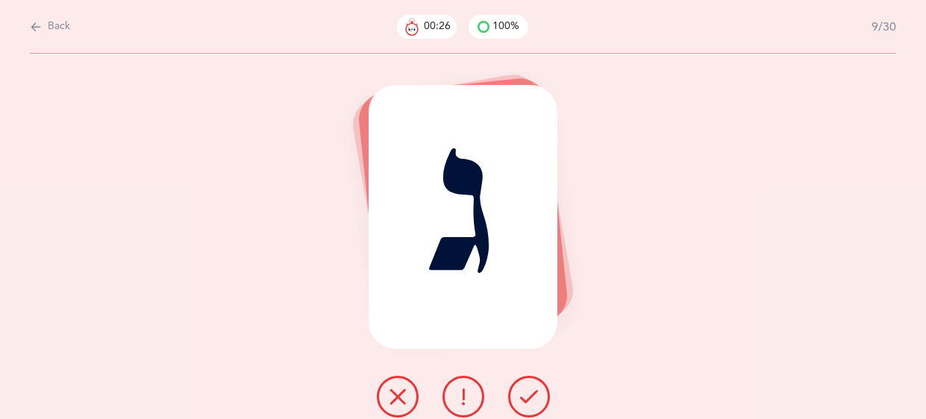
click at [520, 399] on icon at bounding box center [529, 397] width 18 height 18
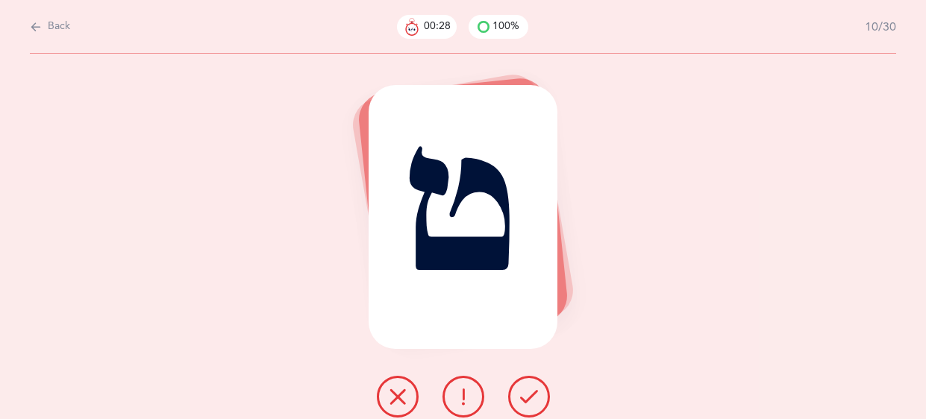
click at [520, 399] on icon at bounding box center [529, 397] width 18 height 18
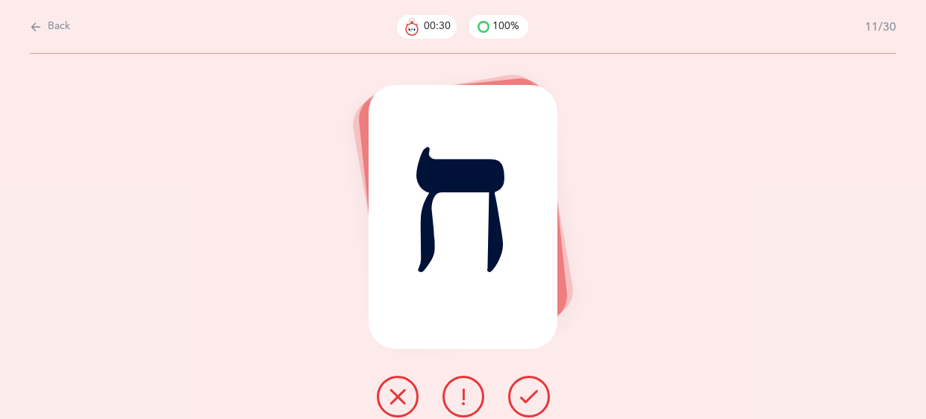
click at [520, 399] on icon at bounding box center [529, 397] width 18 height 18
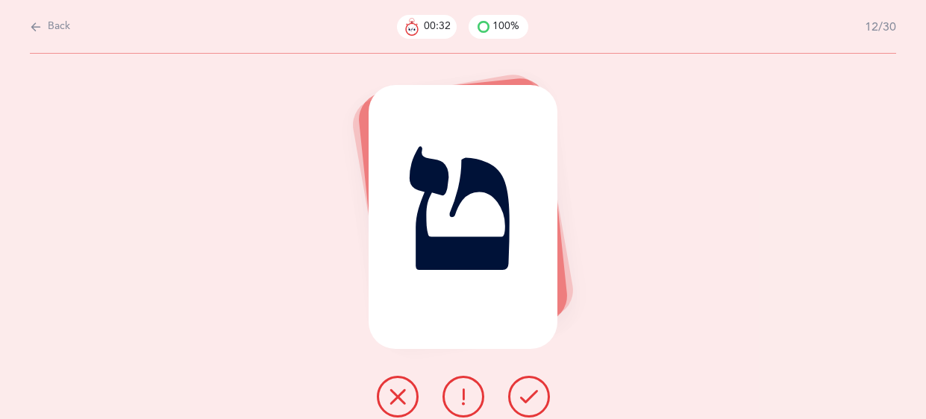
click at [520, 399] on icon at bounding box center [529, 397] width 18 height 18
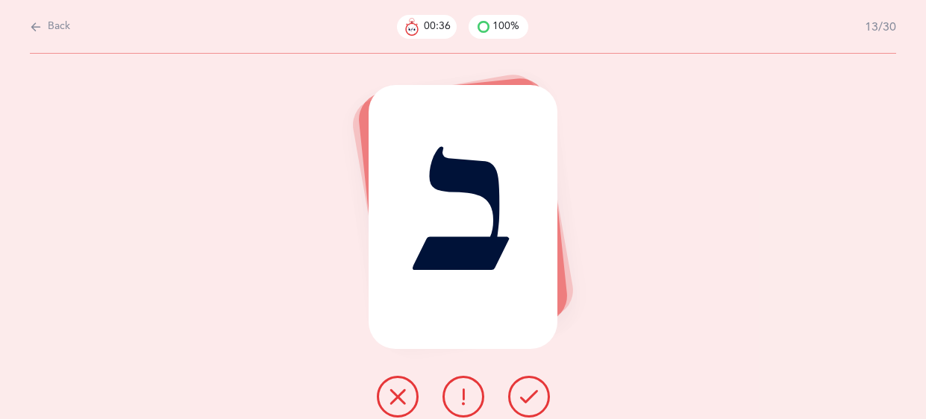
click at [461, 393] on icon at bounding box center [463, 397] width 18 height 18
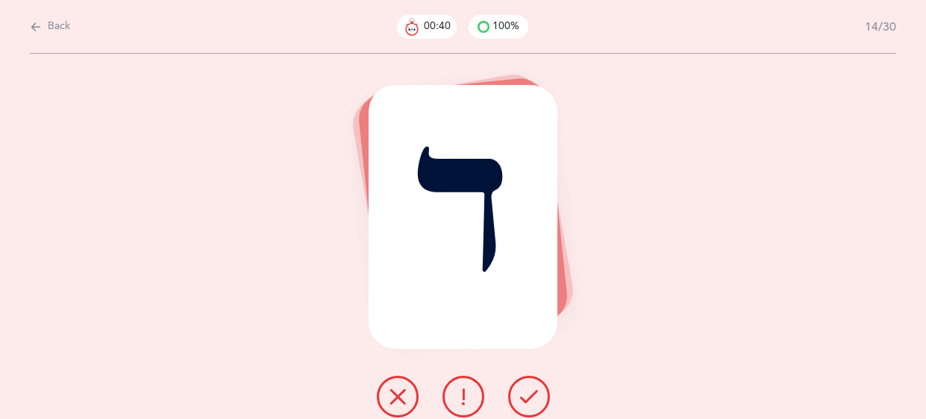
click at [518, 398] on button at bounding box center [529, 397] width 42 height 42
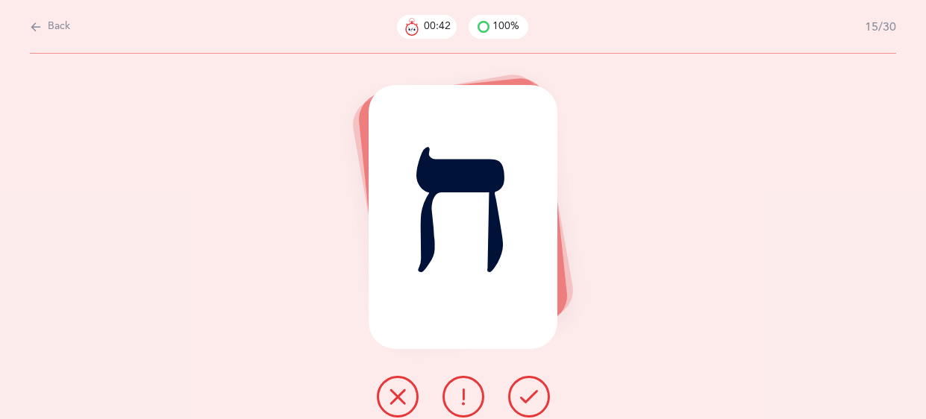
click at [518, 398] on button at bounding box center [529, 397] width 42 height 42
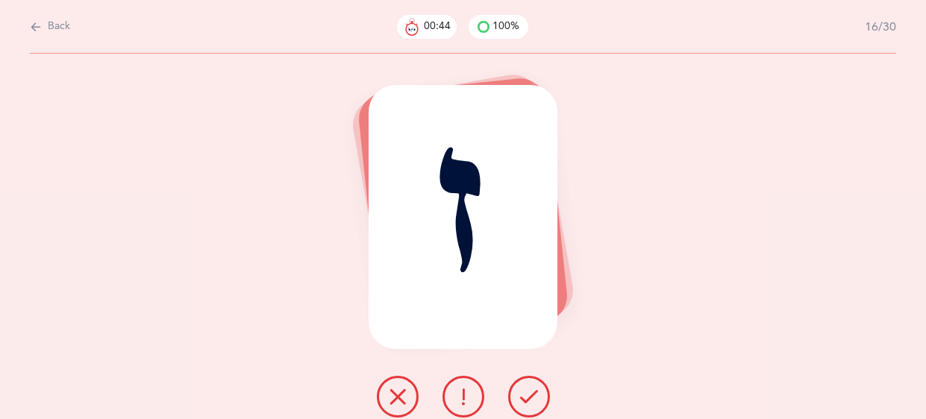
click at [518, 398] on button at bounding box center [529, 397] width 42 height 42
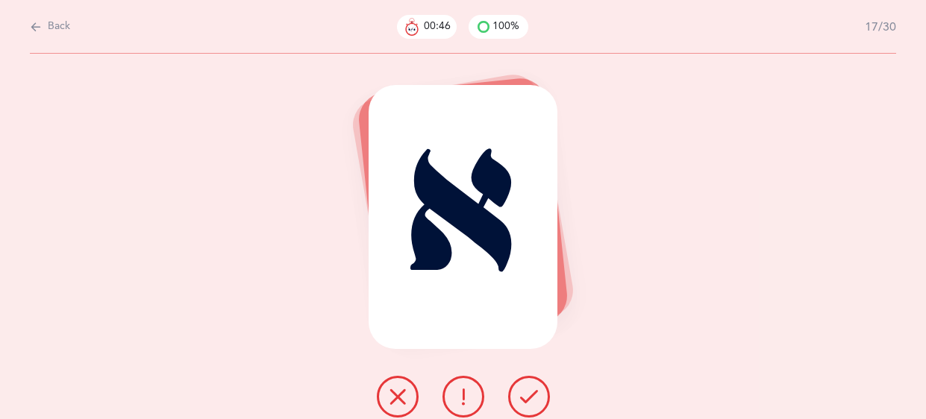
click at [518, 398] on button at bounding box center [529, 397] width 42 height 42
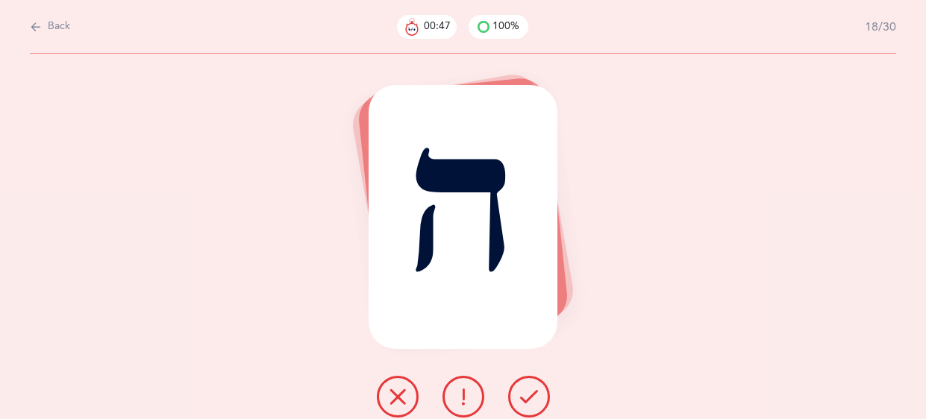
click at [518, 398] on button at bounding box center [529, 397] width 42 height 42
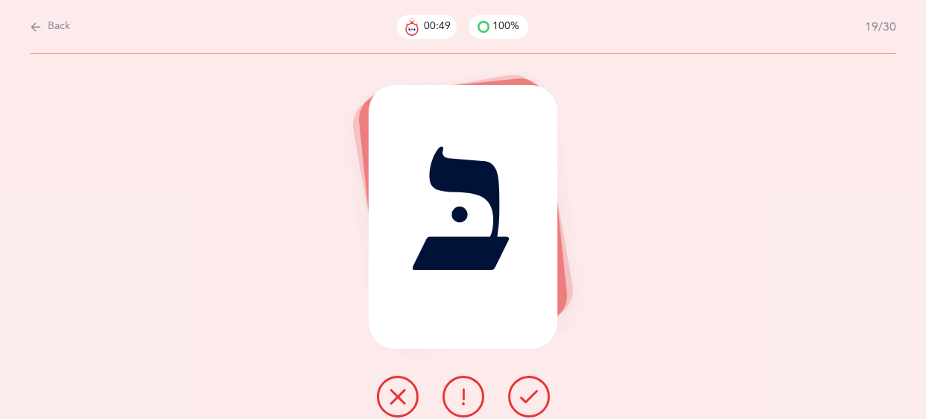
click at [518, 398] on button at bounding box center [529, 397] width 42 height 42
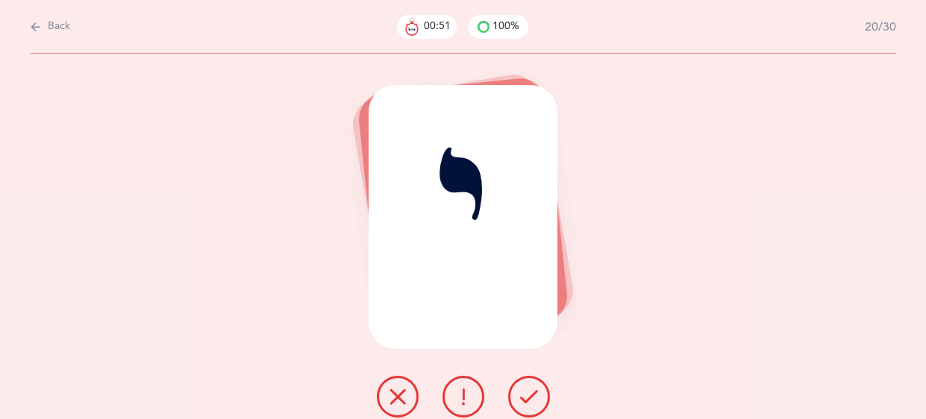
click at [518, 398] on button at bounding box center [529, 397] width 42 height 42
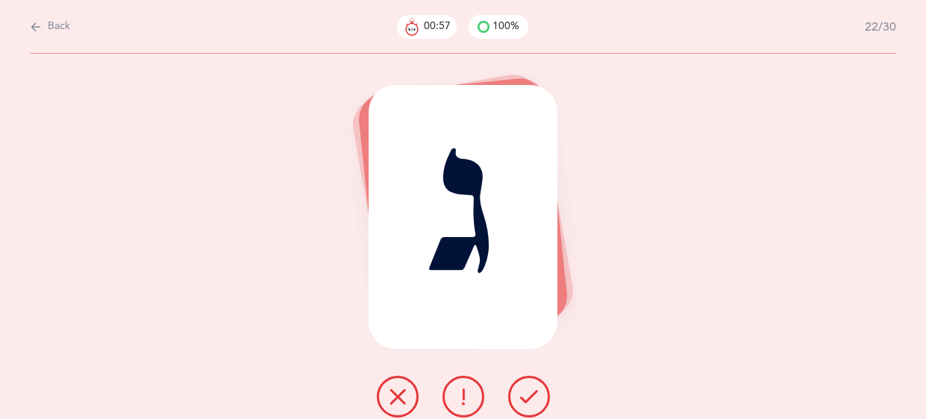
click at [518, 398] on button at bounding box center [529, 397] width 42 height 42
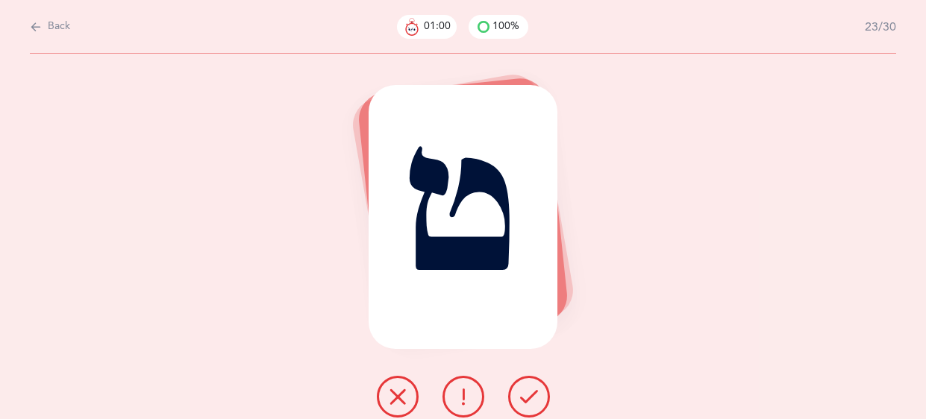
click at [518, 398] on button at bounding box center [529, 397] width 42 height 42
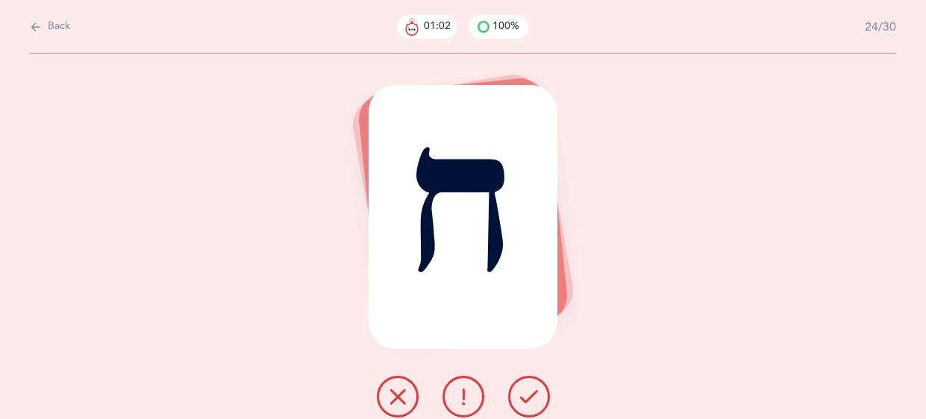
click at [518, 398] on button at bounding box center [529, 397] width 42 height 42
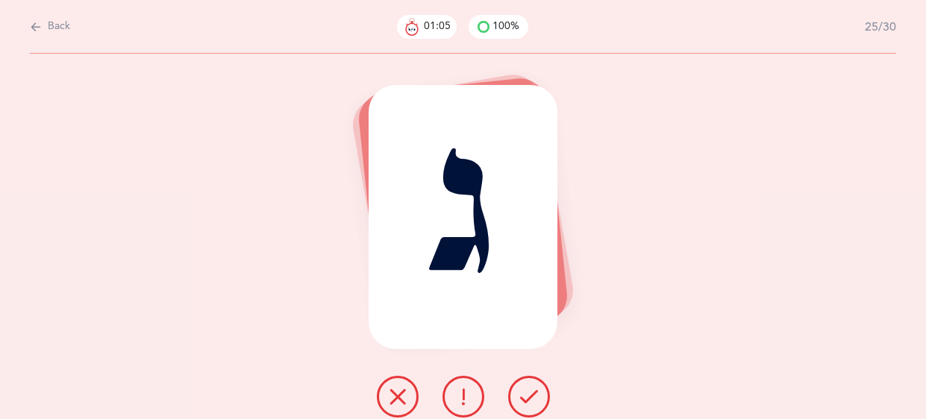
click at [518, 398] on button at bounding box center [529, 397] width 42 height 42
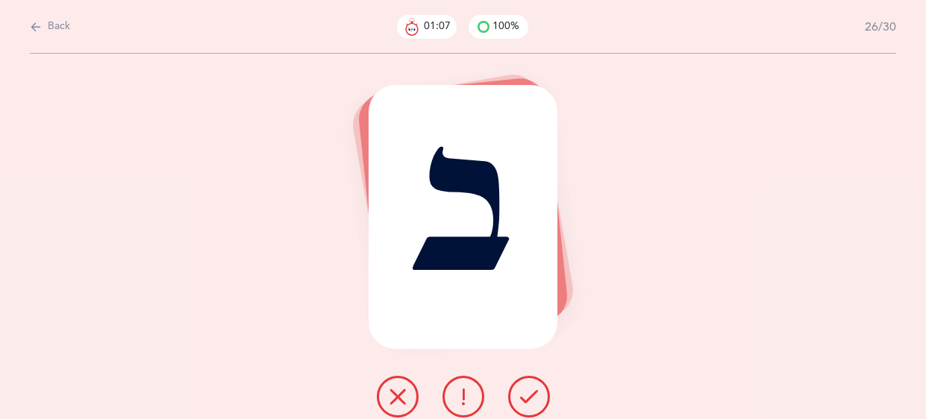
click at [518, 398] on button at bounding box center [529, 397] width 42 height 42
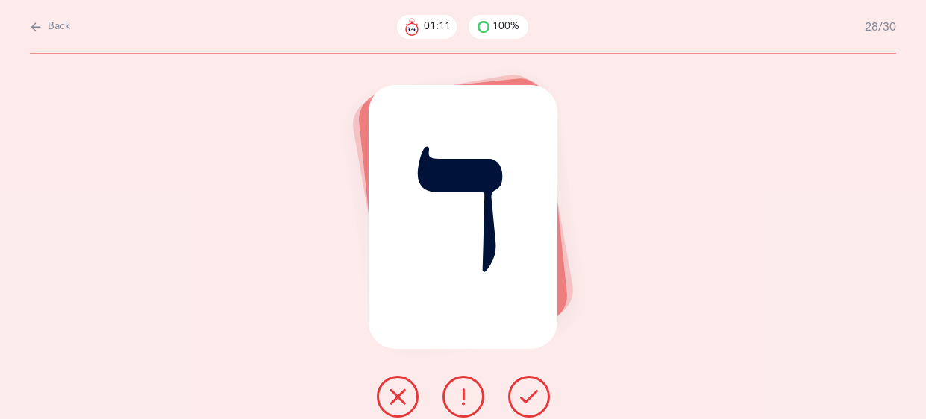
click at [518, 398] on button at bounding box center [529, 397] width 42 height 42
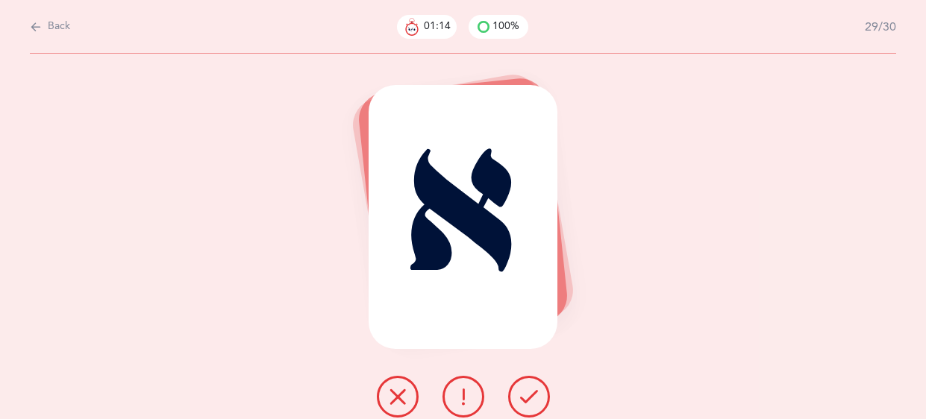
click at [518, 398] on button at bounding box center [529, 397] width 42 height 42
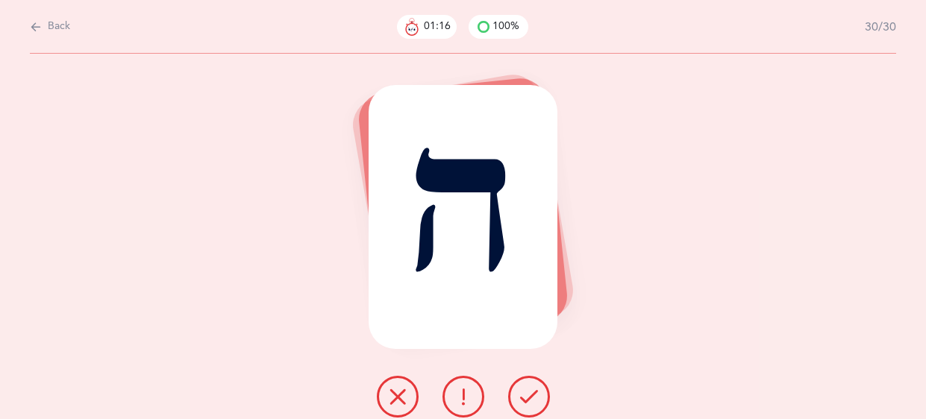
click at [518, 398] on button at bounding box center [529, 397] width 42 height 42
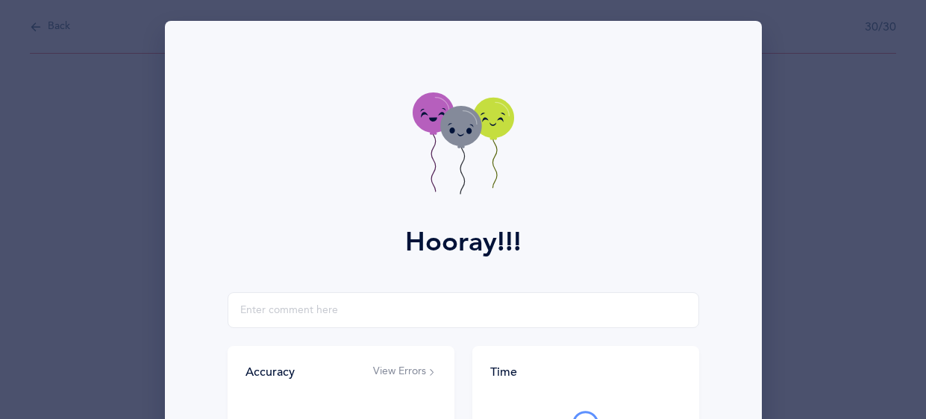
click at [448, 175] on icon at bounding box center [463, 146] width 101 height 106
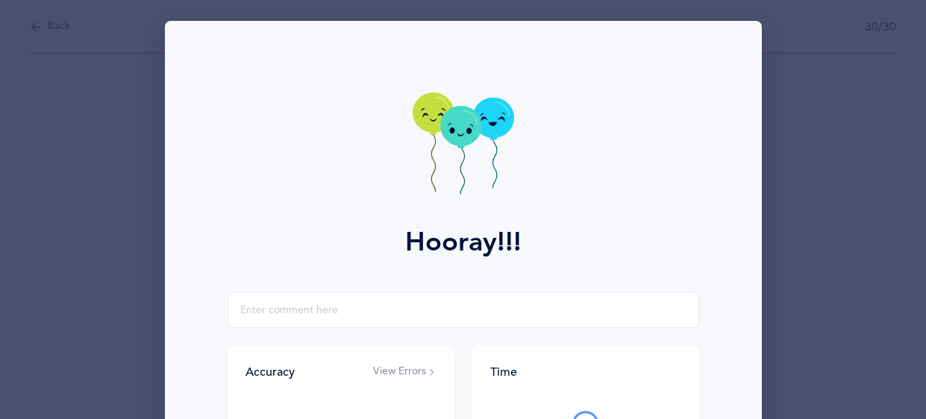
click at [448, 175] on icon at bounding box center [463, 146] width 101 height 106
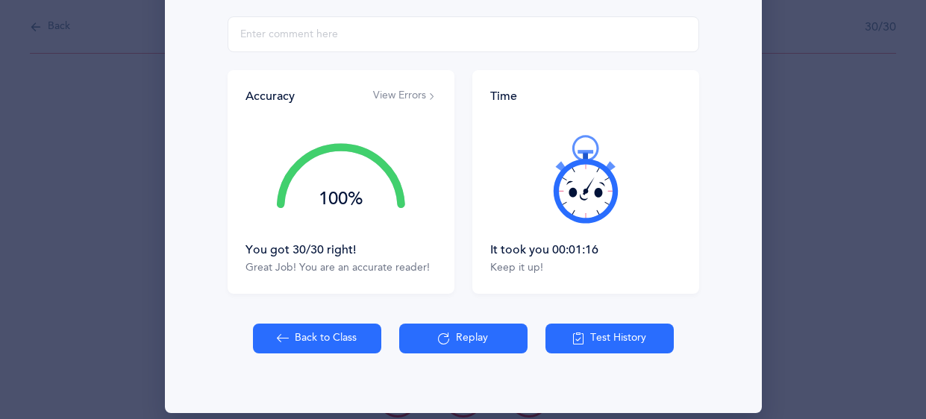
scroll to position [290, 0]
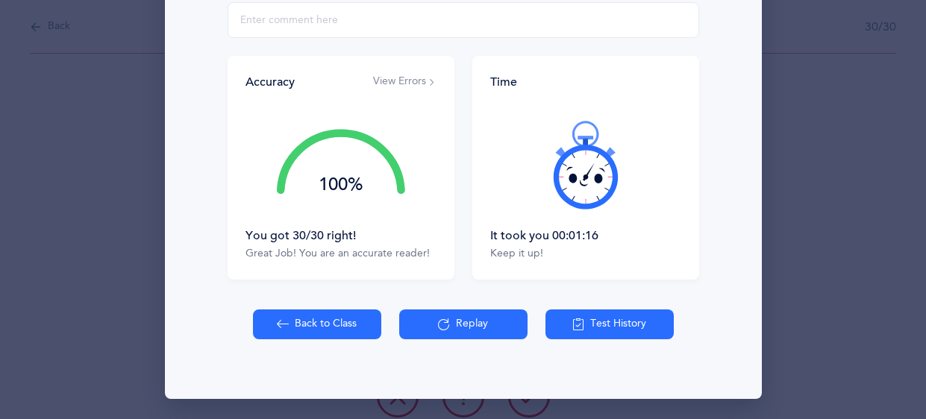
click at [417, 77] on button "View Errors" at bounding box center [404, 82] width 63 height 15
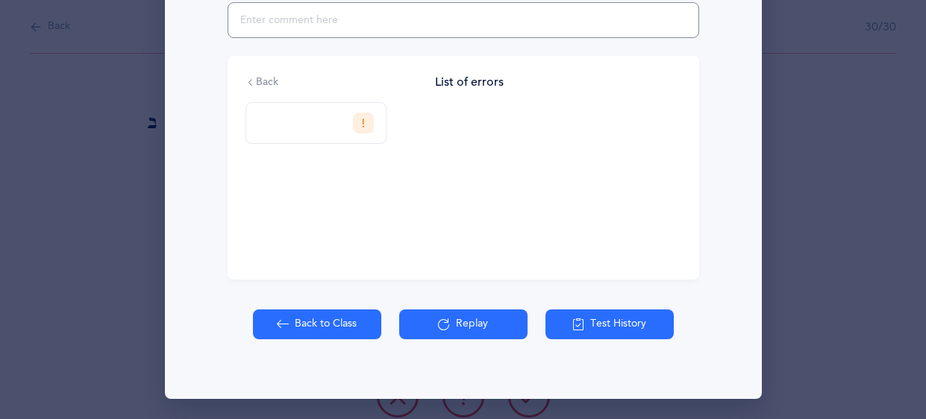
click at [328, 23] on input "text" at bounding box center [464, 20] width 472 height 36
type input "said vov once for veis"
click at [323, 329] on button "Back to Class" at bounding box center [317, 325] width 128 height 30
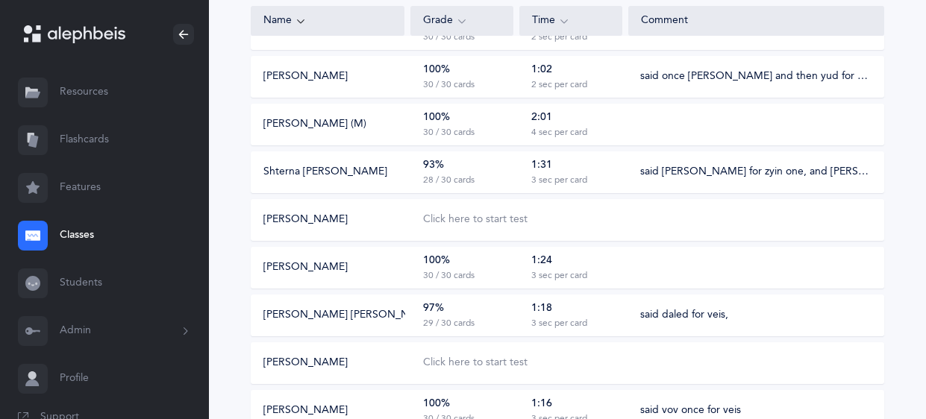
scroll to position [287, 0]
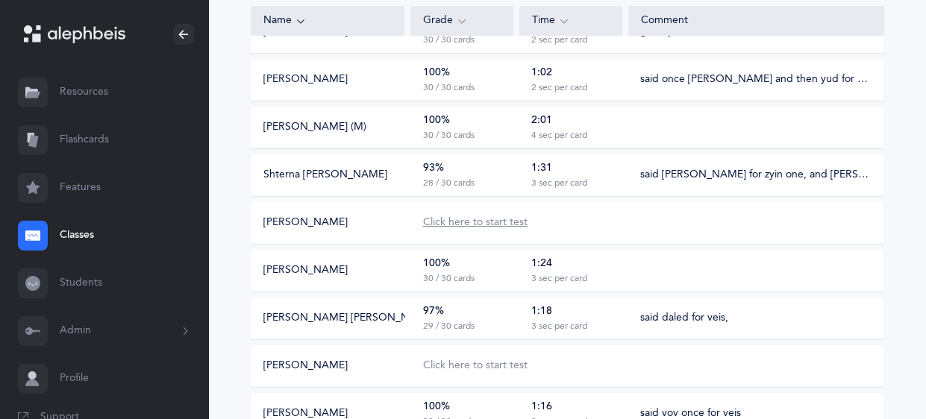
click at [437, 221] on div "Click here to start test" at bounding box center [475, 223] width 104 height 15
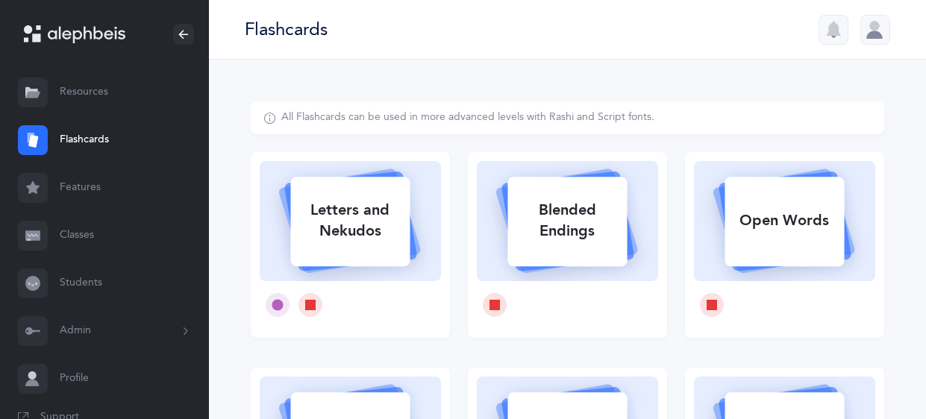
click at [387, 227] on div "Letters and Nekudos" at bounding box center [349, 221] width 119 height 60
select select
select select "single"
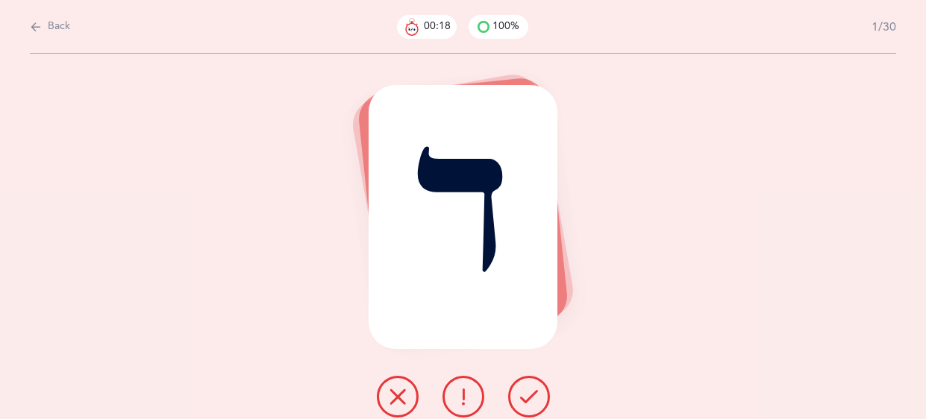
click at [400, 391] on icon at bounding box center [398, 397] width 18 height 18
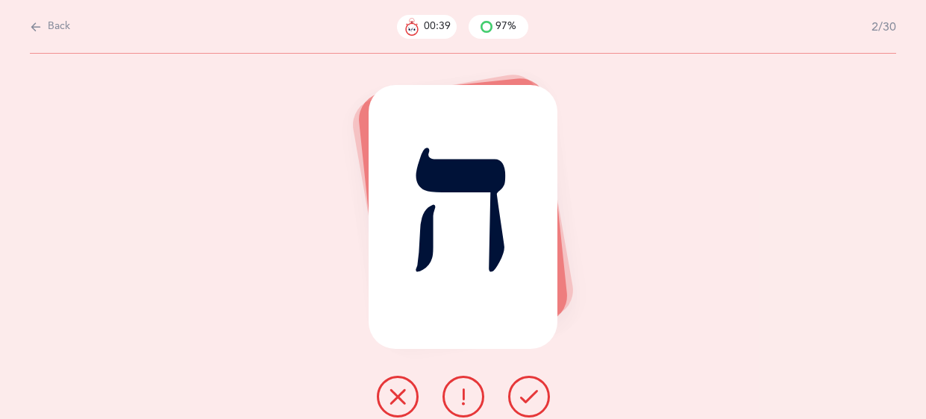
click at [528, 391] on icon at bounding box center [529, 397] width 18 height 18
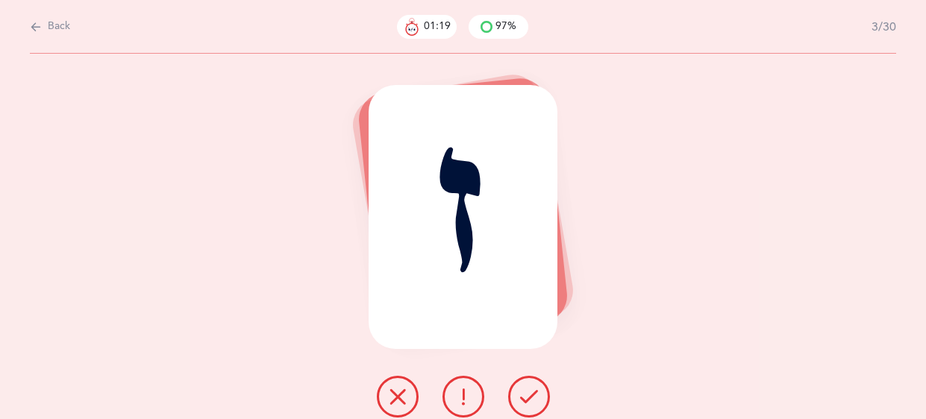
click at [389, 390] on icon at bounding box center [398, 397] width 18 height 18
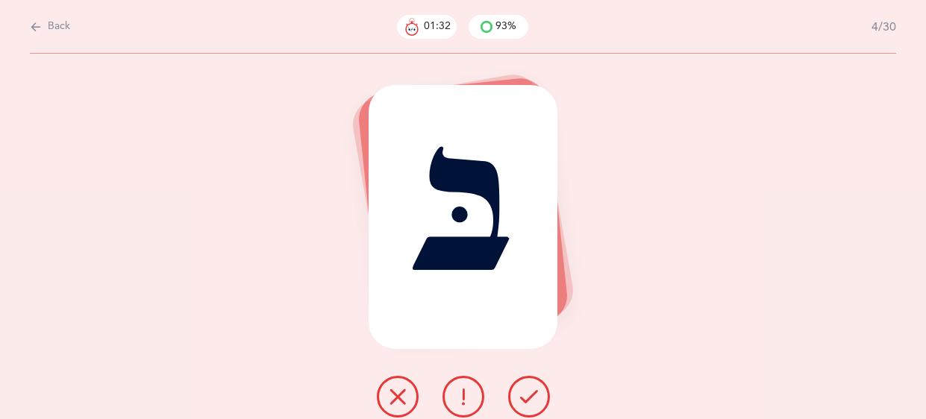
click at [466, 396] on icon at bounding box center [463, 397] width 18 height 18
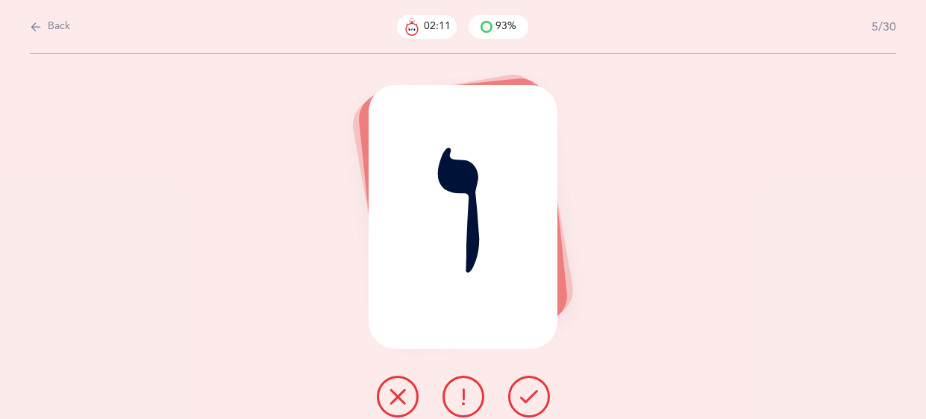
click at [398, 398] on icon at bounding box center [398, 397] width 18 height 18
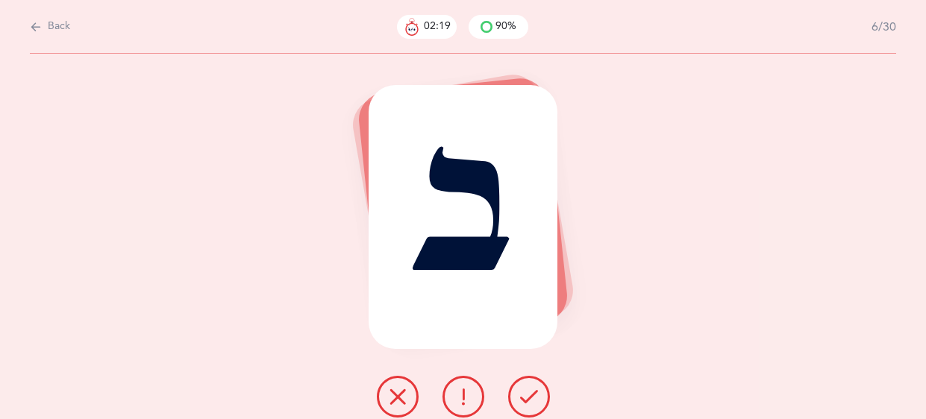
click at [527, 384] on button at bounding box center [529, 397] width 42 height 42
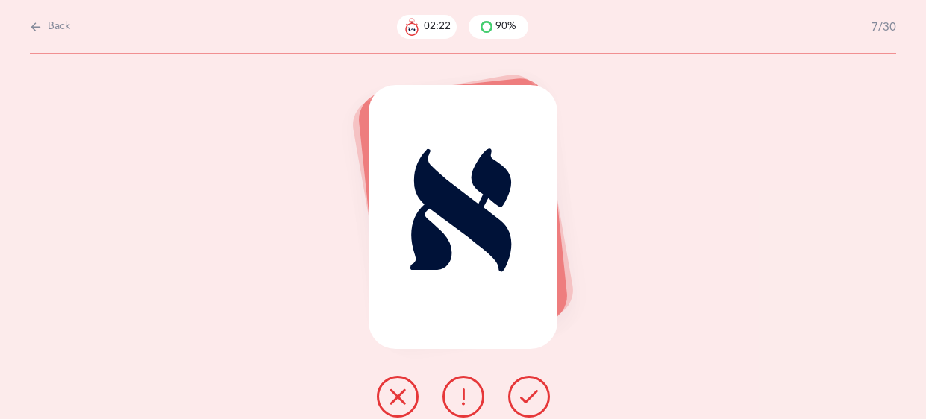
click at [527, 384] on button at bounding box center [529, 397] width 42 height 42
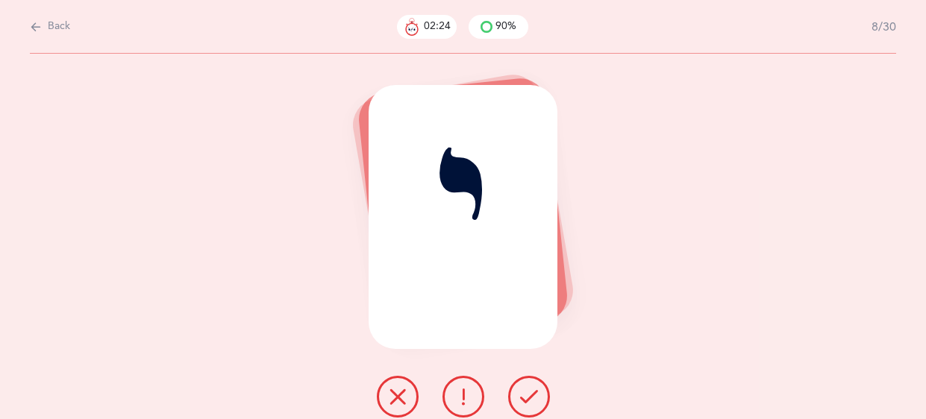
click at [527, 384] on button at bounding box center [529, 397] width 42 height 42
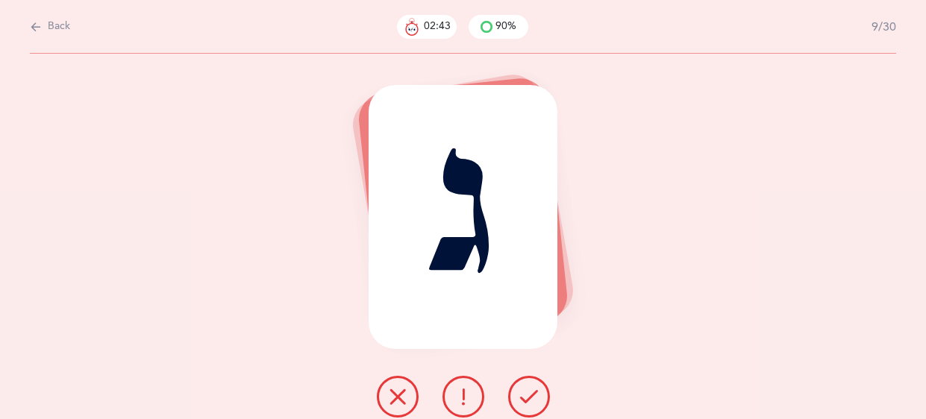
click at [401, 386] on button at bounding box center [398, 397] width 42 height 42
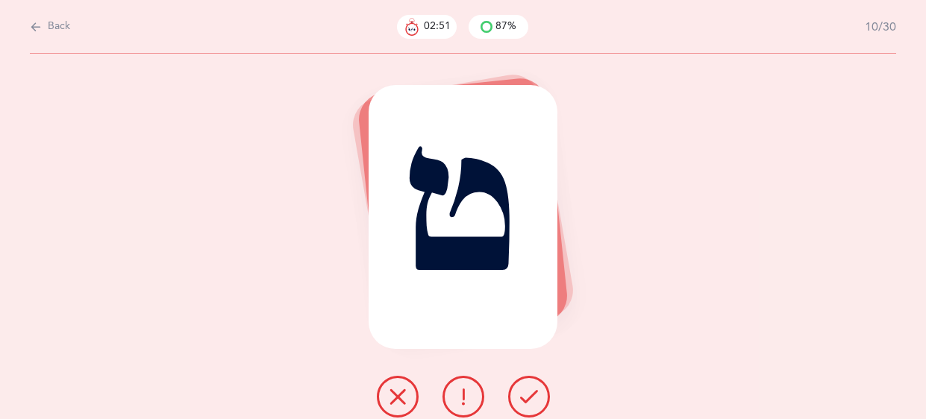
click at [402, 396] on icon at bounding box center [398, 397] width 18 height 18
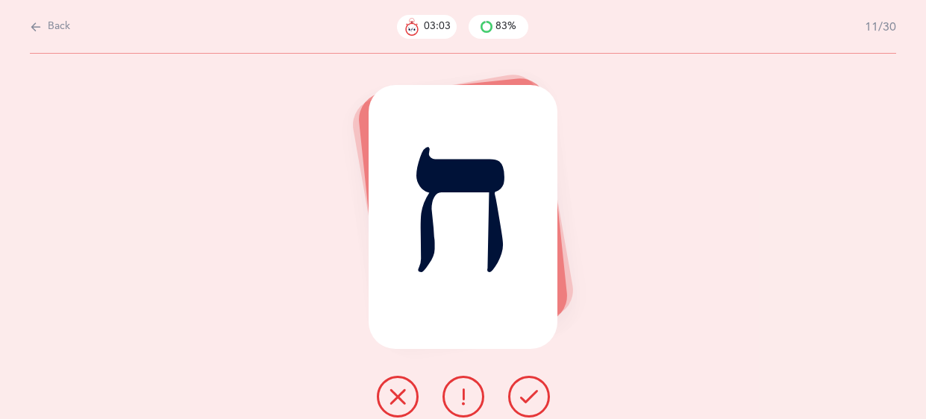
click at [531, 401] on icon at bounding box center [529, 397] width 18 height 18
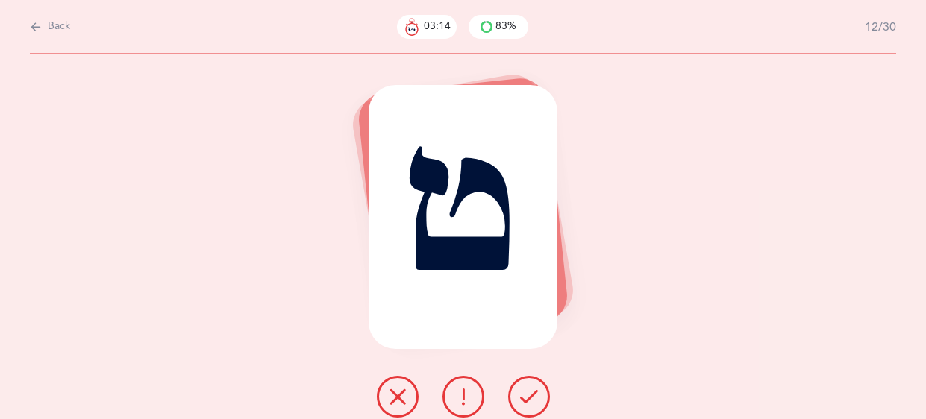
click at [395, 397] on icon at bounding box center [398, 397] width 18 height 18
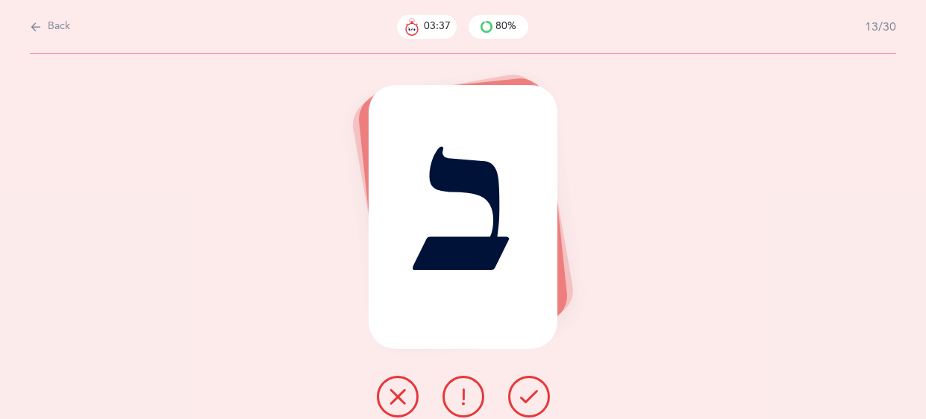
click at [477, 398] on button at bounding box center [464, 397] width 42 height 42
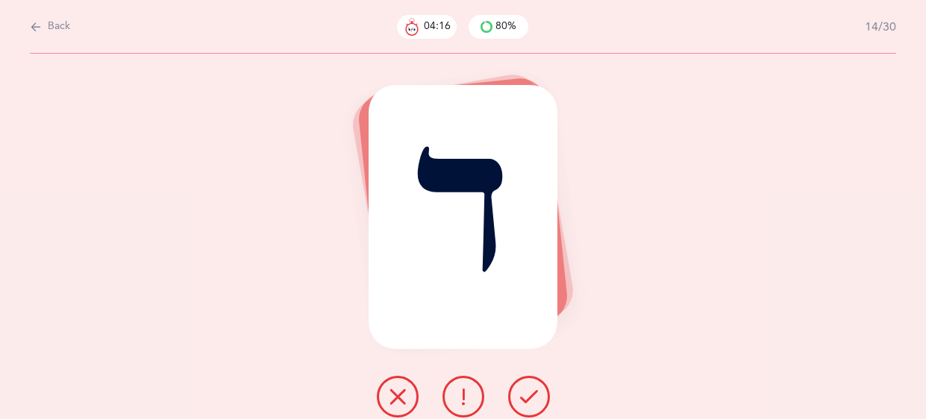
click at [477, 398] on button at bounding box center [464, 397] width 42 height 42
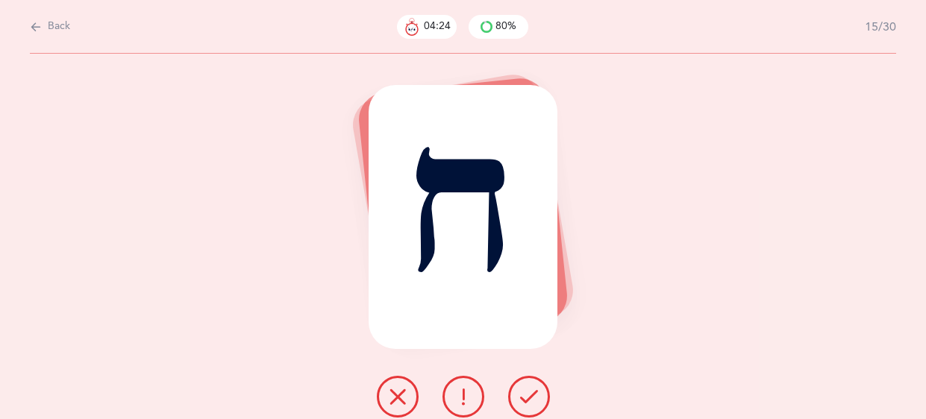
click at [522, 391] on icon at bounding box center [529, 397] width 18 height 18
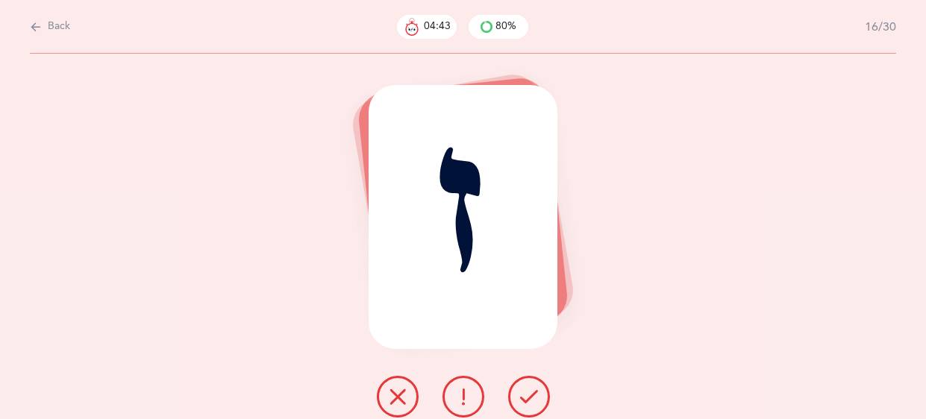
click at [398, 402] on icon at bounding box center [398, 397] width 18 height 18
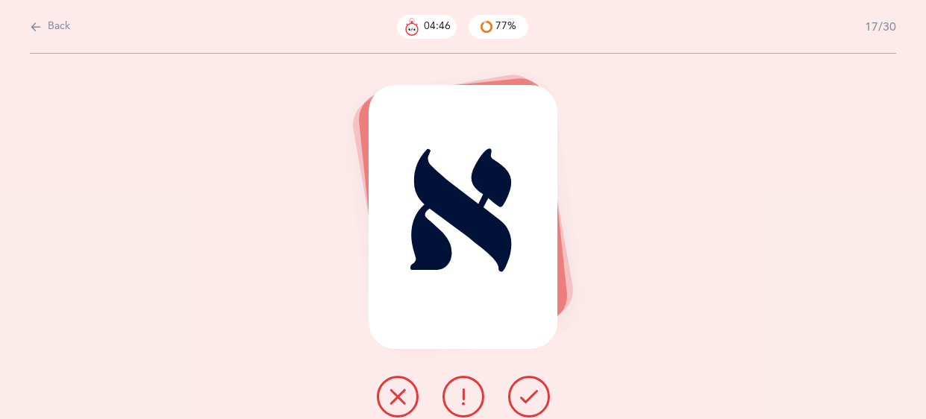
click at [534, 389] on icon at bounding box center [529, 397] width 18 height 18
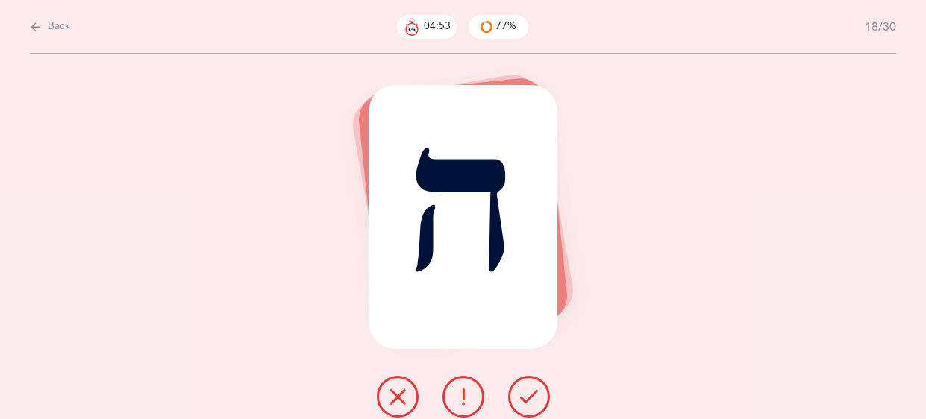
click at [534, 389] on icon at bounding box center [529, 397] width 18 height 18
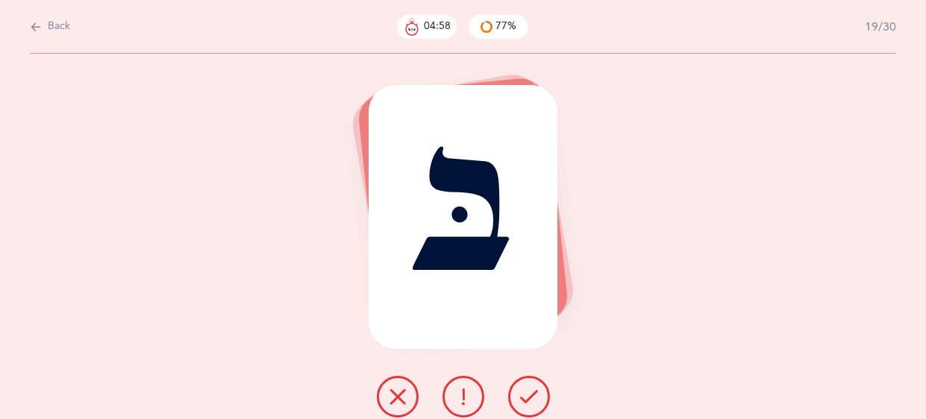
click at [534, 389] on icon at bounding box center [529, 397] width 18 height 18
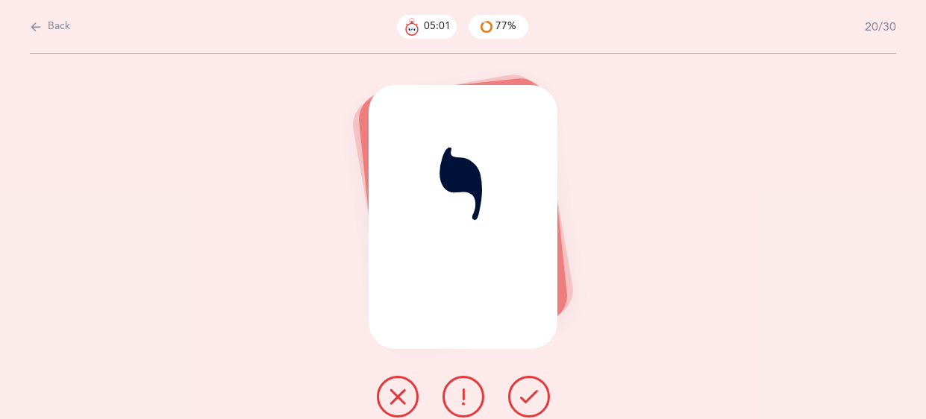
click at [534, 389] on icon at bounding box center [529, 397] width 18 height 18
click at [467, 396] on icon at bounding box center [463, 397] width 18 height 18
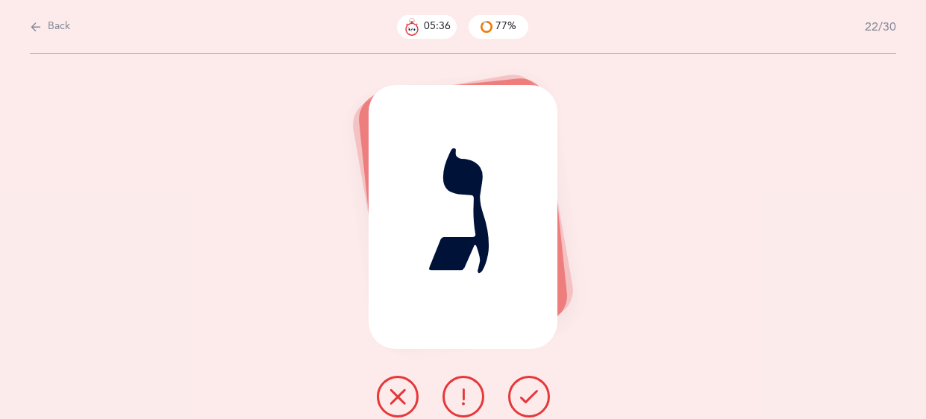
click at [467, 396] on icon at bounding box center [463, 397] width 18 height 18
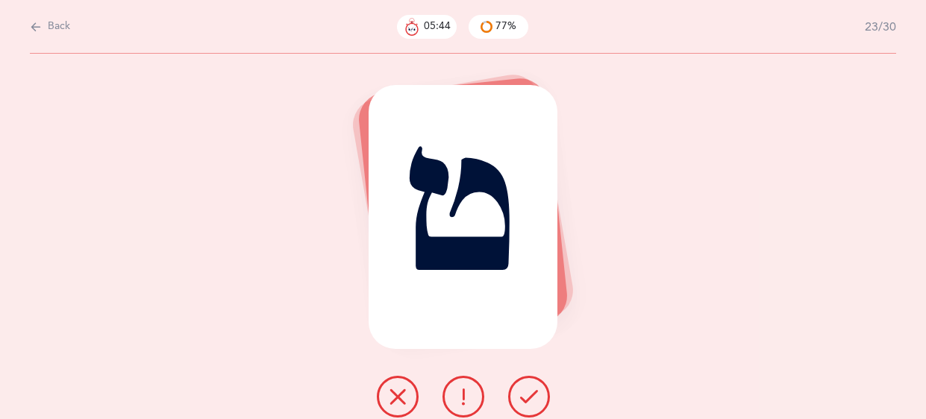
click at [472, 398] on button at bounding box center [464, 397] width 42 height 42
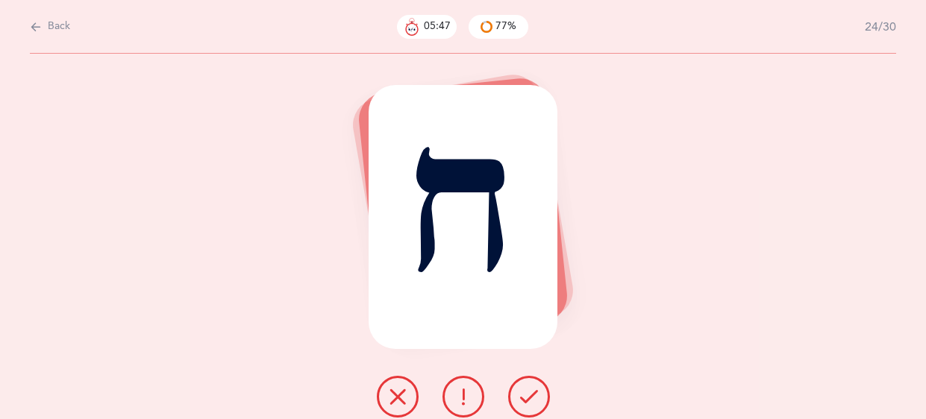
click at [522, 393] on icon at bounding box center [529, 397] width 18 height 18
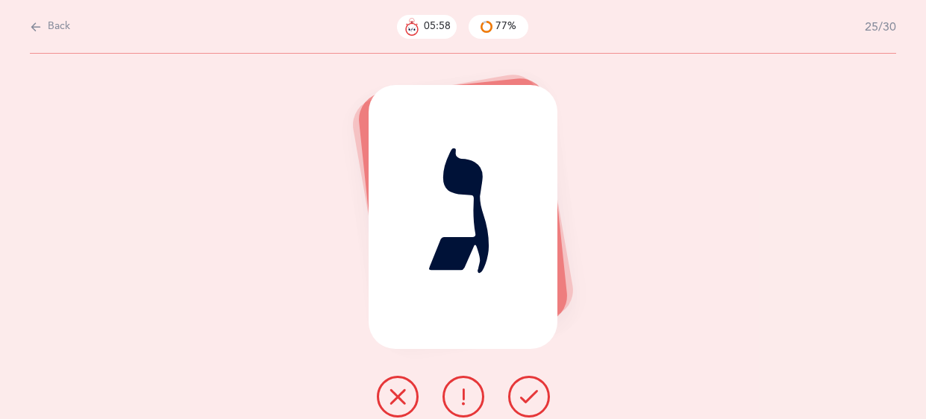
click at [522, 393] on icon at bounding box center [529, 397] width 18 height 18
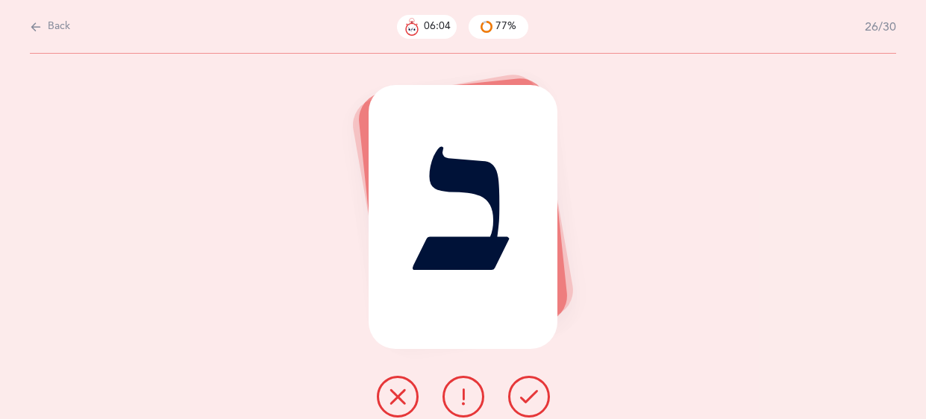
click at [473, 401] on button at bounding box center [464, 397] width 42 height 42
click at [520, 390] on icon at bounding box center [529, 397] width 18 height 18
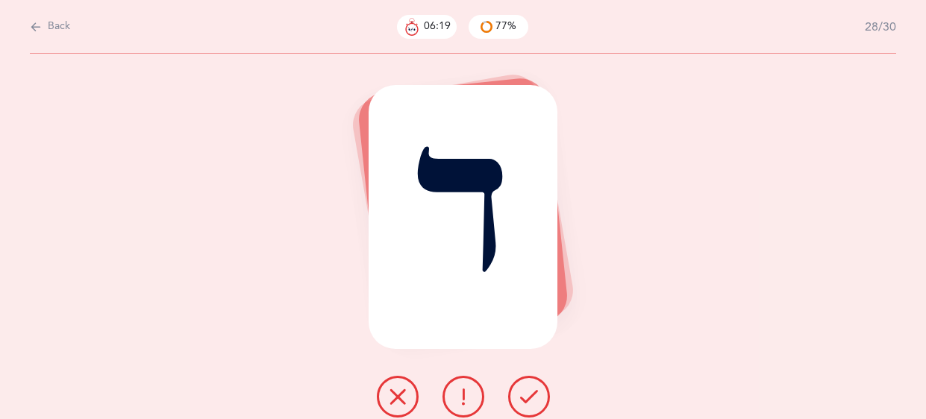
click at [466, 410] on button at bounding box center [464, 397] width 42 height 42
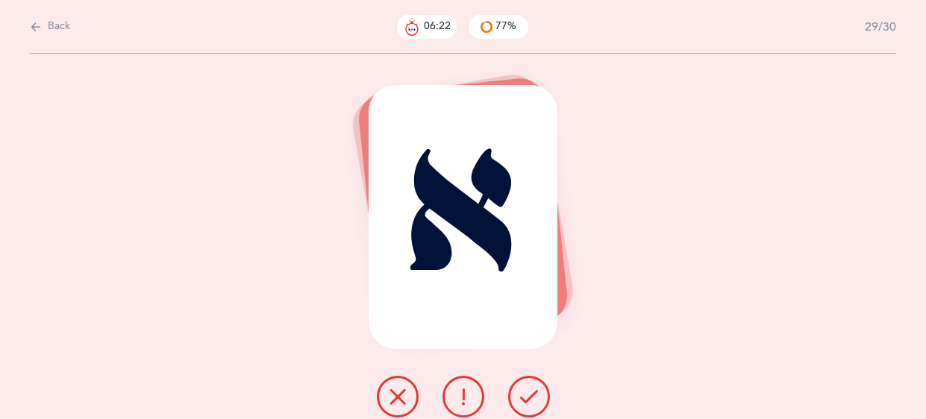
click at [519, 404] on button at bounding box center [529, 397] width 42 height 42
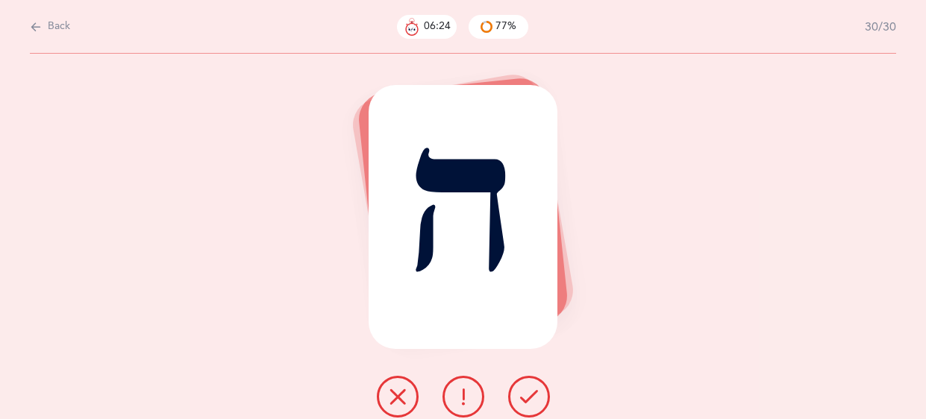
click at [519, 404] on button at bounding box center [529, 397] width 42 height 42
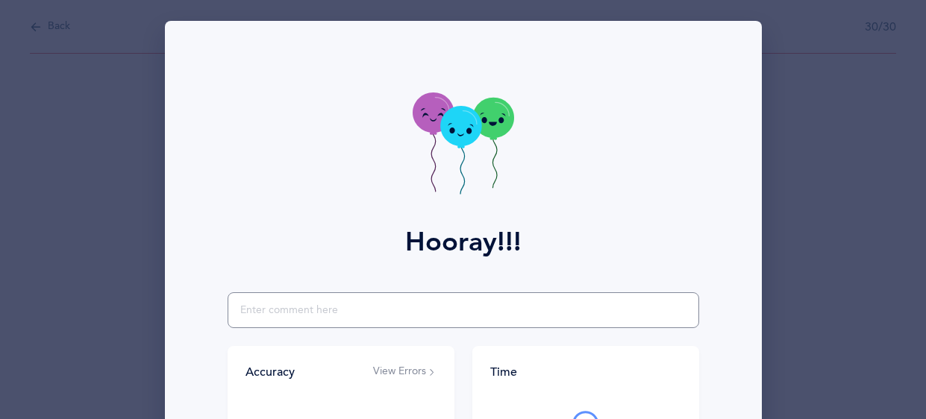
click at [343, 309] on input "text" at bounding box center [464, 311] width 472 height 36
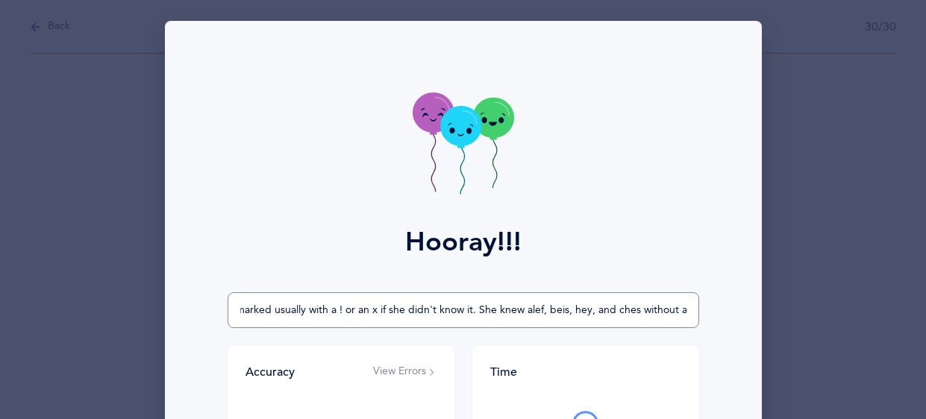
scroll to position [0, 582]
click at [455, 307] on input "Chani looked at the alef beis chart and pointed and found the letters to match …" at bounding box center [464, 311] width 472 height 36
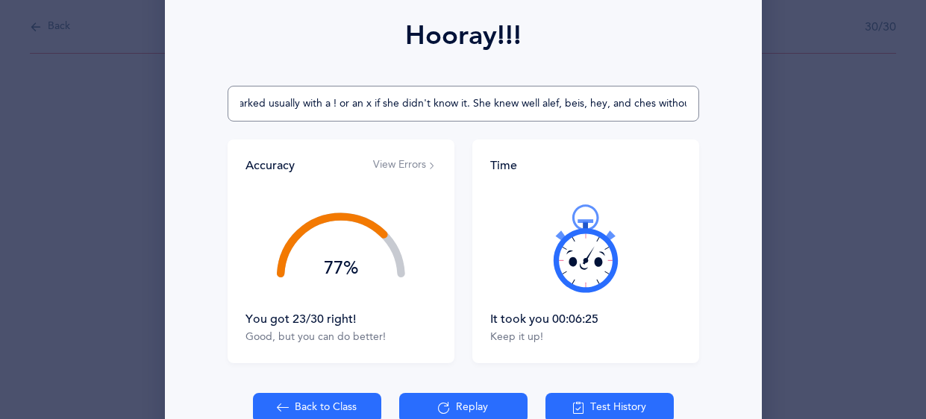
scroll to position [290, 0]
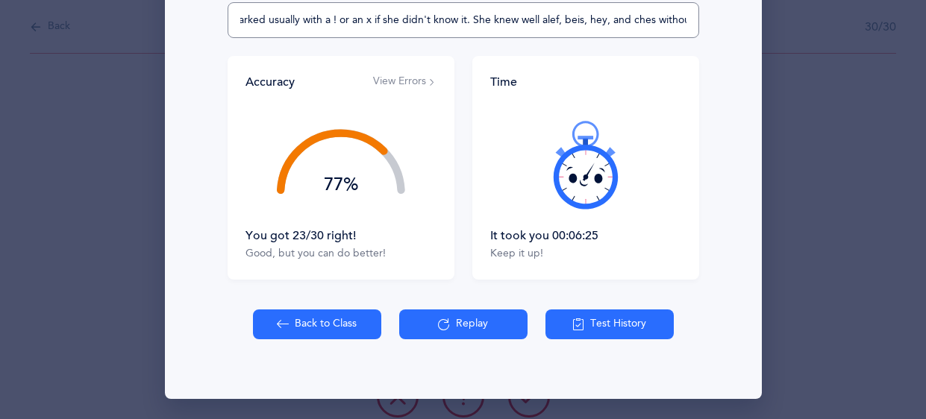
type input "[PERSON_NAME] looked at the alef beis chart and pointed and found the letters t…"
click at [343, 325] on button "Back to Class" at bounding box center [317, 325] width 128 height 30
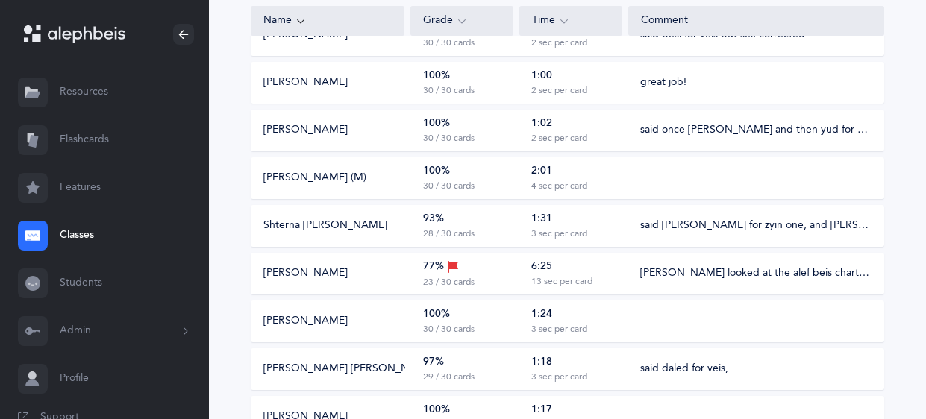
scroll to position [237, 0]
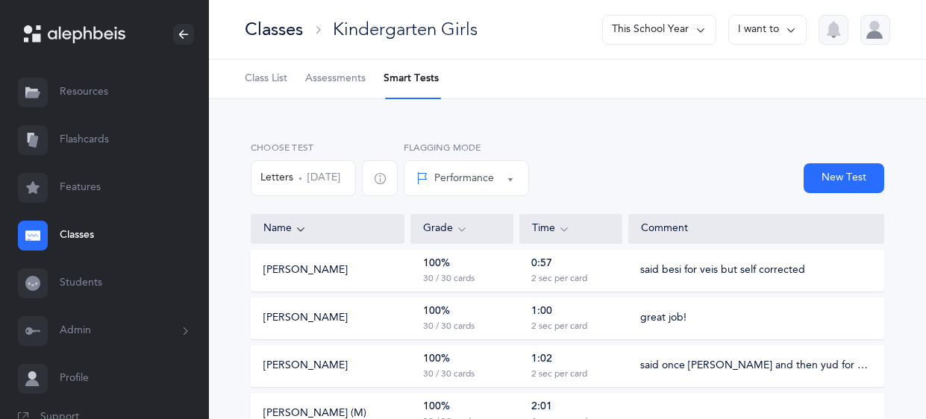
click at [250, 34] on div "Classes" at bounding box center [274, 29] width 58 height 25
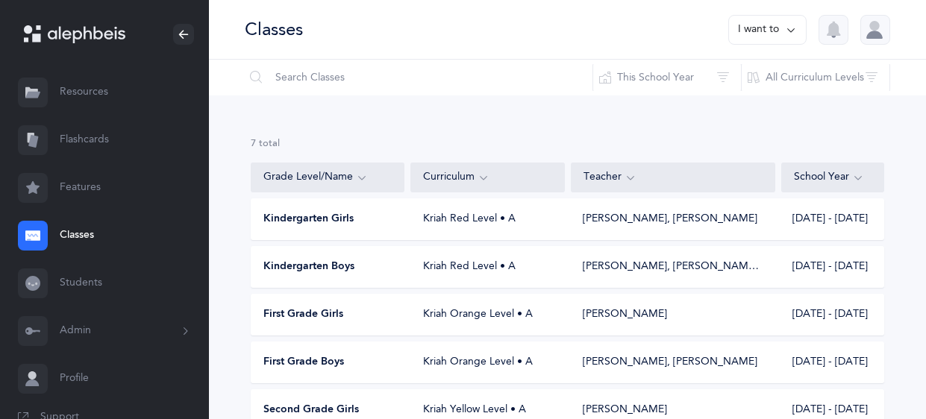
click at [316, 213] on span "Kindergarten Girls" at bounding box center [308, 219] width 90 height 15
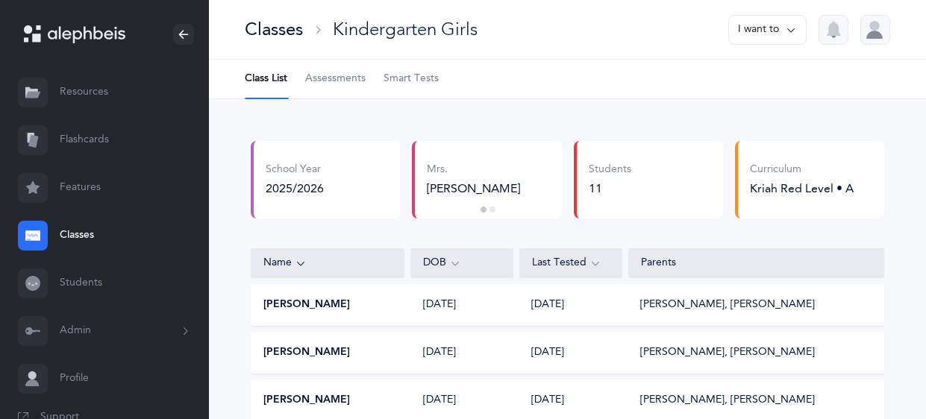
click at [425, 72] on span "Smart Tests" at bounding box center [411, 79] width 55 height 15
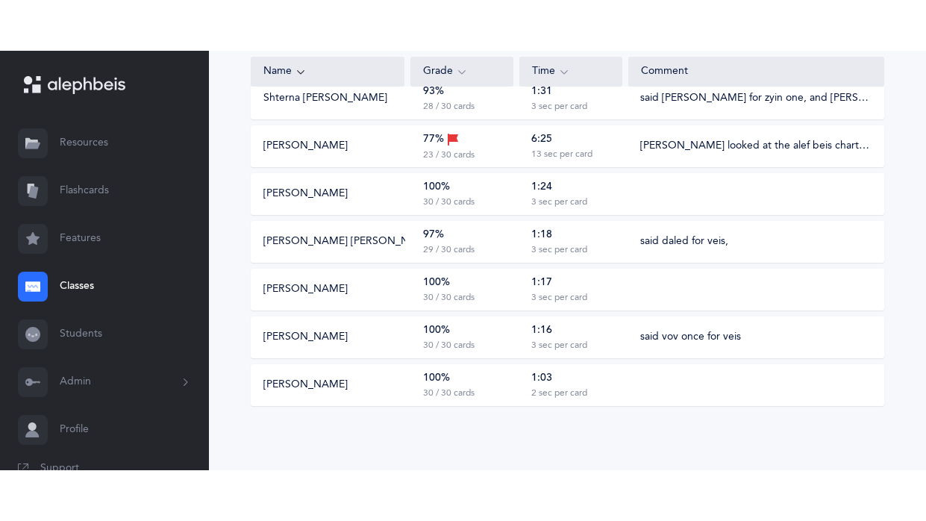
scroll to position [313, 0]
